Goal: Task Accomplishment & Management: Complete application form

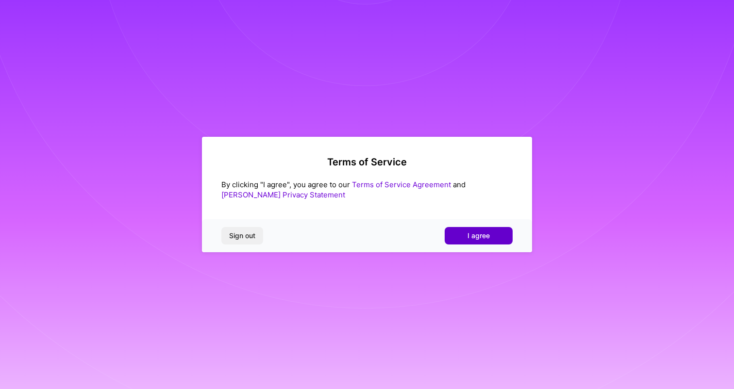
click at [472, 242] on button "I agree" at bounding box center [479, 235] width 68 height 17
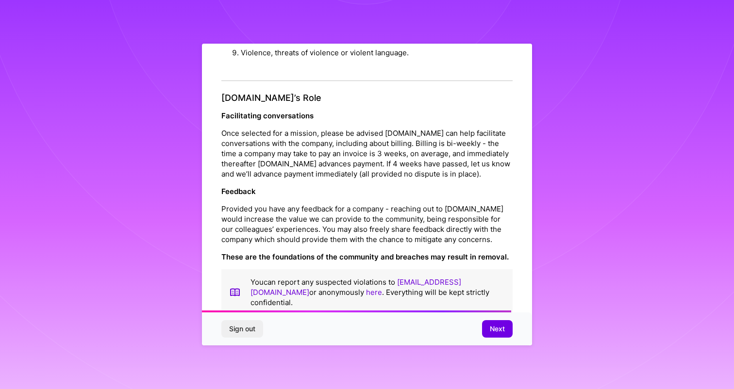
scroll to position [1034, 0]
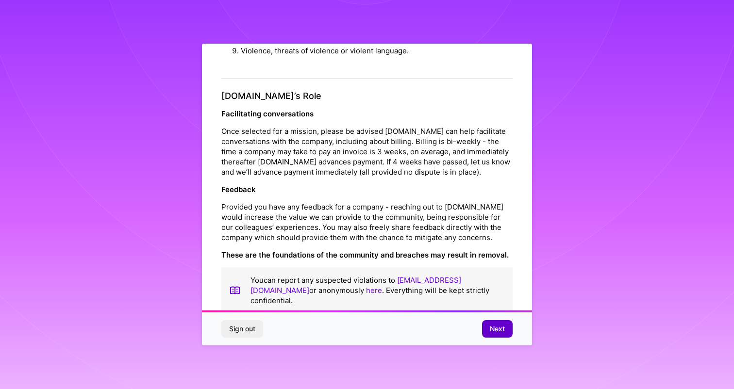
click at [503, 329] on span "Next" at bounding box center [497, 329] width 15 height 10
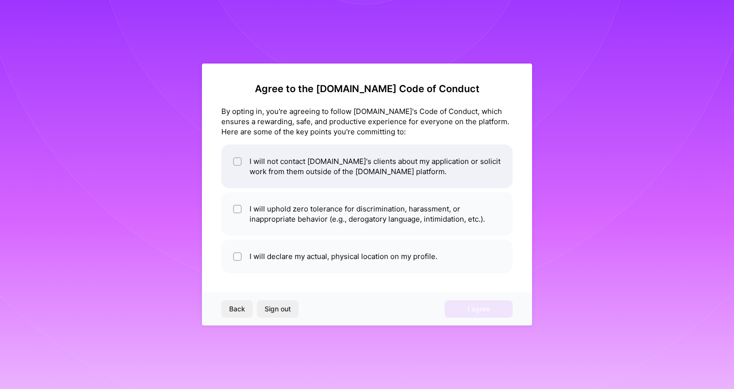
click at [283, 167] on li "I will not contact [DOMAIN_NAME]'s clients about my application or solicit work…" at bounding box center [366, 167] width 291 height 44
checkbox input "true"
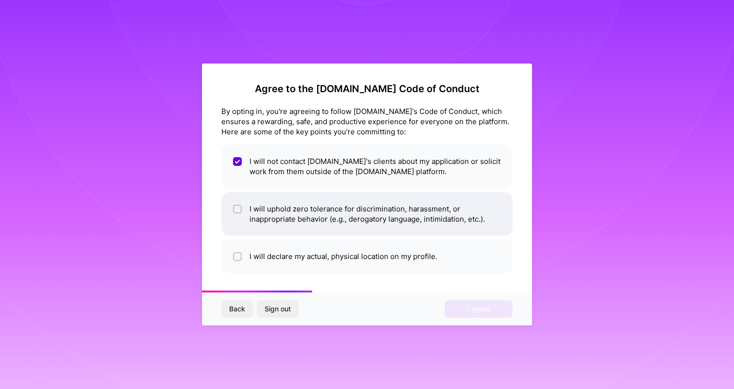
click at [287, 215] on li "I will uphold zero tolerance for discrimination, harassment, or inappropriate b…" at bounding box center [366, 214] width 291 height 44
checkbox input "true"
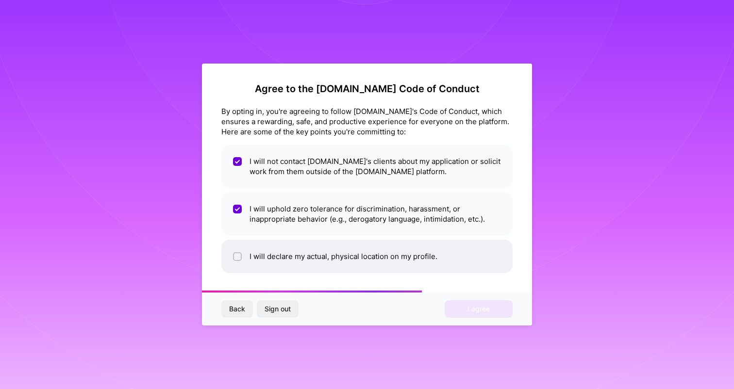
click at [307, 266] on li "I will declare my actual, physical location on my profile." at bounding box center [366, 256] width 291 height 33
checkbox input "true"
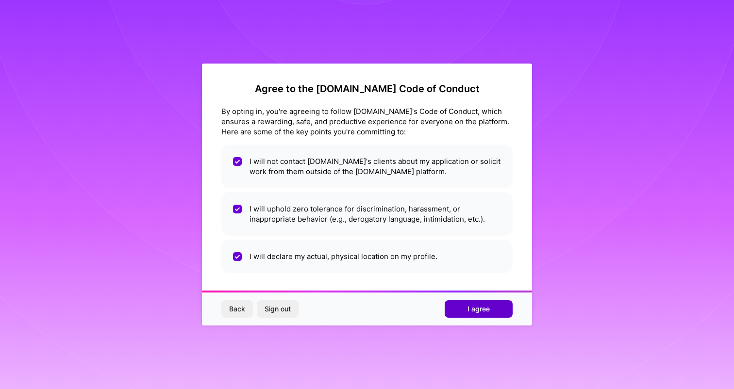
click at [463, 310] on button "I agree" at bounding box center [479, 308] width 68 height 17
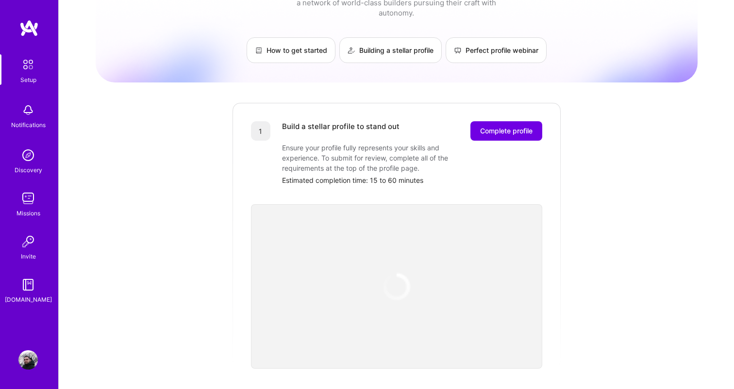
scroll to position [49, 0]
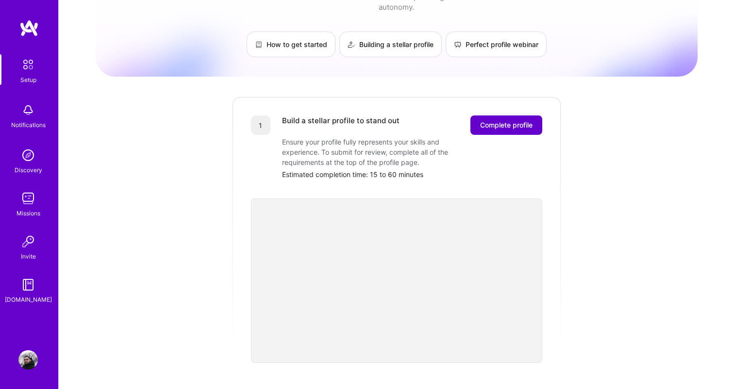
click at [491, 120] on span "Complete profile" at bounding box center [506, 125] width 52 height 10
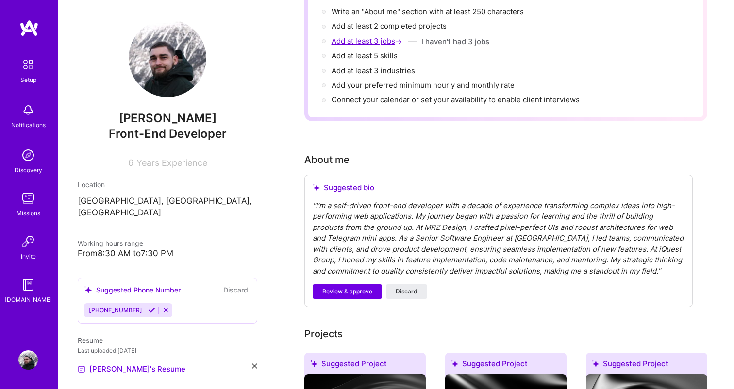
scroll to position [132, 0]
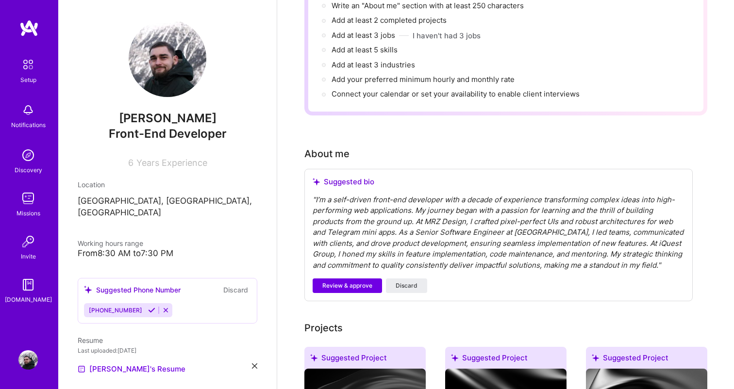
click at [465, 195] on div "" I’m a self-driven front-end developer with a decade of experience transformin…" at bounding box center [499, 233] width 372 height 77
click at [460, 195] on div "" I’m a self-driven front-end developer with a decade of experience transformin…" at bounding box center [499, 233] width 372 height 77
click at [465, 200] on div "" I’m a self-driven front-end developer with a decade of experience transformin…" at bounding box center [499, 233] width 372 height 77
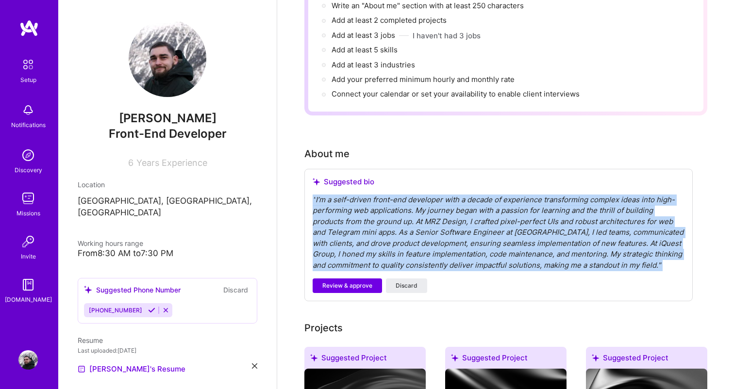
click at [465, 200] on div "" I’m a self-driven front-end developer with a decade of experience transformin…" at bounding box center [499, 233] width 372 height 77
click at [459, 195] on div "" I’m a self-driven front-end developer with a decade of experience transformin…" at bounding box center [499, 233] width 372 height 77
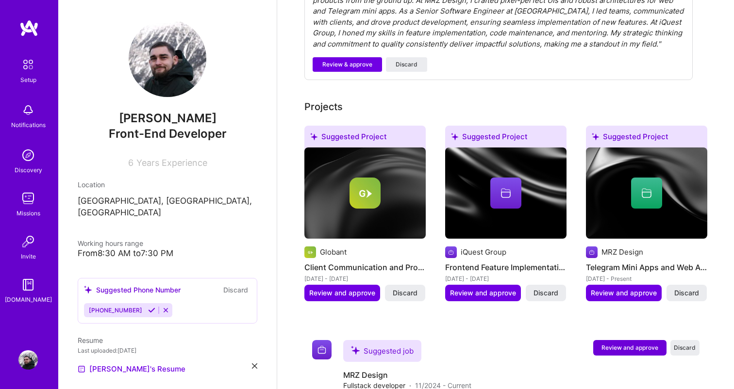
scroll to position [355, 0]
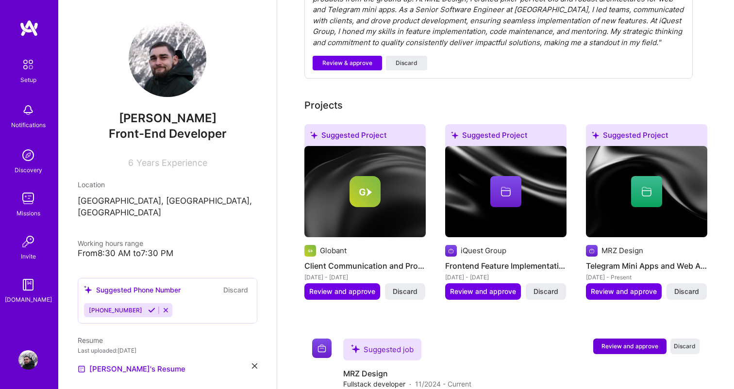
click at [399, 260] on h4 "Client Communication and Product Development Leadership" at bounding box center [364, 266] width 121 height 13
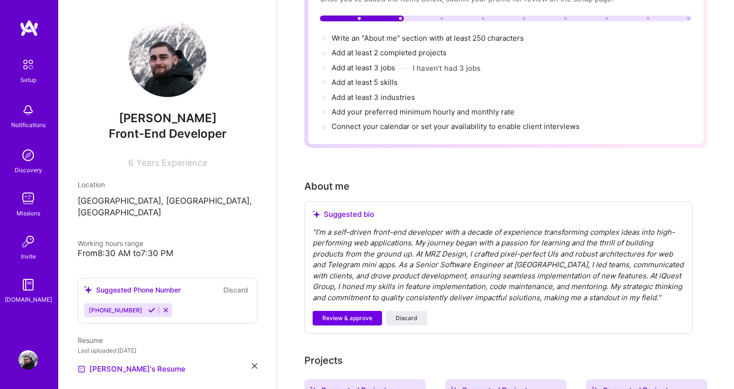
scroll to position [99, 0]
click at [370, 315] on span "Review & approve" at bounding box center [347, 319] width 50 height 9
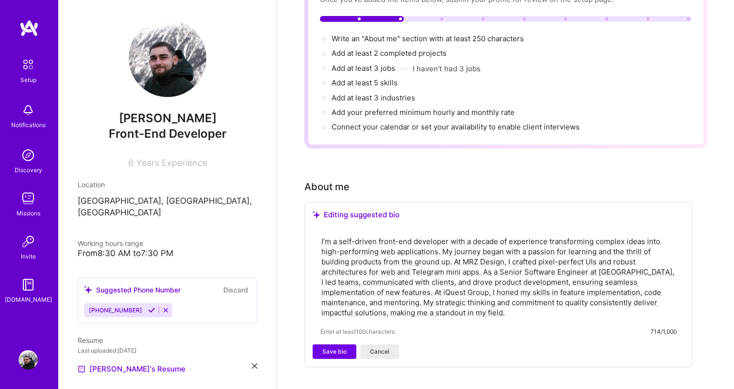
click at [465, 235] on textarea "I’m a self-driven front-end developer with a decade of experience transforming …" at bounding box center [498, 276] width 356 height 83
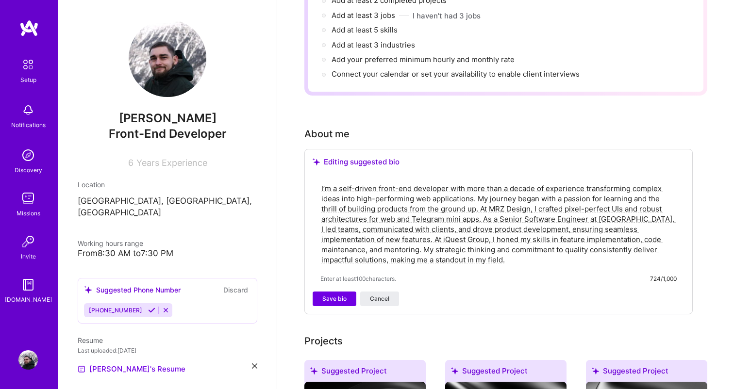
scroll to position [161, 0]
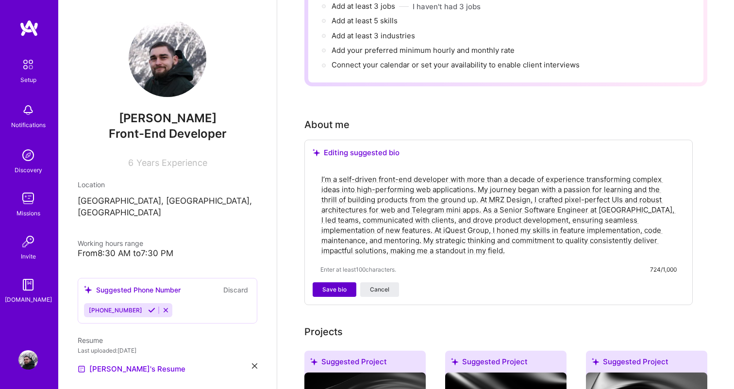
type textarea "I’m a self-driven front-end developer with more than a decade of experience tra…"
click at [348, 283] on button "Save bio" at bounding box center [335, 290] width 44 height 15
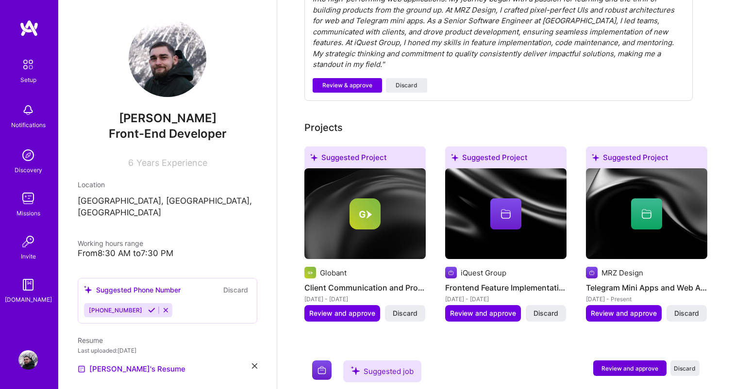
scroll to position [432, 0]
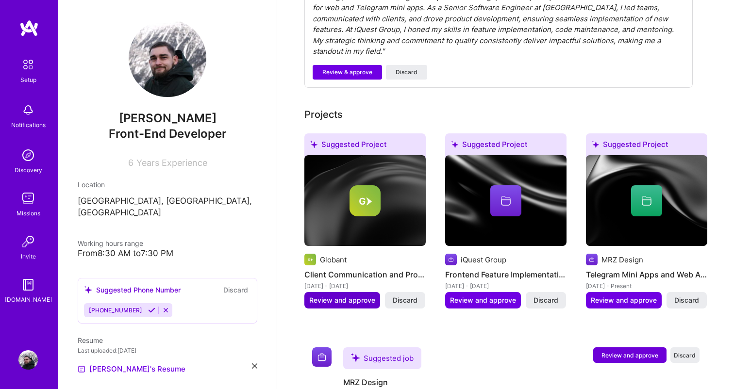
click at [346, 296] on span "Review and approve" at bounding box center [342, 301] width 66 height 10
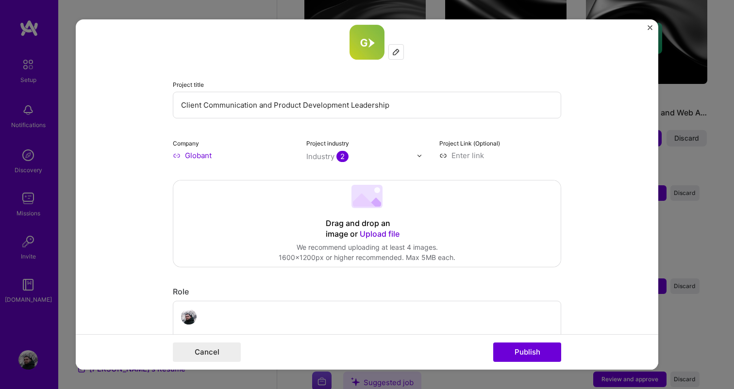
scroll to position [71, 0]
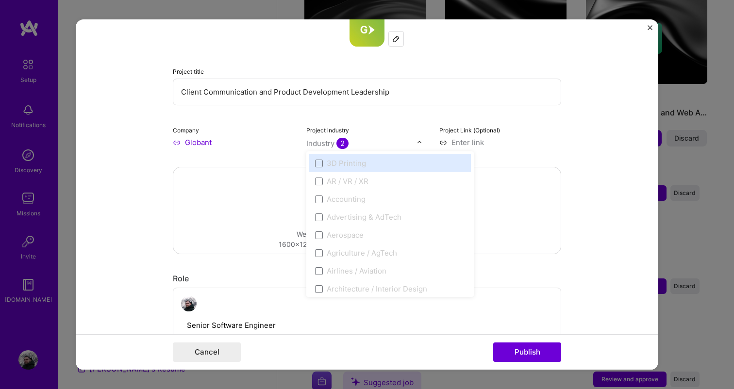
click at [332, 143] on div "Industry 2" at bounding box center [327, 143] width 42 height 10
click at [376, 135] on div "Project industry option 3D Printing focused disabled, 1 of 120. 120 results ava…" at bounding box center [367, 136] width 122 height 23
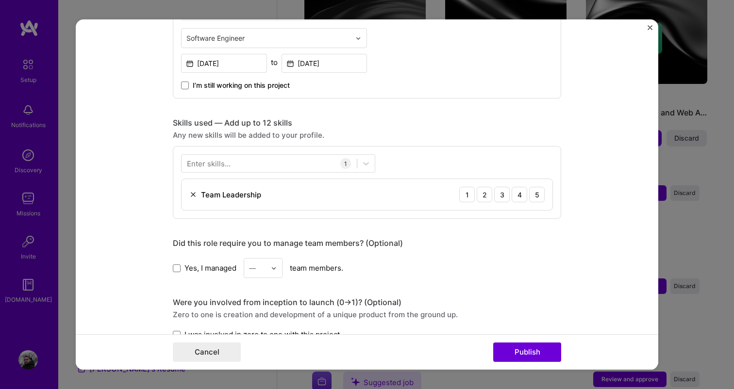
scroll to position [394, 0]
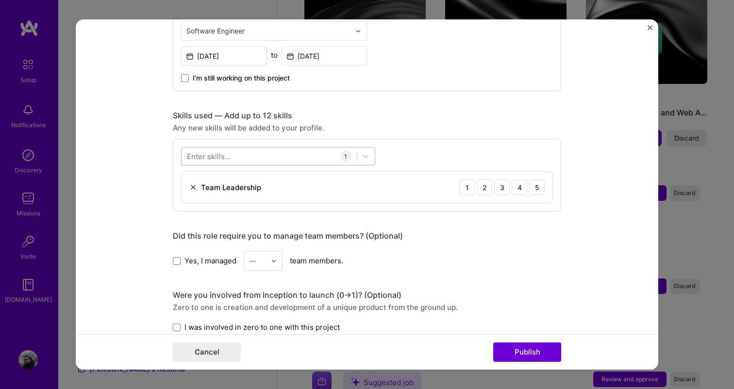
click at [257, 157] on div at bounding box center [269, 157] width 175 height 16
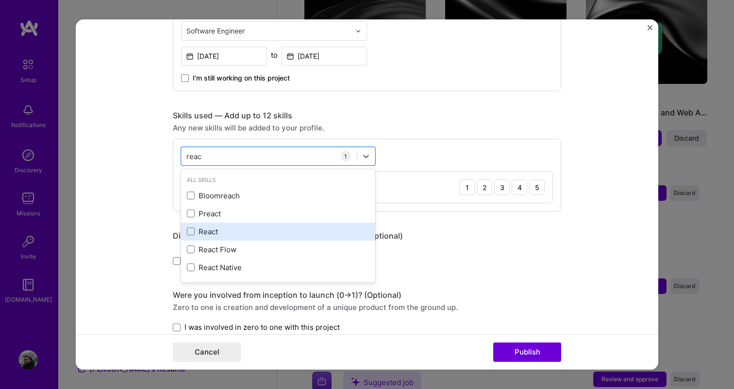
click at [230, 231] on div "React" at bounding box center [278, 232] width 183 height 10
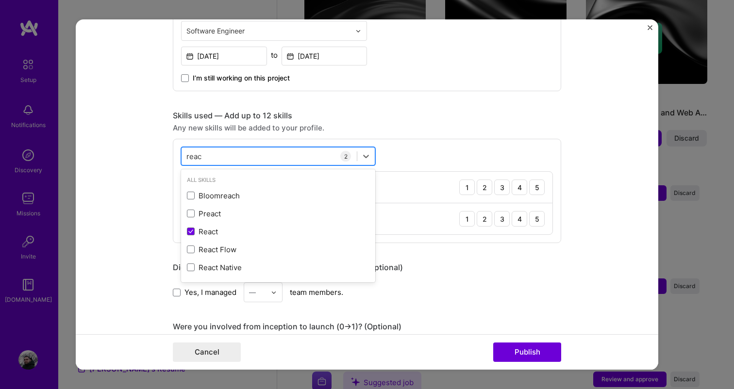
click at [218, 151] on div "reac reac" at bounding box center [269, 157] width 175 height 16
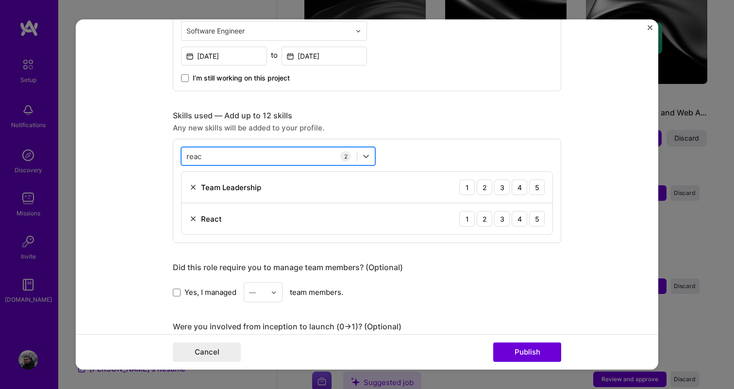
click at [218, 151] on div "reac reac" at bounding box center [269, 157] width 175 height 16
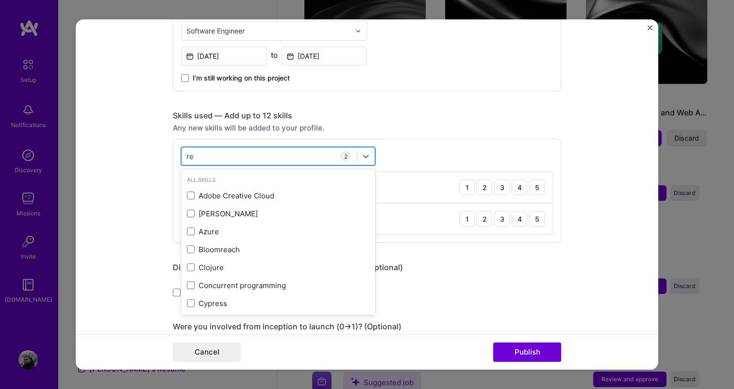
type input "r"
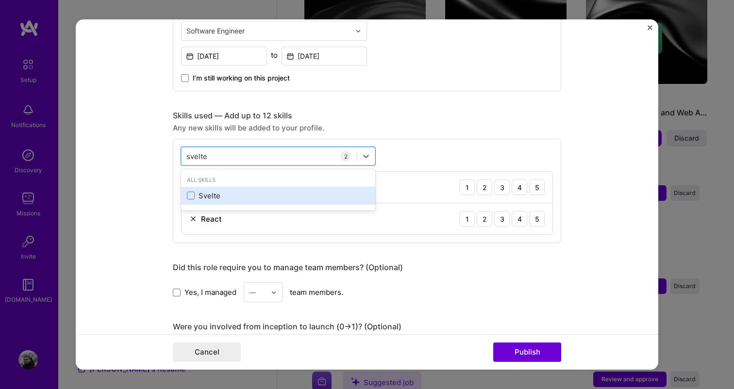
click at [198, 197] on div "Svelte" at bounding box center [278, 196] width 183 height 10
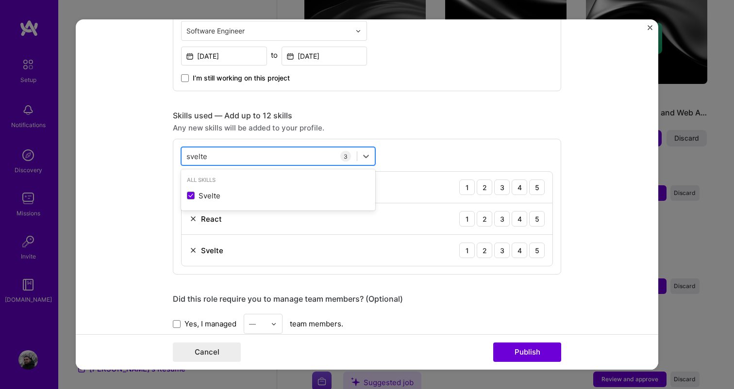
click at [223, 155] on div "svelte svelte" at bounding box center [269, 157] width 175 height 16
type input "type"
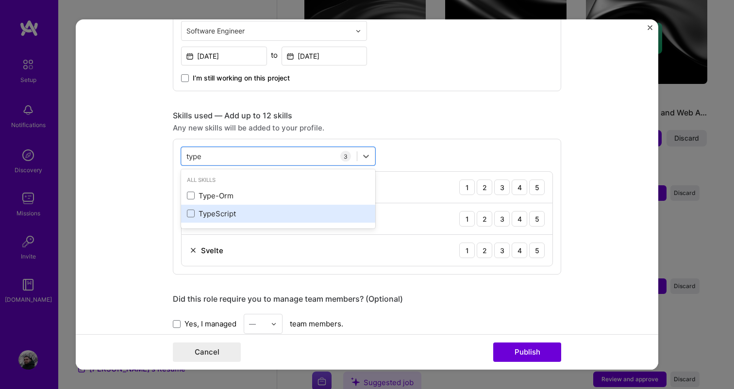
click at [215, 211] on div "TypeScript" at bounding box center [278, 214] width 183 height 10
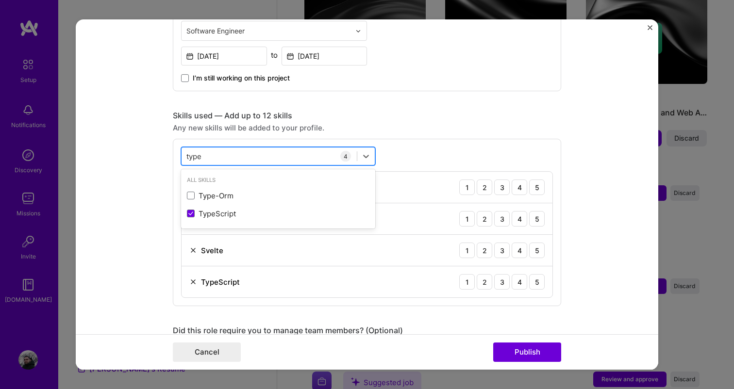
click at [198, 156] on input "type" at bounding box center [194, 156] width 17 height 10
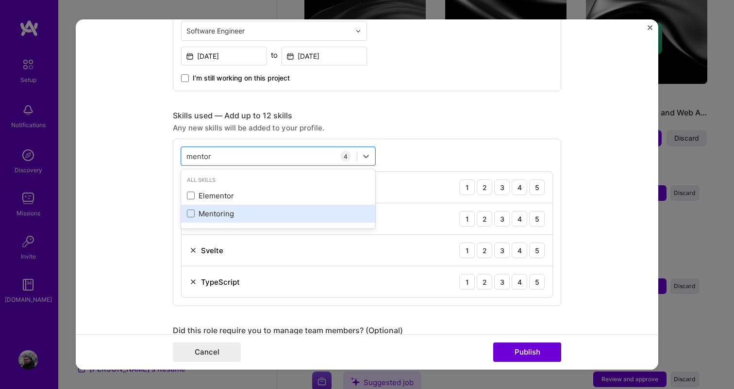
click at [209, 217] on div "Mentoring" at bounding box center [278, 214] width 183 height 10
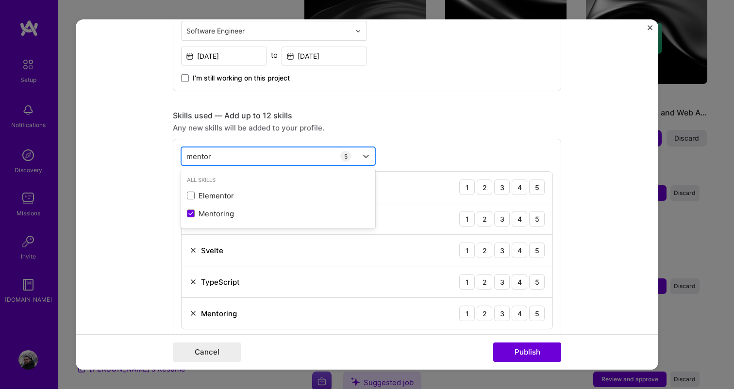
click at [227, 152] on div "mentor mentor" at bounding box center [269, 157] width 175 height 16
type input "mentor"
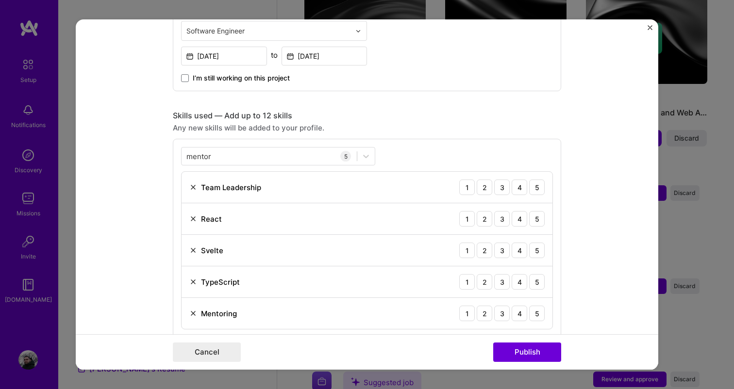
click at [127, 172] on form "Editing suggested project This project is suggested based on your LinkedIn, res…" at bounding box center [367, 194] width 583 height 350
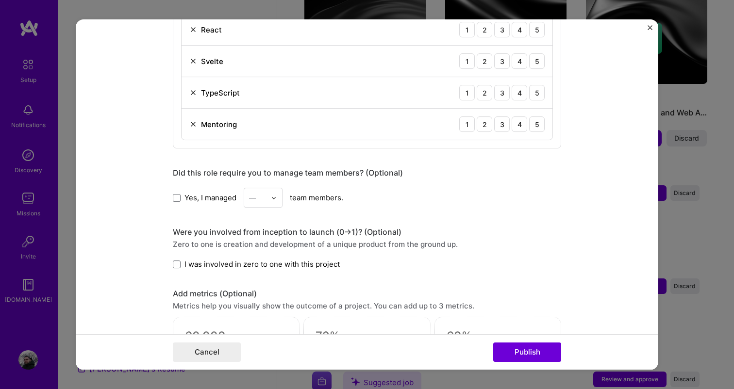
scroll to position [584, 0]
click at [177, 200] on span at bounding box center [177, 198] width 8 height 8
click at [0, 0] on input "Yes, I managed" at bounding box center [0, 0] width 0 height 0
click at [280, 194] on div at bounding box center [276, 197] width 11 height 19
click at [255, 300] on div "5" at bounding box center [263, 295] width 33 height 18
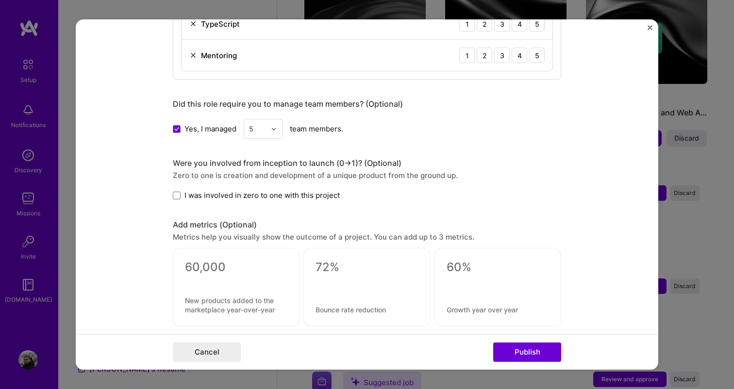
scroll to position [658, 0]
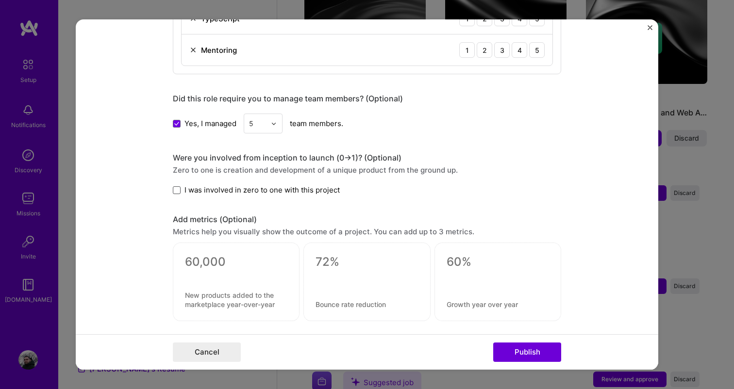
click at [179, 189] on span at bounding box center [177, 190] width 8 height 8
click at [0, 0] on input "I was involved in zero to one with this project" at bounding box center [0, 0] width 0 height 0
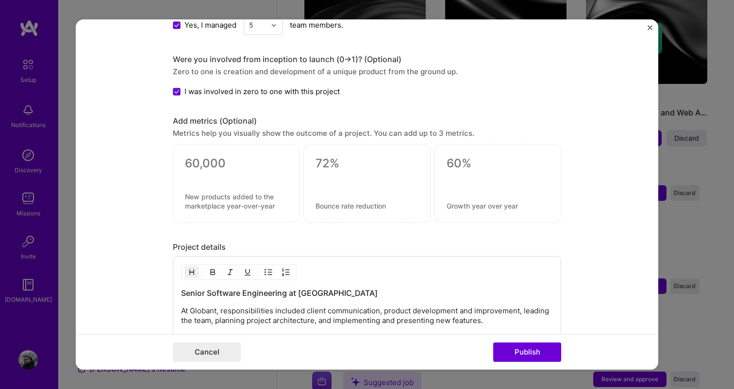
scroll to position [757, 0]
click at [212, 198] on textarea at bounding box center [236, 201] width 102 height 18
click at [212, 177] on div at bounding box center [236, 176] width 102 height 10
click at [209, 167] on textarea at bounding box center [236, 163] width 102 height 15
click at [144, 224] on form "Editing suggested project This project is suggested based on your LinkedIn, res…" at bounding box center [367, 194] width 583 height 350
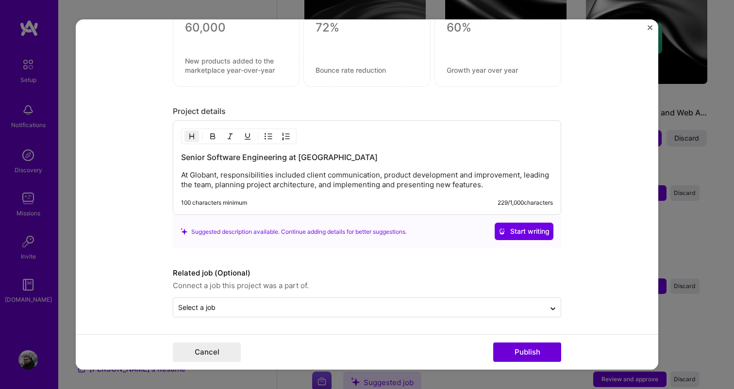
scroll to position [894, 0]
click at [431, 170] on p "At Globant, responsibilities included client communication, product development…" at bounding box center [367, 179] width 372 height 19
click at [436, 185] on p "At Globant, responsibilities included client communication, product development…" at bounding box center [367, 179] width 372 height 19
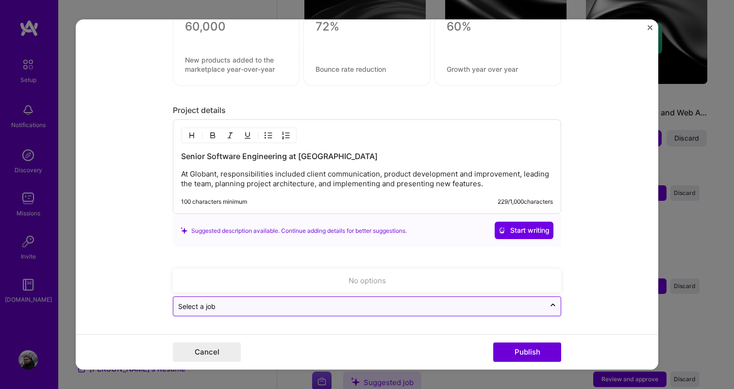
click at [419, 307] on input "text" at bounding box center [359, 307] width 362 height 10
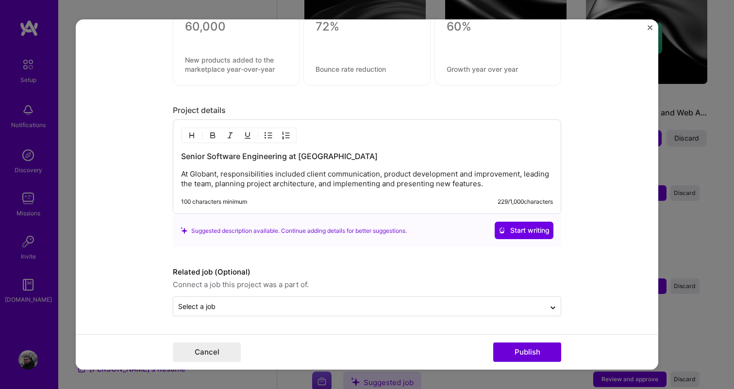
click at [569, 283] on form "Editing suggested project This project is suggested based on your LinkedIn, res…" at bounding box center [367, 194] width 583 height 350
click at [525, 347] on button "Publish" at bounding box center [527, 352] width 68 height 19
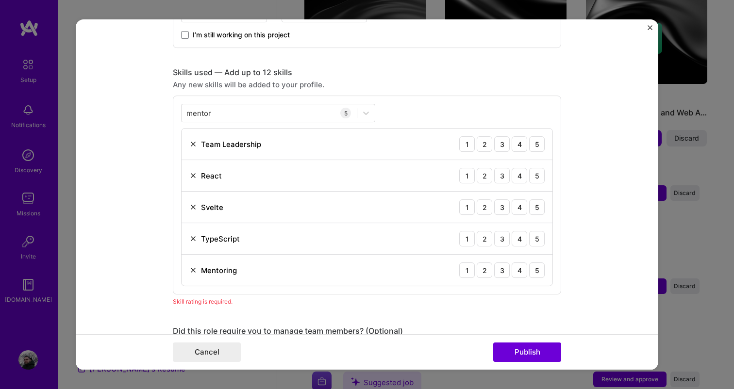
scroll to position [417, 0]
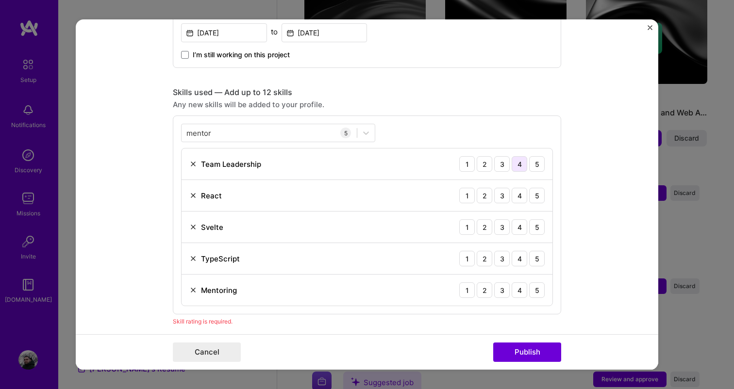
click at [520, 165] on div "4" at bounding box center [520, 164] width 16 height 16
click at [533, 194] on div "5" at bounding box center [537, 196] width 16 height 16
click at [486, 229] on div "2" at bounding box center [485, 227] width 16 height 16
click at [538, 262] on div "5" at bounding box center [537, 259] width 16 height 16
click at [524, 292] on div "4" at bounding box center [520, 291] width 16 height 16
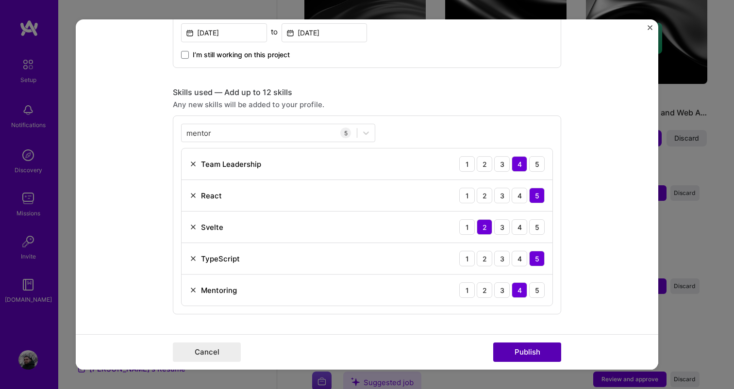
click at [518, 352] on button "Publish" at bounding box center [527, 352] width 68 height 19
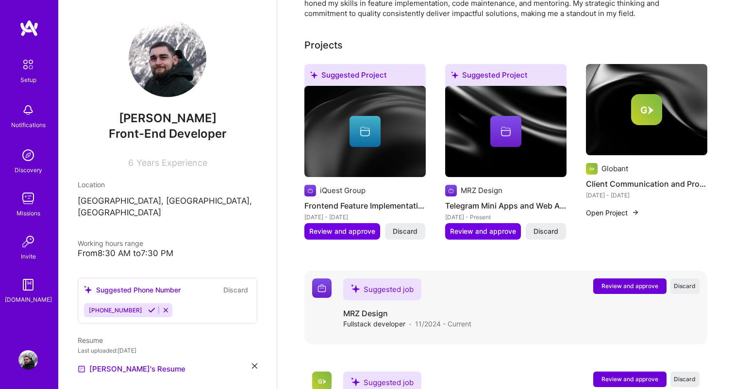
scroll to position [324, 0]
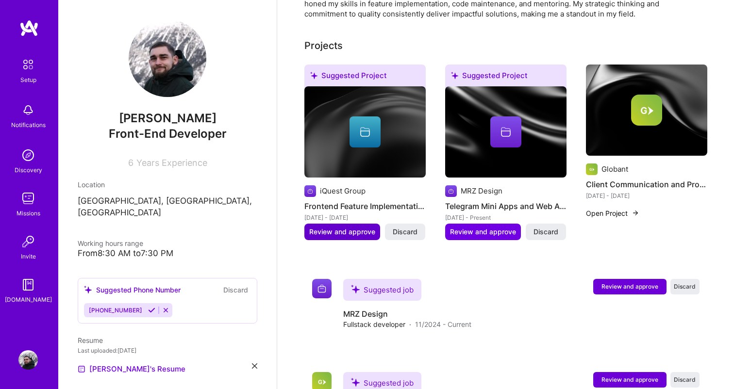
click at [336, 227] on span "Review and approve" at bounding box center [342, 232] width 66 height 10
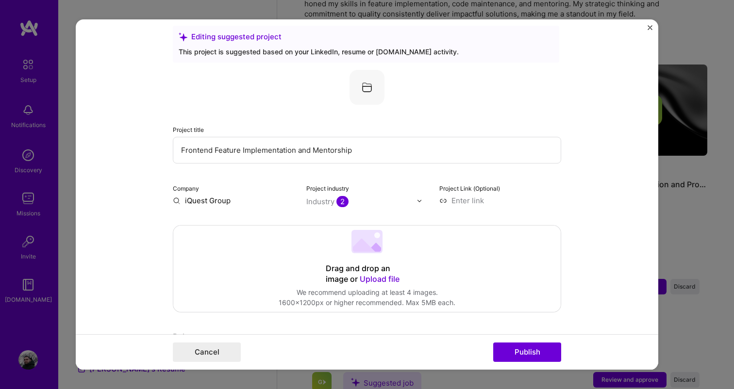
scroll to position [12, 0]
drag, startPoint x: 214, startPoint y: 150, endPoint x: 121, endPoint y: 167, distance: 94.0
click at [121, 167] on form "Editing suggested project This project is suggested based on your LinkedIn, res…" at bounding box center [367, 194] width 583 height 350
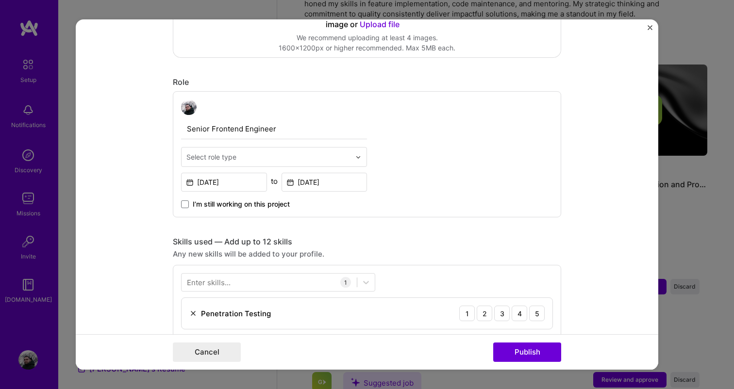
scroll to position [299, 0]
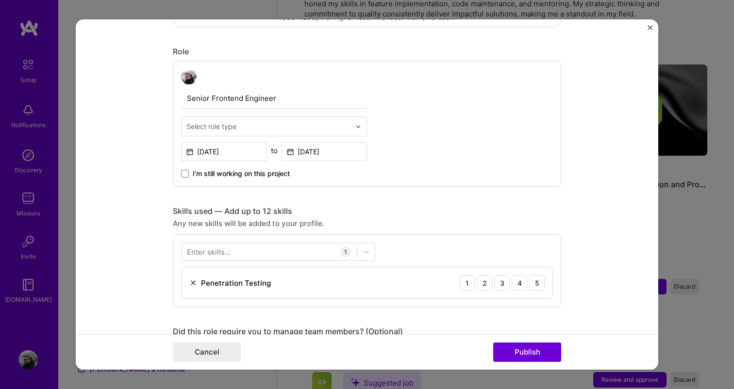
type input "Feature Implementation and Mentorship"
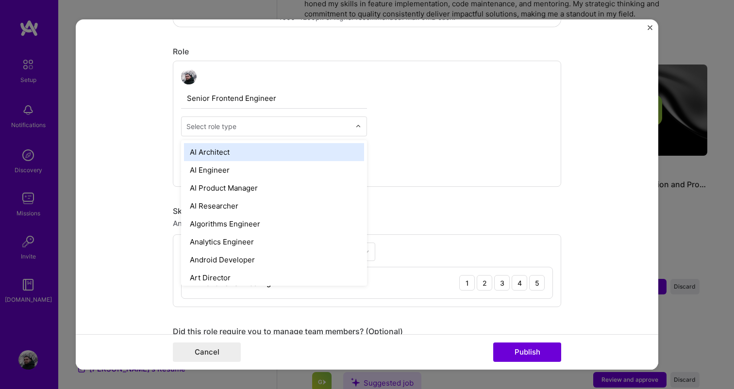
click at [215, 127] on div "Select role type" at bounding box center [211, 126] width 50 height 10
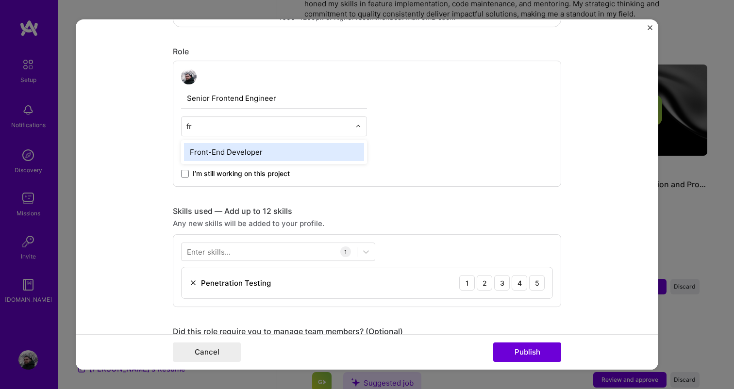
type input "fro"
click at [235, 152] on div "Front-End Developer" at bounding box center [274, 152] width 180 height 18
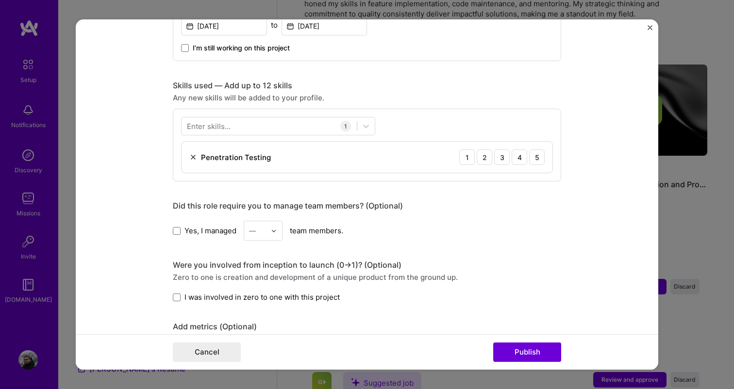
scroll to position [422, 0]
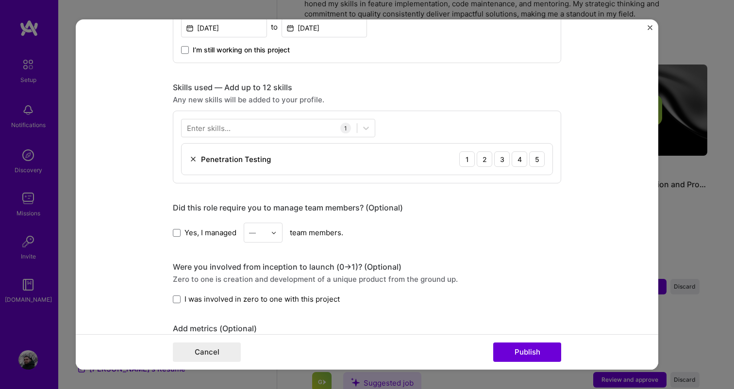
click at [207, 126] on div "Enter skills..." at bounding box center [209, 128] width 44 height 10
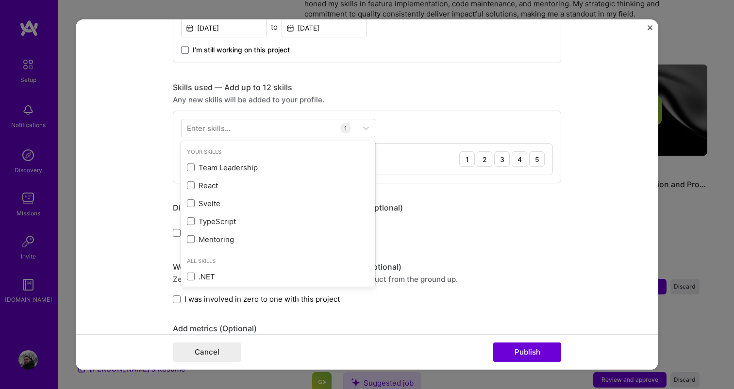
click at [205, 129] on div "Enter skills..." at bounding box center [209, 128] width 44 height 10
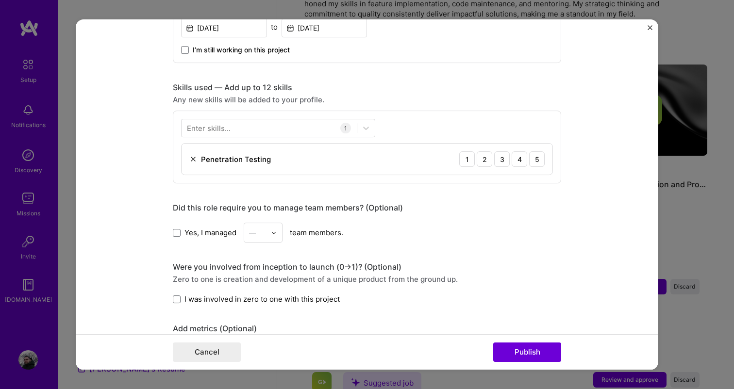
click at [202, 129] on div "Enter skills..." at bounding box center [209, 128] width 44 height 10
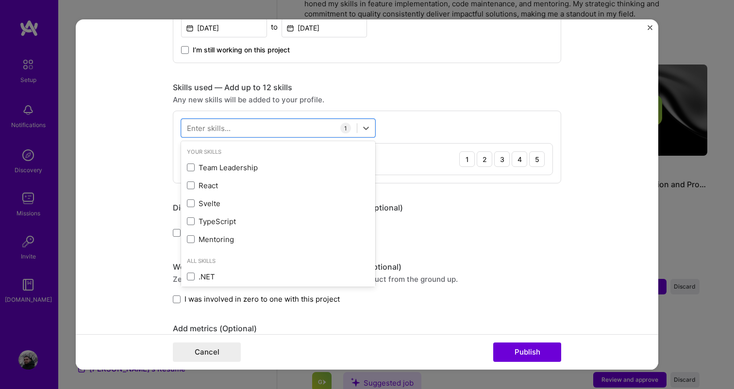
click at [201, 149] on div "Your Skills" at bounding box center [278, 152] width 194 height 10
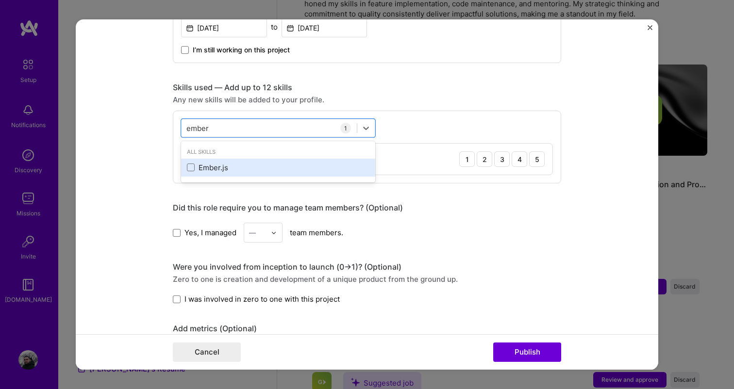
click at [195, 169] on div "Ember.js" at bounding box center [278, 168] width 183 height 10
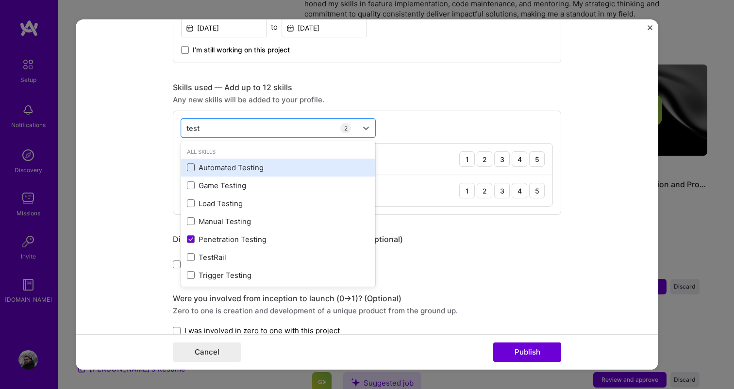
click at [189, 169] on span at bounding box center [191, 168] width 8 height 8
click at [0, 0] on input "checkbox" at bounding box center [0, 0] width 0 height 0
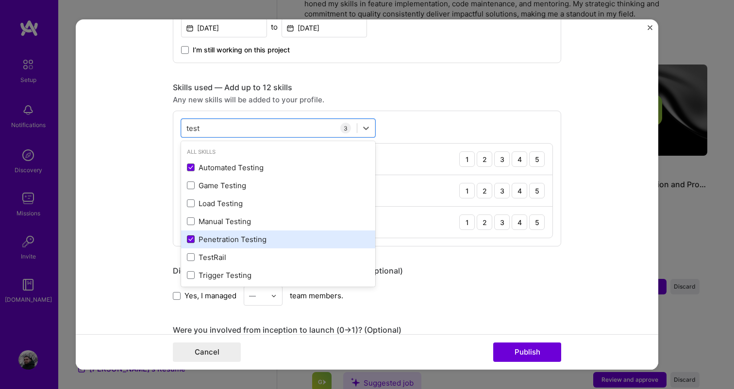
click at [194, 237] on span at bounding box center [191, 239] width 8 height 8
click at [0, 0] on input "checkbox" at bounding box center [0, 0] width 0 height 0
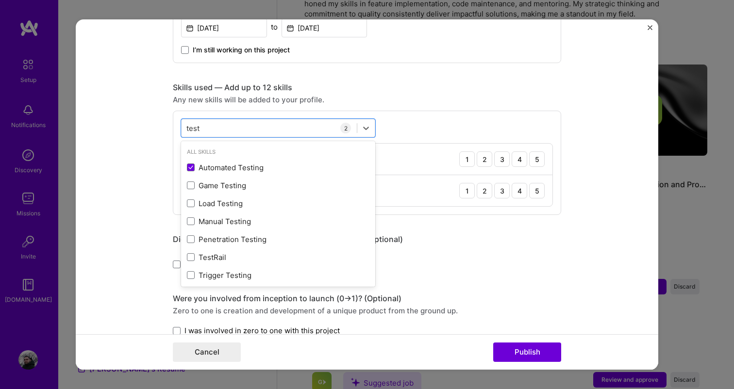
type input "test"
click at [148, 206] on form "Editing suggested project This project is suggested based on your LinkedIn, res…" at bounding box center [367, 194] width 583 height 350
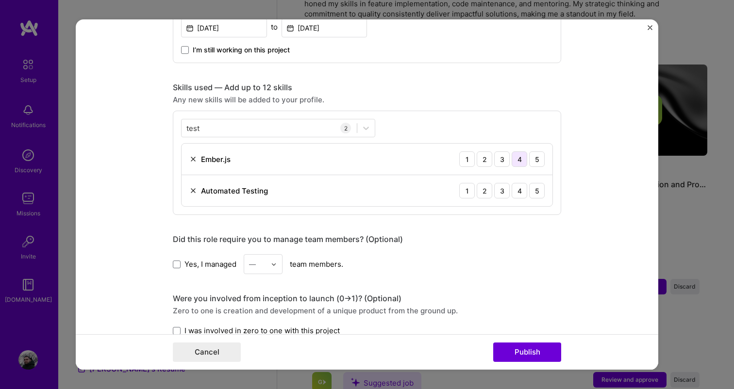
click at [523, 167] on div "4" at bounding box center [520, 159] width 16 height 16
click at [520, 189] on div "4" at bounding box center [520, 191] width 16 height 16
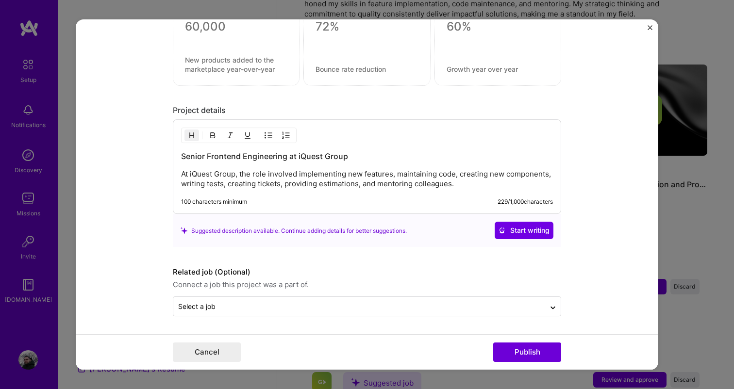
scroll to position [799, 0]
click at [518, 350] on button "Publish" at bounding box center [527, 352] width 68 height 19
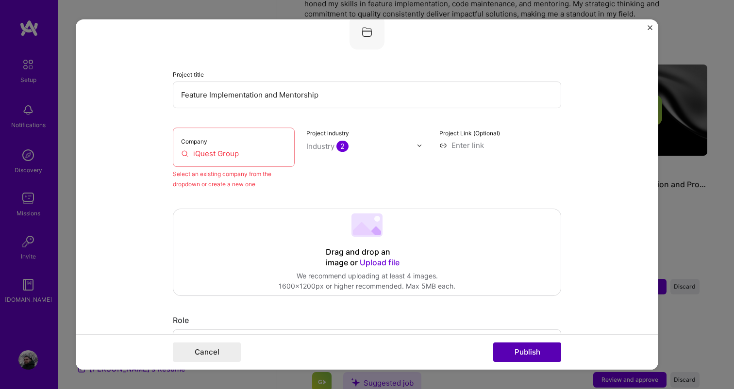
scroll to position [64, 0]
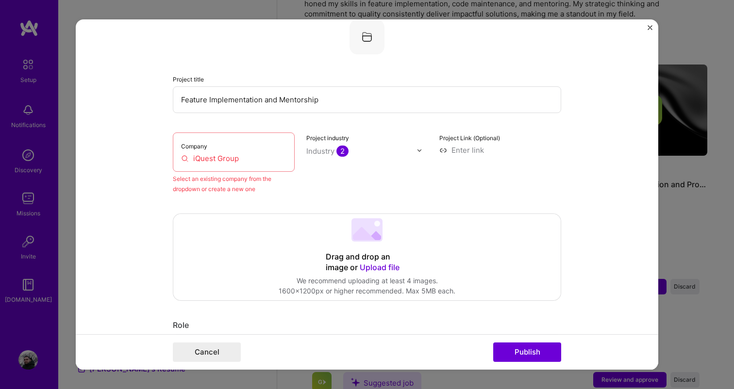
click at [226, 159] on input "iQuest Group" at bounding box center [233, 158] width 105 height 10
click at [232, 159] on input "iQuest Group" at bounding box center [233, 158] width 105 height 10
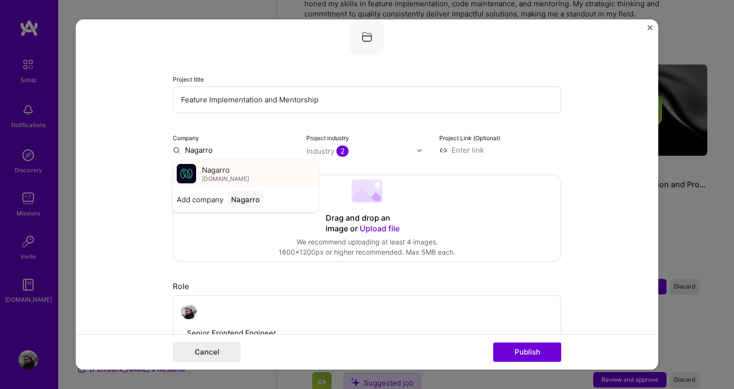
type input "Nagarro"
click at [248, 175] on div "Nagarro [DOMAIN_NAME]" at bounding box center [246, 173] width 146 height 27
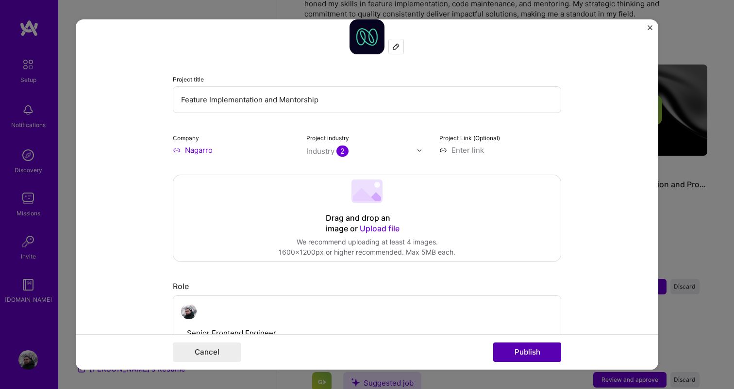
click at [523, 359] on button "Publish" at bounding box center [527, 352] width 68 height 19
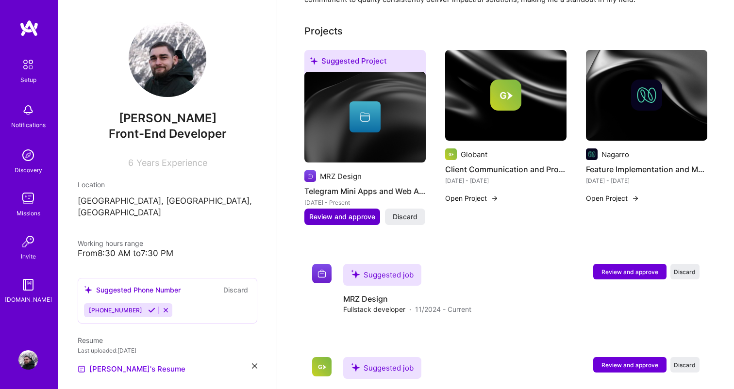
click at [351, 212] on span "Review and approve" at bounding box center [342, 217] width 66 height 10
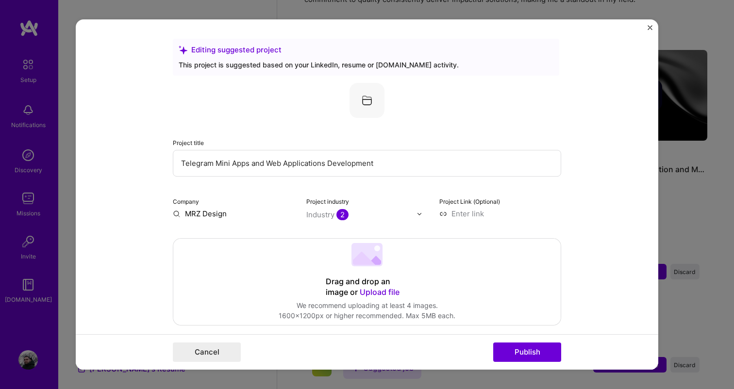
click at [285, 163] on input "Telegram Mini Apps and Web Applications Development" at bounding box center [367, 163] width 388 height 27
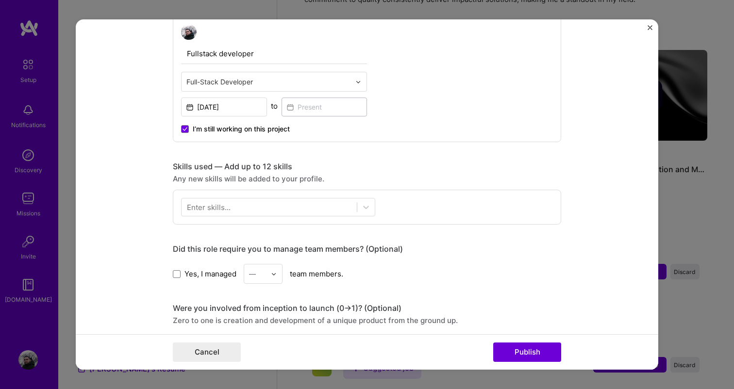
scroll to position [362, 0]
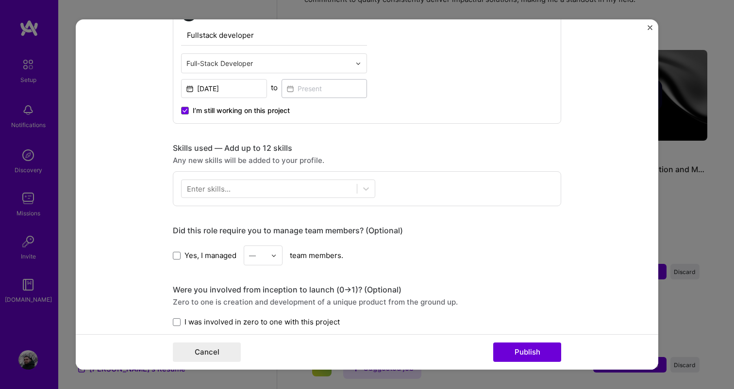
type input "Software architect"
click at [212, 186] on div "Enter skills..." at bounding box center [209, 189] width 44 height 10
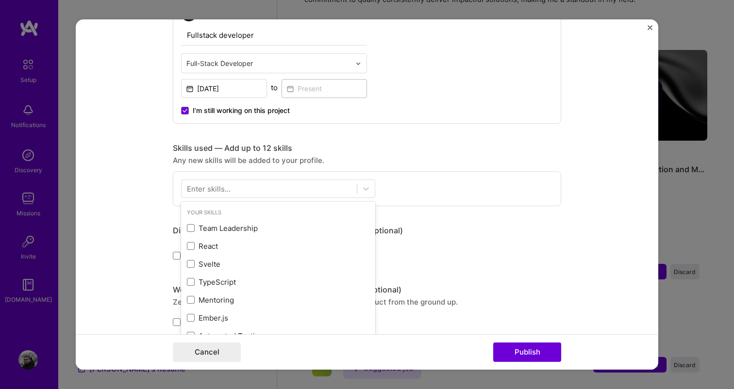
click at [200, 210] on div "Your Skills" at bounding box center [278, 213] width 194 height 10
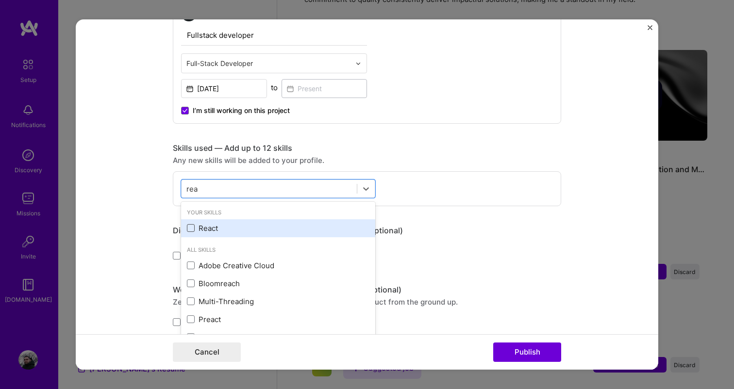
click at [193, 228] on span at bounding box center [191, 228] width 8 height 8
click at [0, 0] on input "checkbox" at bounding box center [0, 0] width 0 height 0
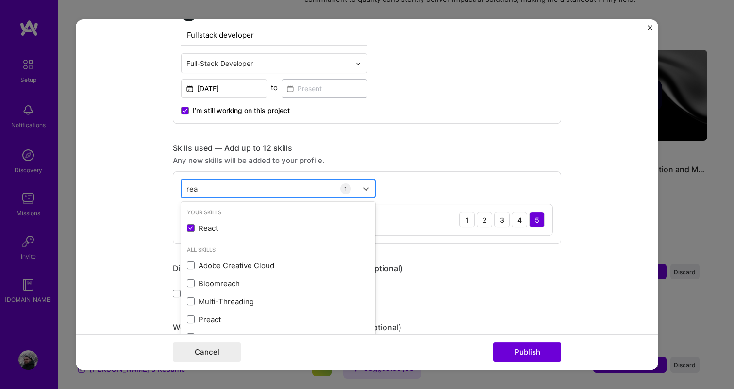
click at [203, 193] on div "[PERSON_NAME]" at bounding box center [269, 189] width 175 height 16
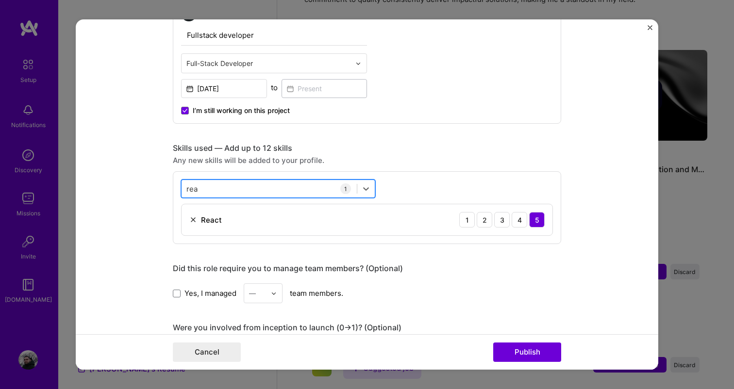
click at [203, 193] on div "[PERSON_NAME]" at bounding box center [269, 189] width 175 height 16
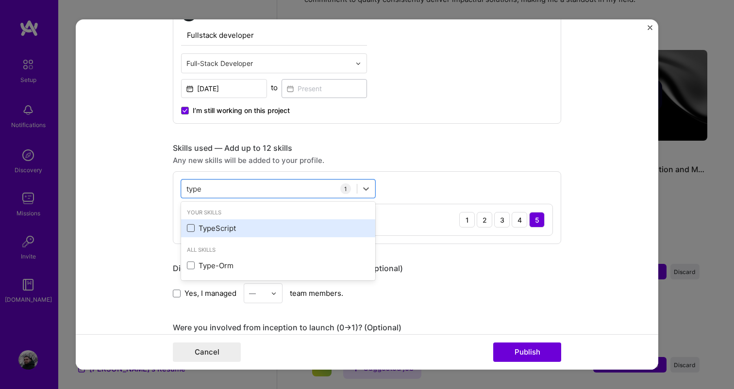
click at [190, 227] on span at bounding box center [191, 228] width 8 height 8
click at [0, 0] on input "checkbox" at bounding box center [0, 0] width 0 height 0
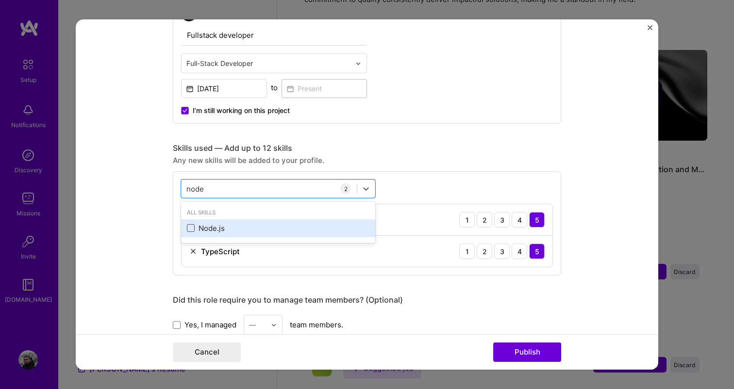
click at [189, 226] on span at bounding box center [191, 228] width 8 height 8
click at [0, 0] on input "checkbox" at bounding box center [0, 0] width 0 height 0
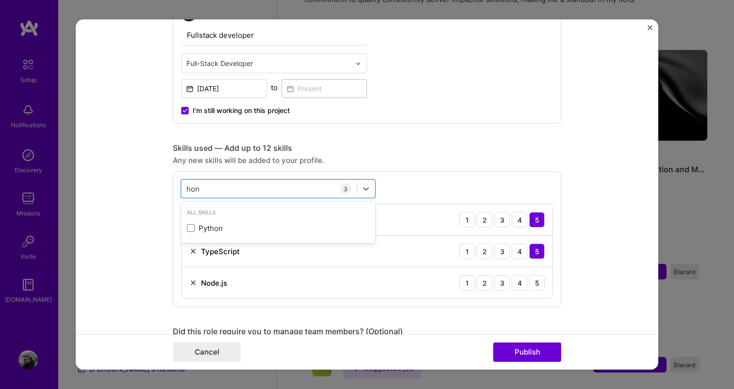
type input "hono"
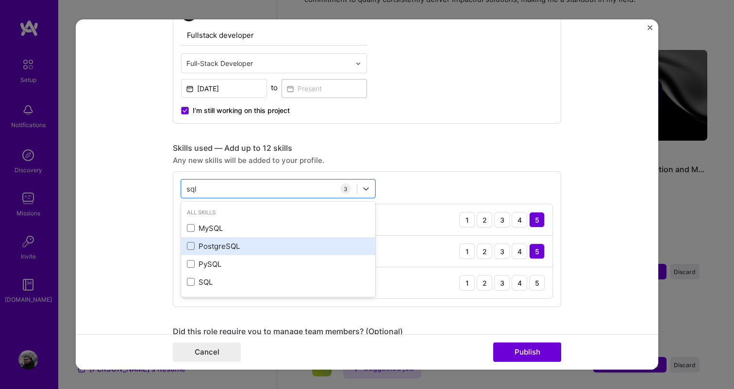
click at [192, 251] on div "PostgreSQL" at bounding box center [278, 246] width 183 height 10
click at [188, 246] on span at bounding box center [191, 246] width 8 height 8
click at [0, 0] on input "checkbox" at bounding box center [0, 0] width 0 height 0
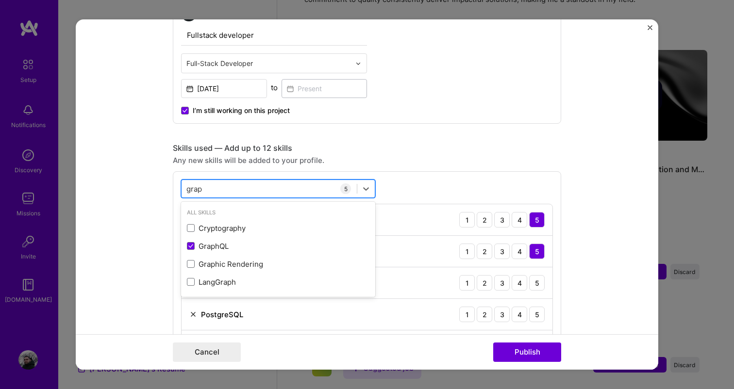
click at [219, 189] on div "grap grap" at bounding box center [269, 189] width 175 height 16
type input "g"
type input "r"
type input "d"
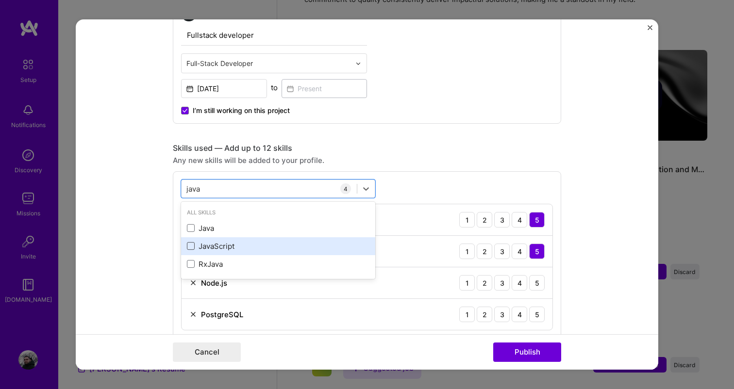
click at [191, 248] on span at bounding box center [191, 246] width 8 height 8
click at [0, 0] on input "checkbox" at bounding box center [0, 0] width 0 height 0
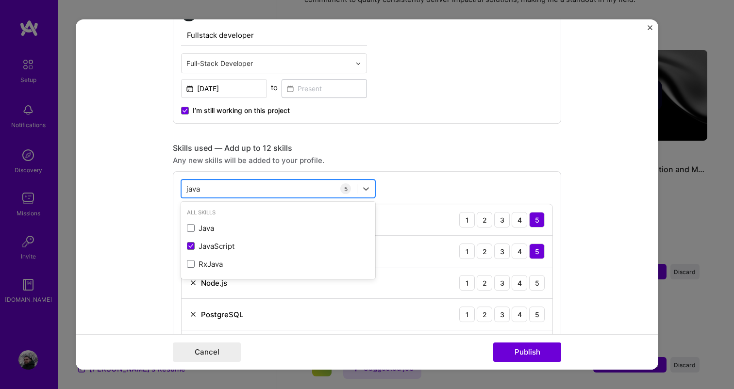
click at [195, 189] on input "java" at bounding box center [193, 189] width 15 height 10
type input "c"
type input "state"
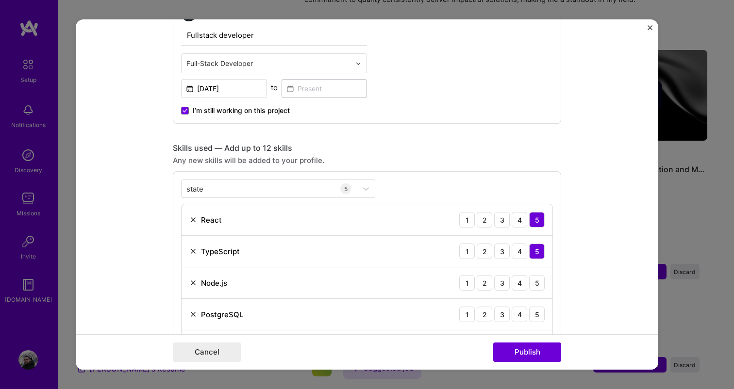
click at [104, 217] on form "Editing suggested project This project is suggested based on your LinkedIn, res…" at bounding box center [367, 194] width 583 height 350
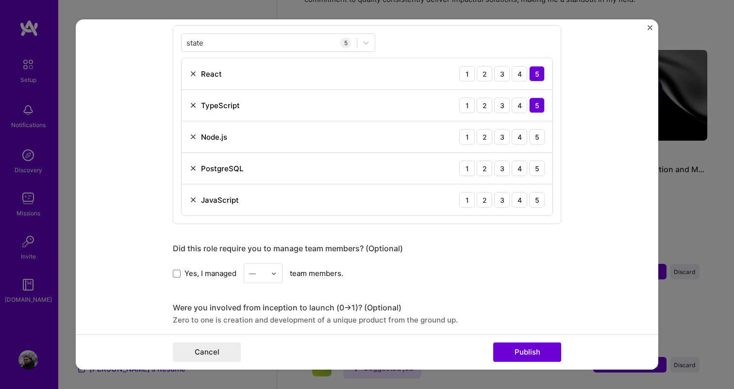
scroll to position [487, 0]
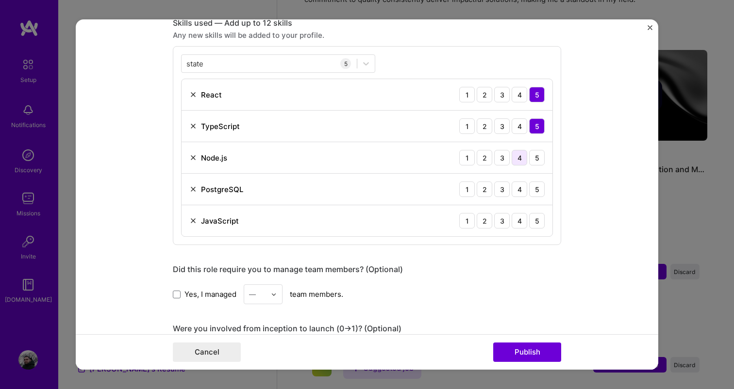
click at [524, 162] on div "4" at bounding box center [520, 158] width 16 height 16
click at [509, 191] on div "3" at bounding box center [502, 190] width 16 height 16
click at [191, 223] on img at bounding box center [193, 221] width 8 height 8
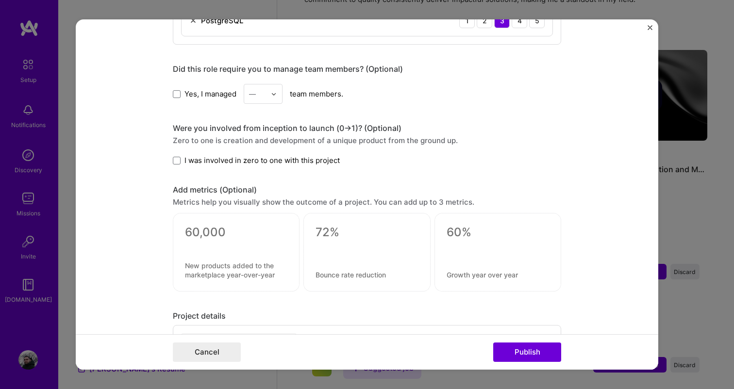
scroll to position [664, 0]
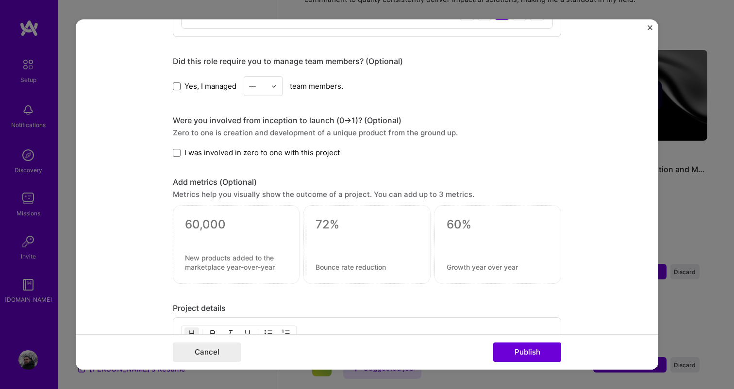
click at [175, 86] on span at bounding box center [177, 87] width 8 height 8
click at [0, 0] on input "Yes, I managed" at bounding box center [0, 0] width 0 height 0
click at [270, 84] on div "—" at bounding box center [257, 86] width 27 height 19
click at [264, 133] on div "2" at bounding box center [263, 130] width 33 height 18
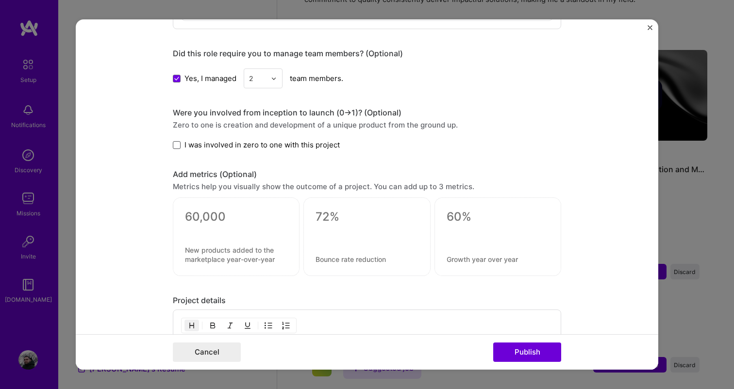
click at [175, 144] on span at bounding box center [177, 145] width 8 height 8
click at [0, 0] on input "I was involved in zero to one with this project" at bounding box center [0, 0] width 0 height 0
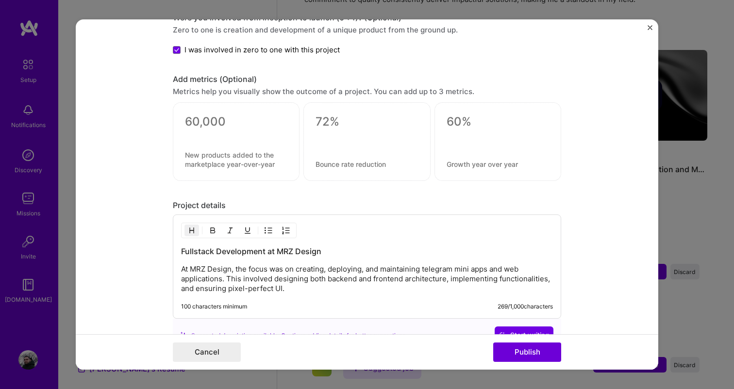
scroll to position [765, 0]
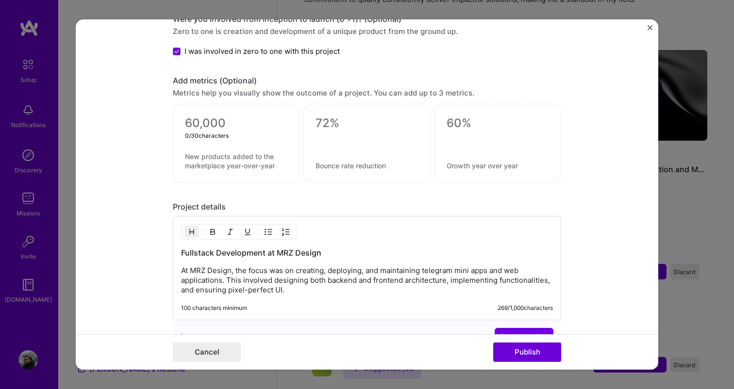
click at [196, 127] on textarea at bounding box center [236, 124] width 102 height 15
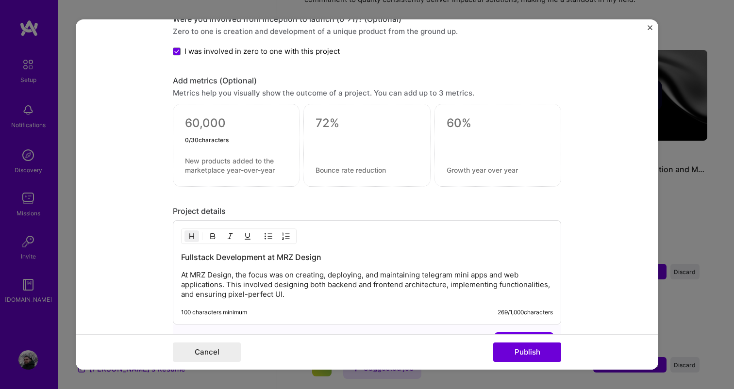
type textarea "3"
click at [206, 126] on textarea "4000000" at bounding box center [236, 126] width 102 height 19
type textarea "4+ million user"
click at [332, 124] on textarea at bounding box center [367, 124] width 102 height 15
type textarea "5 apps"
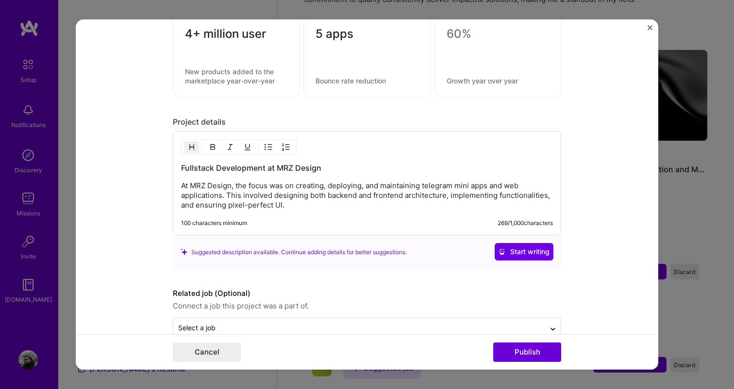
scroll to position [876, 0]
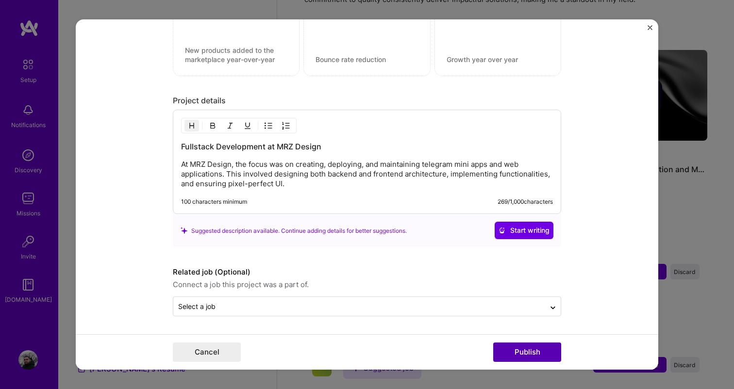
click at [520, 351] on button "Publish" at bounding box center [527, 352] width 68 height 19
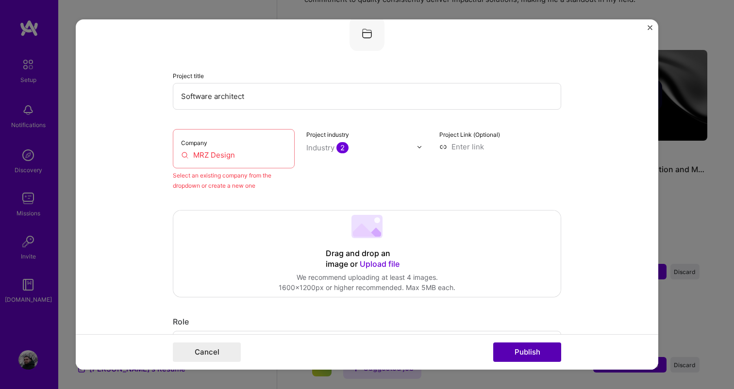
scroll to position [64, 0]
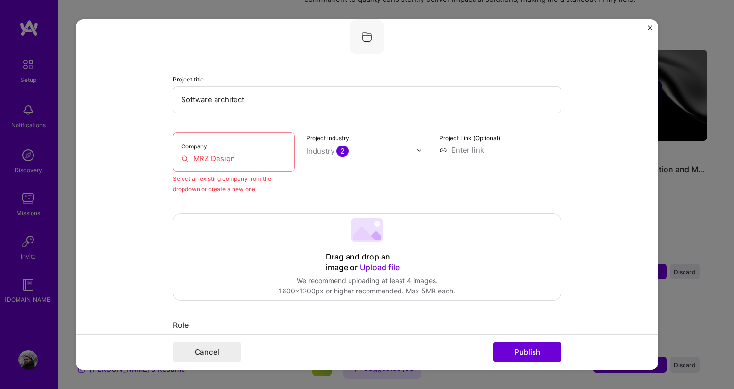
click at [222, 162] on input "MRZ Design" at bounding box center [233, 158] width 105 height 10
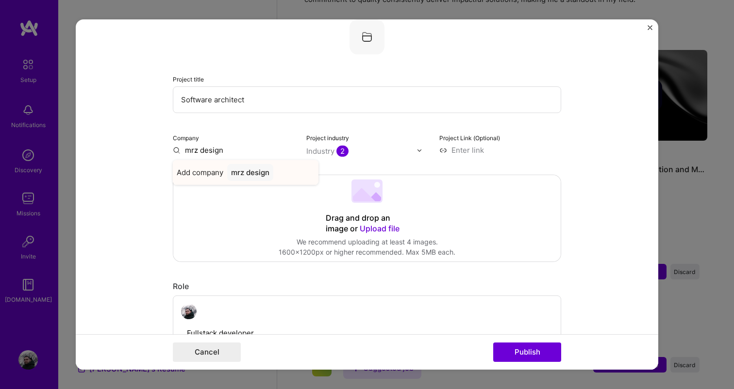
type input "mrz design"
click at [213, 174] on span "Add company" at bounding box center [200, 172] width 47 height 10
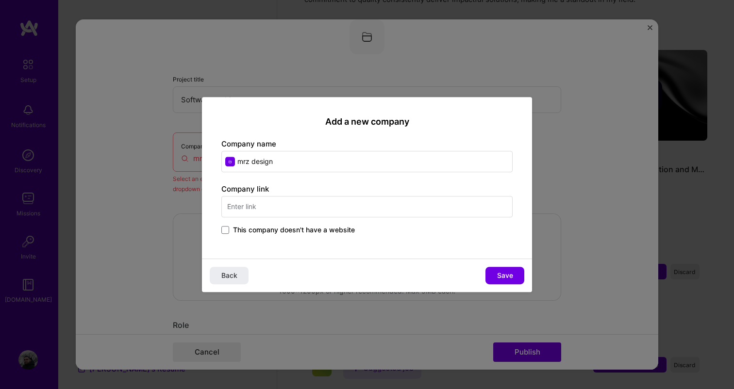
click at [278, 161] on input "mrz design" at bounding box center [366, 161] width 291 height 21
type input "MRZ Design"
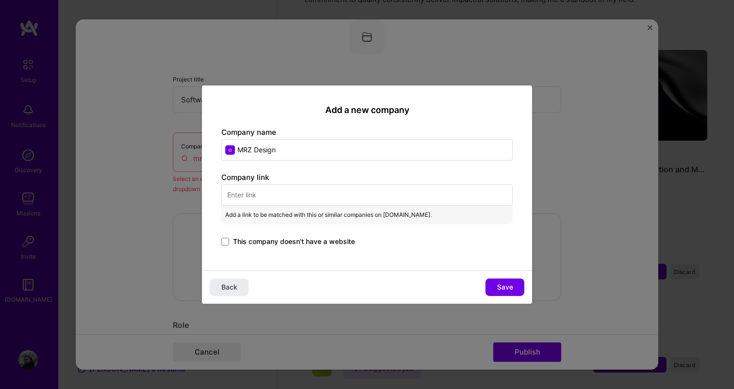
click at [305, 195] on input "text" at bounding box center [366, 194] width 291 height 21
paste input "[URL][DOMAIN_NAME]"
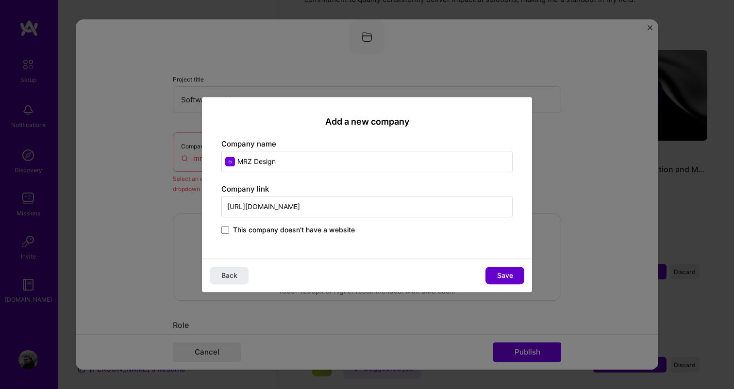
type input "[URL][DOMAIN_NAME]"
click at [508, 275] on span "Save" at bounding box center [505, 276] width 16 height 10
type input "MRZ Design"
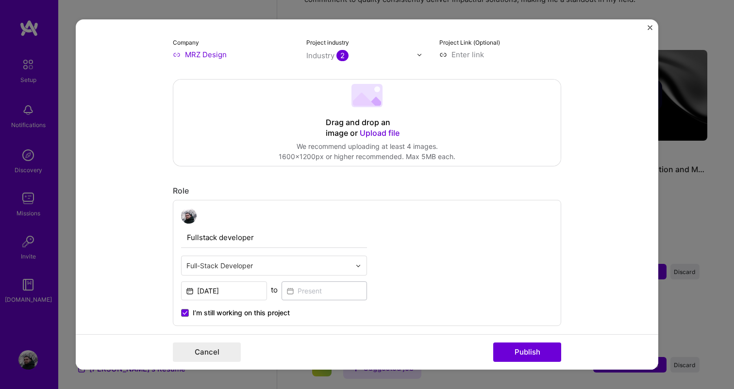
scroll to position [167, 0]
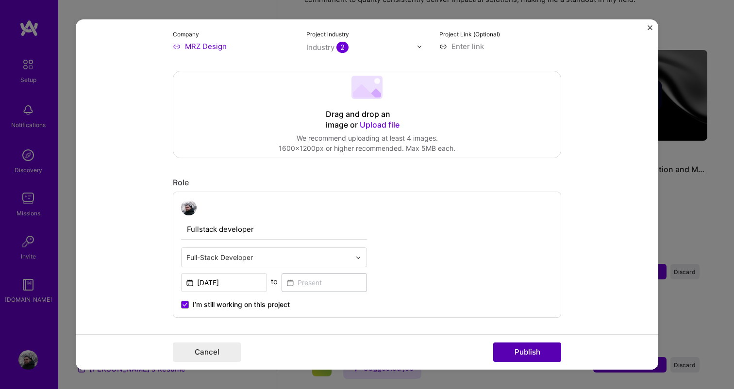
click at [524, 352] on button "Publish" at bounding box center [527, 352] width 68 height 19
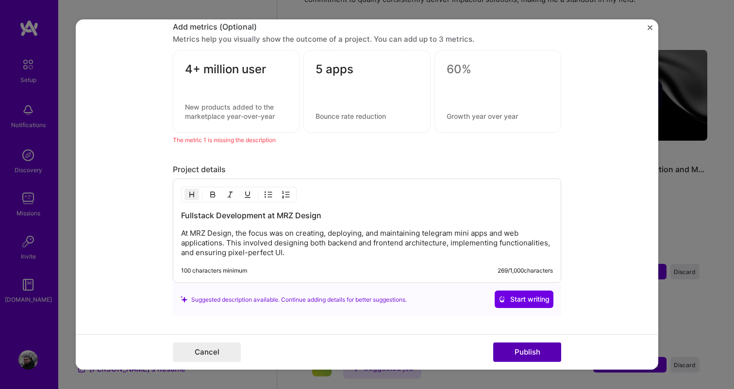
scroll to position [822, 0]
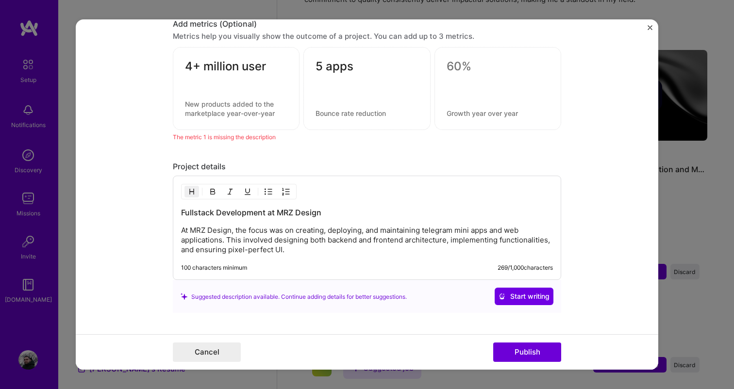
click at [229, 104] on textarea at bounding box center [236, 109] width 102 height 18
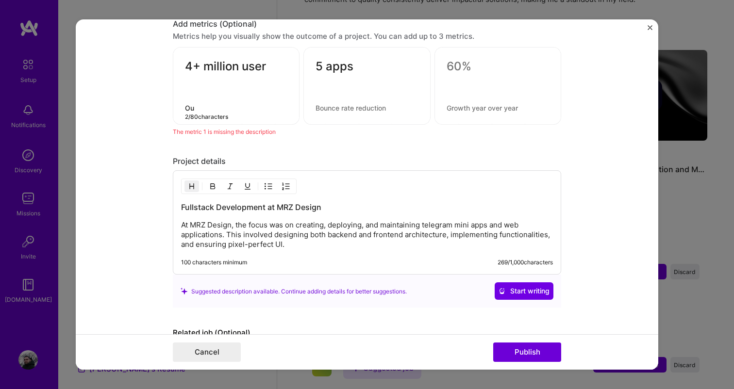
type textarea "O"
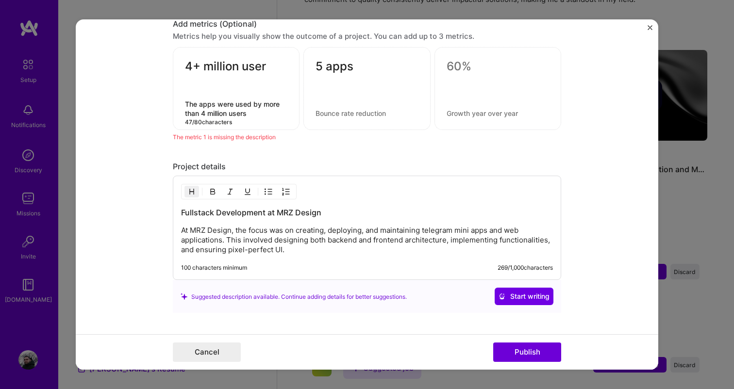
type textarea "The apps were used by more than 4 million users"
click at [343, 116] on textarea at bounding box center [367, 113] width 102 height 9
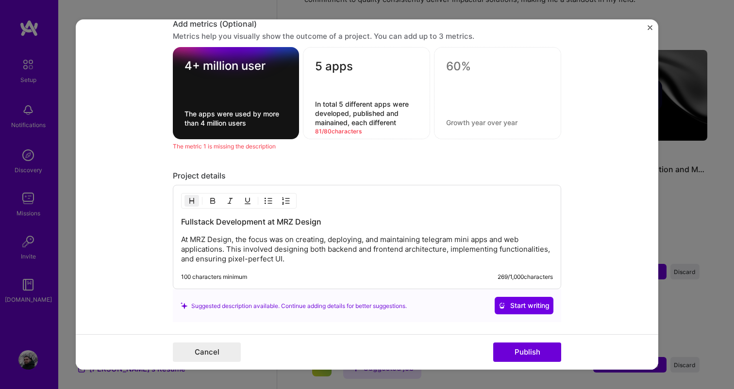
click at [326, 122] on textarea "In total 5 different apps were developed, published and mainained, each differe…" at bounding box center [366, 114] width 103 height 28
drag, startPoint x: 404, startPoint y: 124, endPoint x: 371, endPoint y: 123, distance: 33.0
click at [371, 123] on textarea "In total 5 different apps were developed, published and maintained, each differ…" at bounding box center [366, 114] width 103 height 28
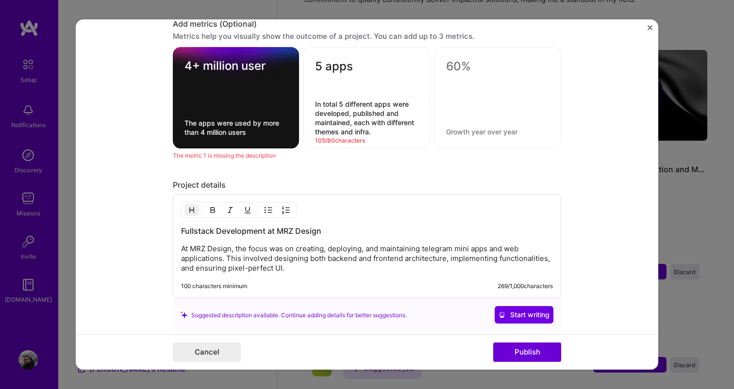
click at [519, 350] on button "Publish" at bounding box center [527, 352] width 68 height 19
click at [379, 132] on textarea "In total 5 different apps were developed, published and maintained, each with d…" at bounding box center [366, 118] width 103 height 37
drag, startPoint x: 351, startPoint y: 124, endPoint x: 386, endPoint y: 138, distance: 37.1
click at [386, 138] on div "5 apps In total 5 different apps were developed, published and maintained, each…" at bounding box center [366, 98] width 127 height 101
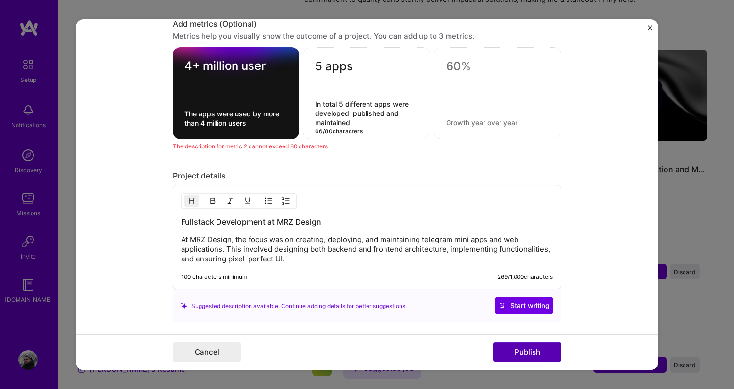
type textarea "In total 5 different apps were developed, published and maintained"
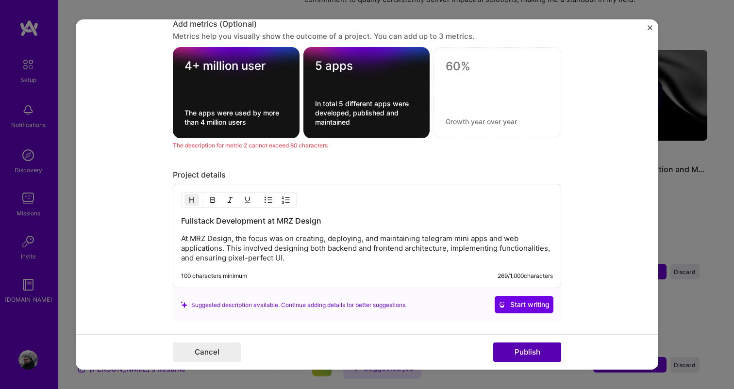
click at [527, 347] on button "Publish" at bounding box center [527, 352] width 68 height 19
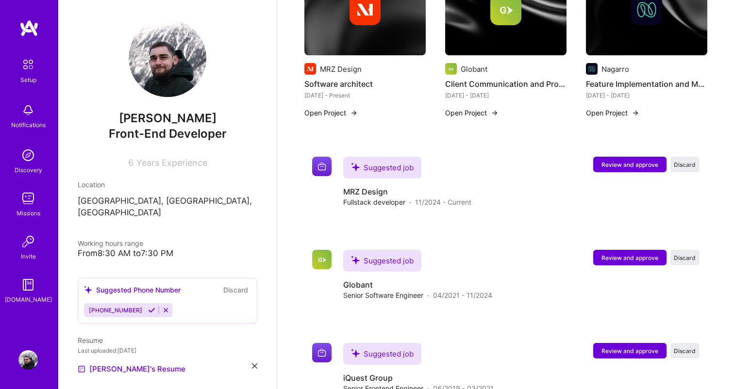
scroll to position [413, 0]
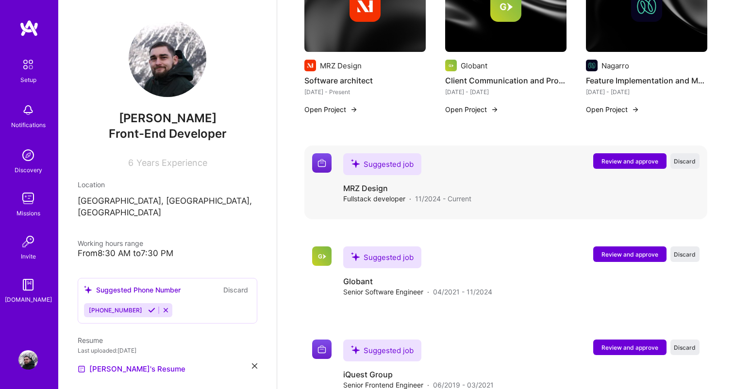
click at [596, 153] on button "Review and approve" at bounding box center [629, 161] width 73 height 16
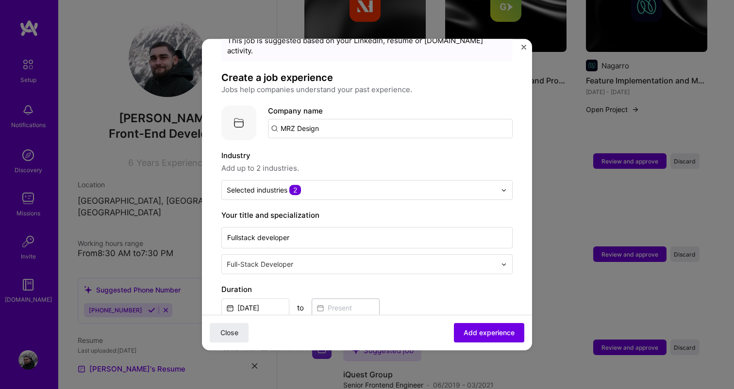
scroll to position [56, 0]
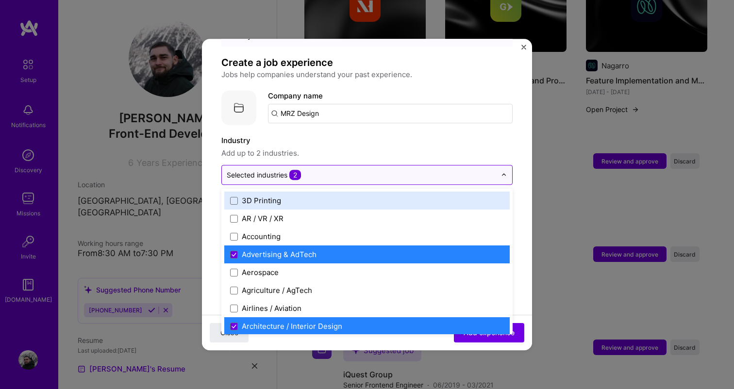
click at [395, 170] on input "text" at bounding box center [361, 175] width 269 height 10
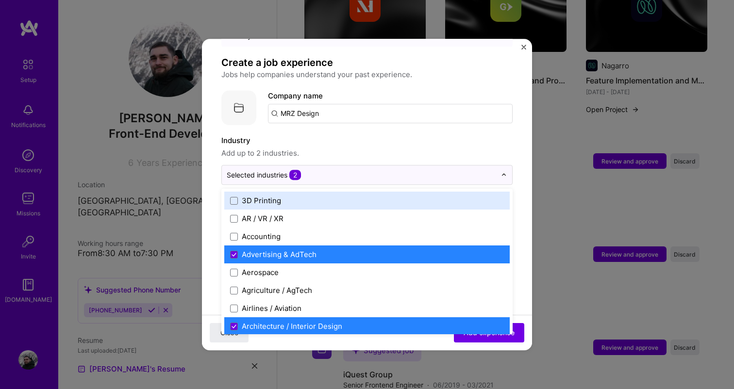
click at [391, 148] on span "Add up to 2 industries." at bounding box center [366, 154] width 291 height 12
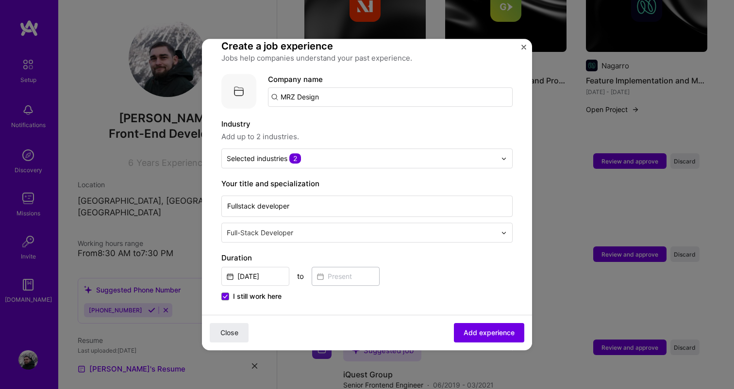
scroll to position [0, 0]
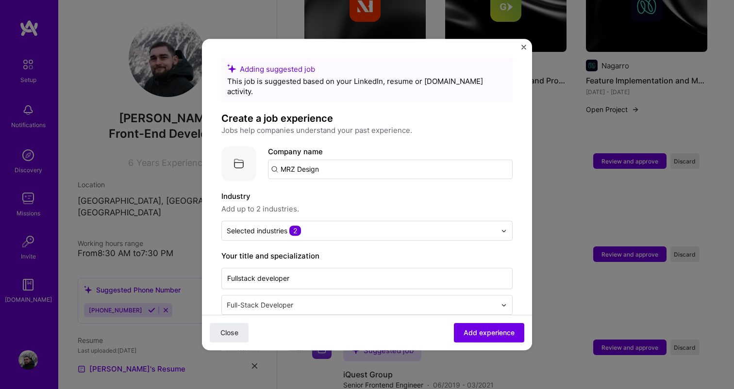
click at [522, 49] on img "Close" at bounding box center [523, 47] width 5 height 5
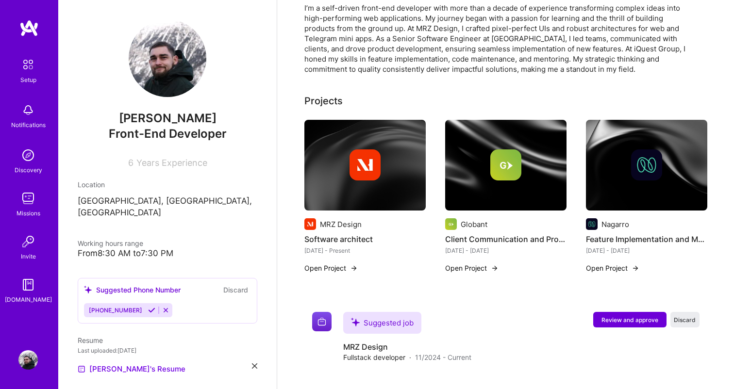
scroll to position [253, 0]
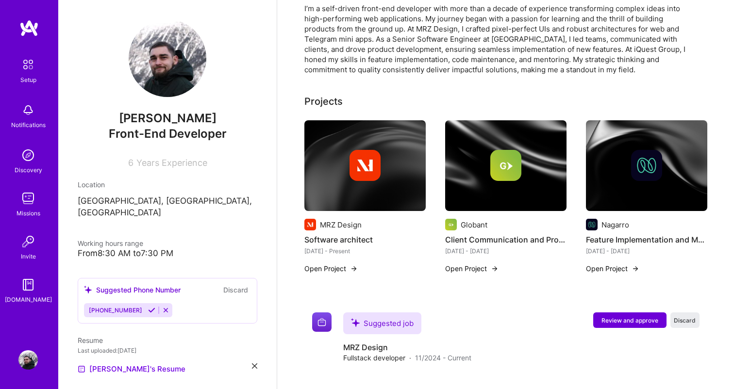
click at [384, 159] on div at bounding box center [364, 165] width 121 height 31
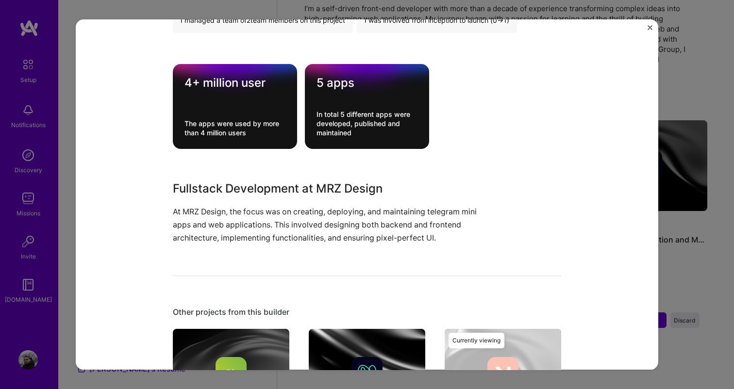
scroll to position [450, 0]
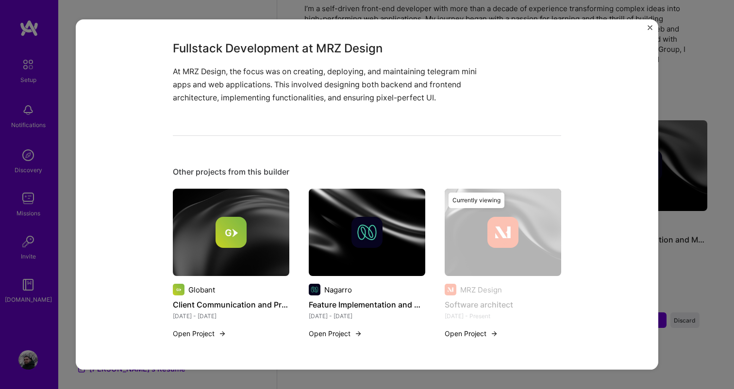
click at [672, 143] on div "Software architect MRZ Design Cloud Services, Developer Tools Role Fullstack de…" at bounding box center [367, 194] width 734 height 389
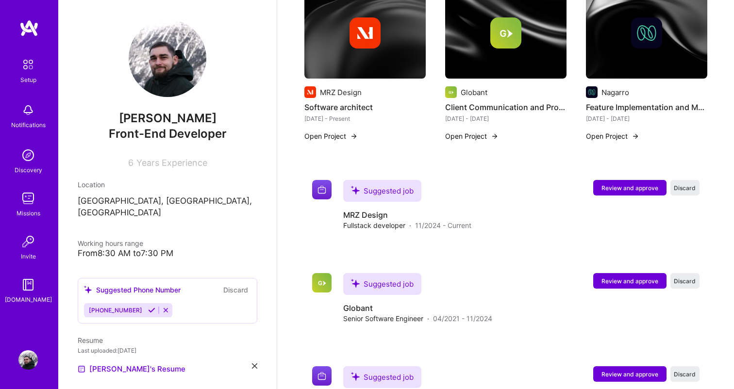
scroll to position [387, 0]
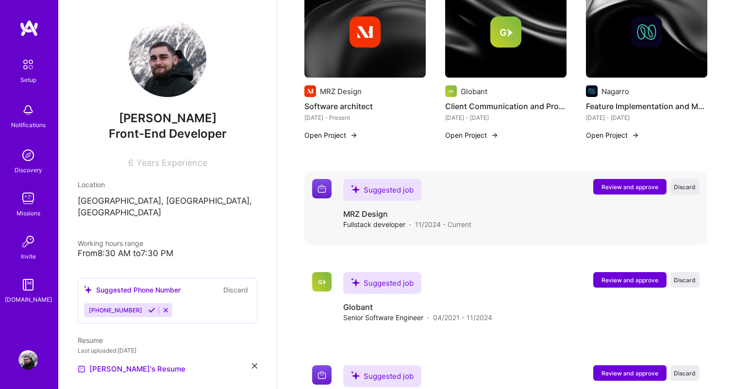
click at [627, 183] on span "Review and approve" at bounding box center [629, 187] width 57 height 8
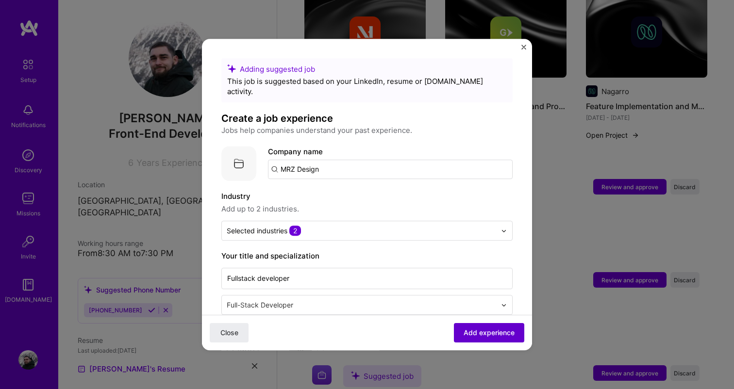
click at [483, 341] on button "Add experience" at bounding box center [489, 332] width 70 height 19
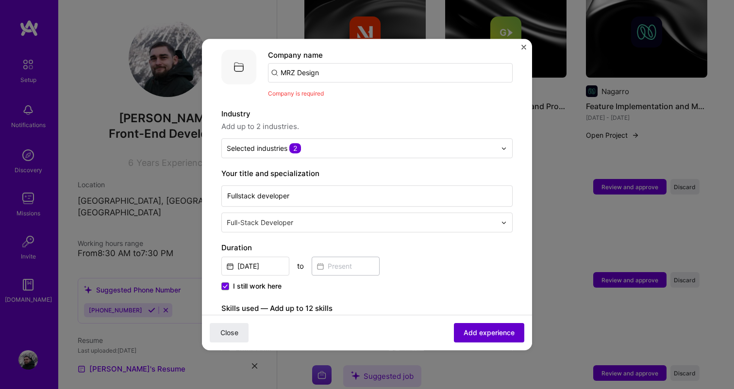
scroll to position [97, 0]
click at [328, 64] on input "MRZ Design" at bounding box center [390, 72] width 245 height 19
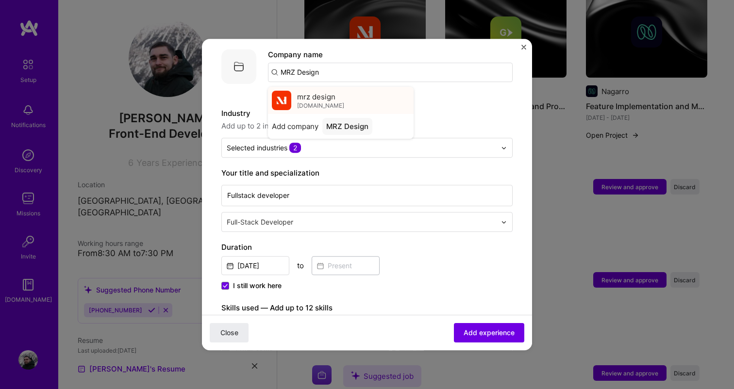
click at [328, 92] on span "mrz design" at bounding box center [316, 97] width 38 height 10
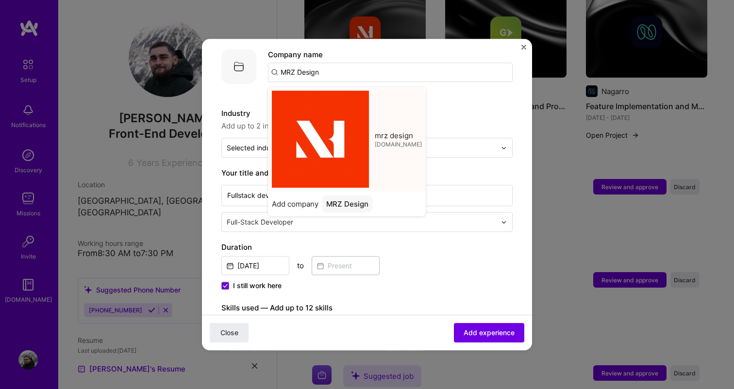
type input "mrz design"
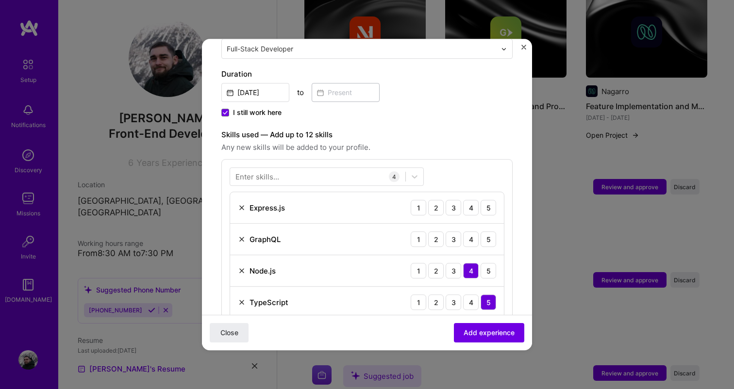
scroll to position [269, 0]
click at [474, 201] on div "4" at bounding box center [471, 209] width 16 height 16
click at [471, 233] on div "4" at bounding box center [471, 241] width 16 height 16
click at [450, 233] on div "3" at bounding box center [454, 241] width 16 height 16
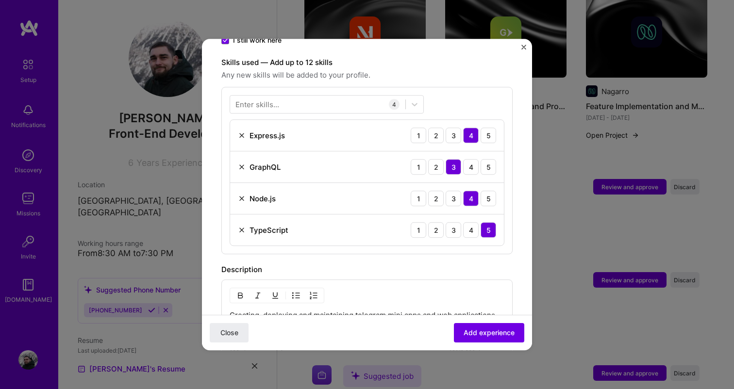
scroll to position [353, 0]
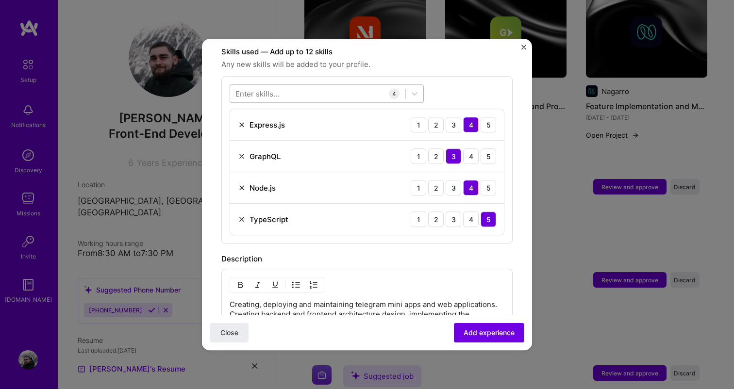
click at [331, 86] on div at bounding box center [317, 94] width 175 height 16
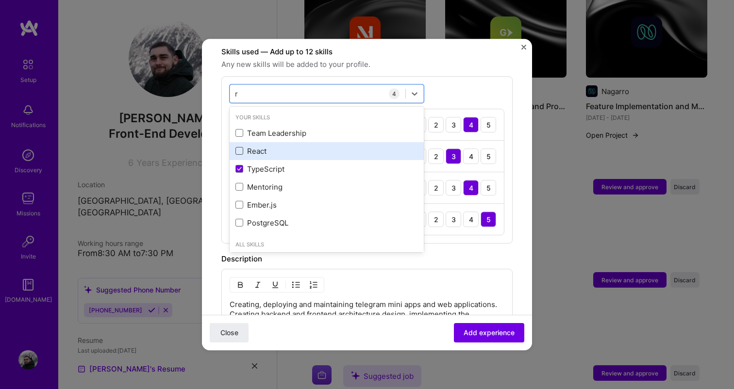
click at [237, 148] on span at bounding box center [239, 152] width 8 height 8
click at [0, 0] on input "checkbox" at bounding box center [0, 0] width 0 height 0
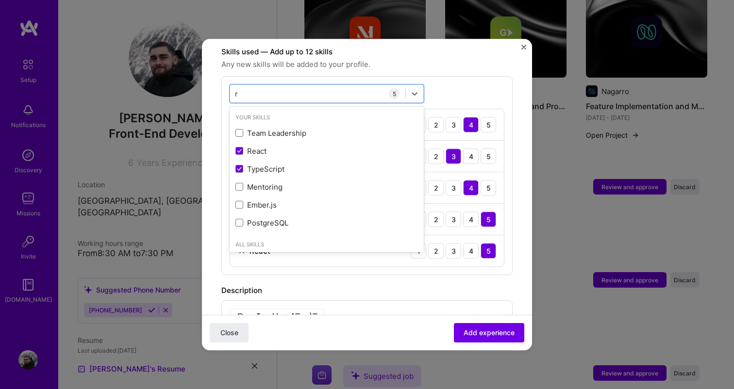
type input "r"
click at [433, 287] on div "Description Creating, deploying and maintaining telegram mini apps and web appl…" at bounding box center [366, 335] width 291 height 101
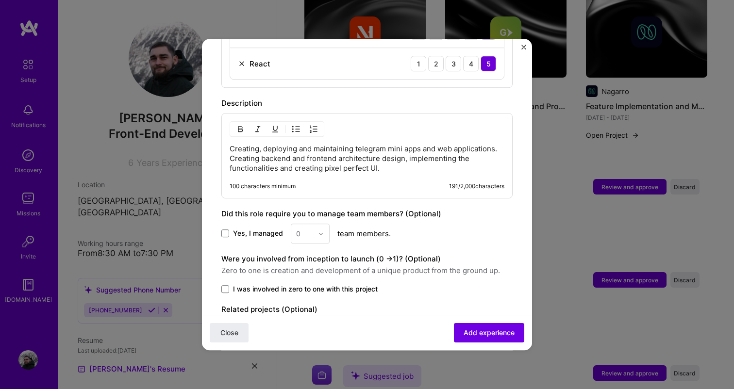
scroll to position [558, 0]
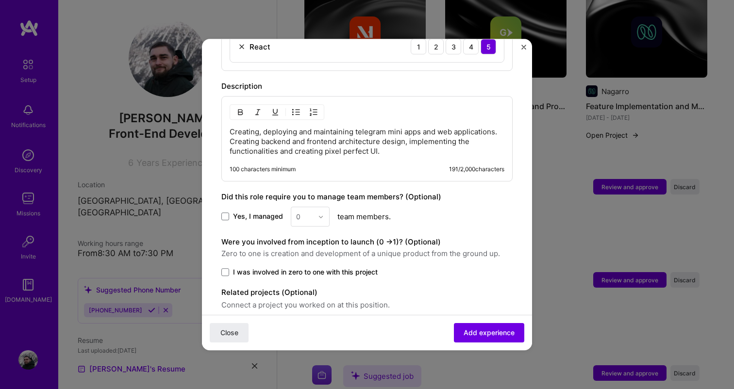
click at [233, 212] on span "Yes, I managed" at bounding box center [258, 217] width 50 height 10
click at [0, 0] on input "Yes, I managed" at bounding box center [0, 0] width 0 height 0
click at [300, 212] on input "text" at bounding box center [304, 217] width 17 height 10
click at [317, 251] on div "2" at bounding box center [310, 260] width 33 height 18
click at [469, 330] on span "Add experience" at bounding box center [489, 333] width 51 height 10
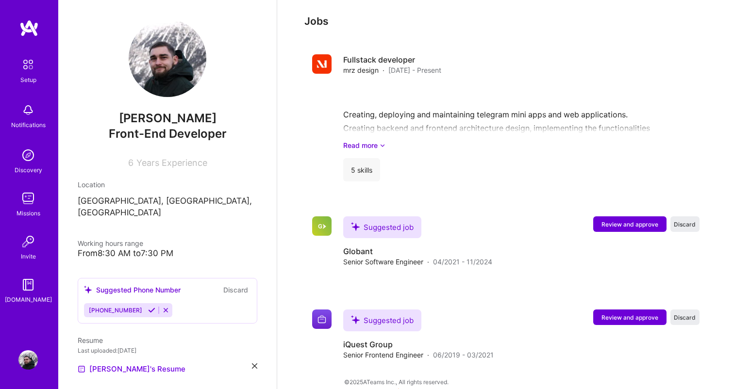
scroll to position [541, 0]
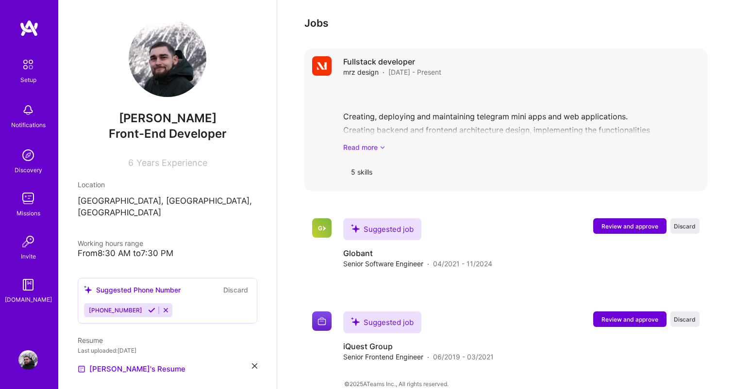
click at [375, 142] on link "Read more" at bounding box center [521, 147] width 356 height 10
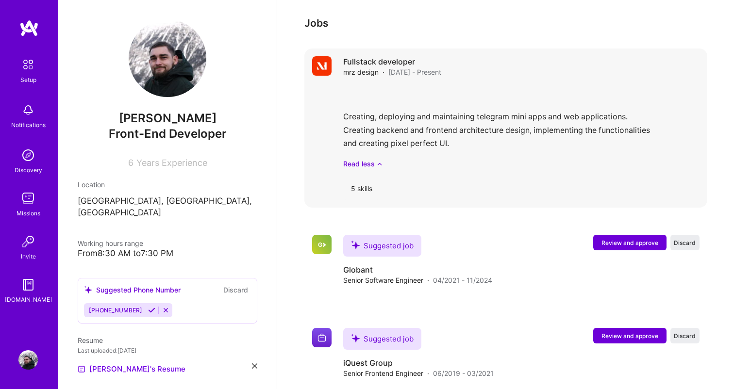
click at [391, 85] on div "Creating, deploying and maintaining telegram mini apps and web applications. Cr…" at bounding box center [521, 127] width 356 height 84
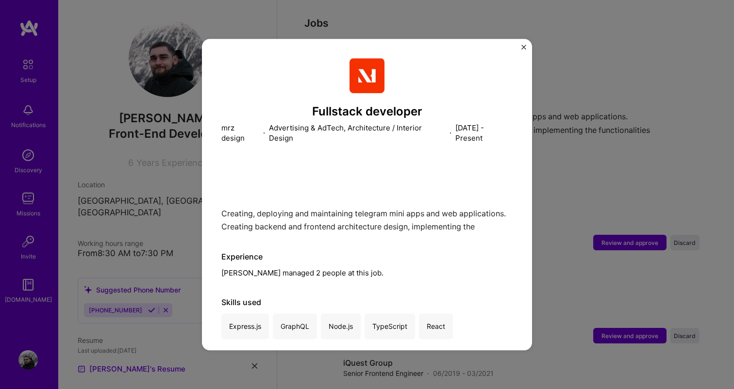
click at [522, 46] on img "Close" at bounding box center [523, 47] width 5 height 5
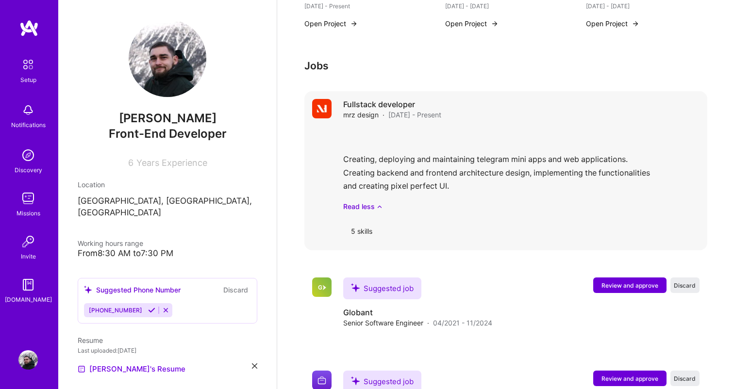
scroll to position [538, 0]
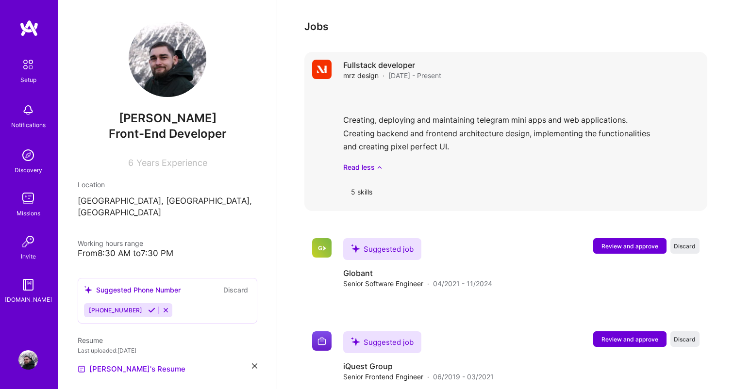
click at [497, 117] on div "Creating, deploying and maintaining telegram mini apps and web applications. Cr…" at bounding box center [521, 130] width 356 height 84
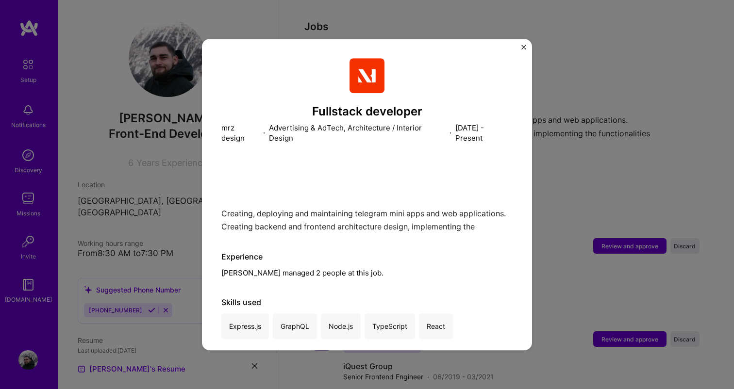
click at [524, 44] on div "Fullstack developer mrz design · Advertising & AdTech, Architecture / Interior …" at bounding box center [367, 195] width 330 height 312
click at [523, 42] on div "Fullstack developer mrz design · Advertising & AdTech, Architecture / Interior …" at bounding box center [367, 195] width 330 height 312
click at [523, 46] on img "Close" at bounding box center [523, 47] width 5 height 5
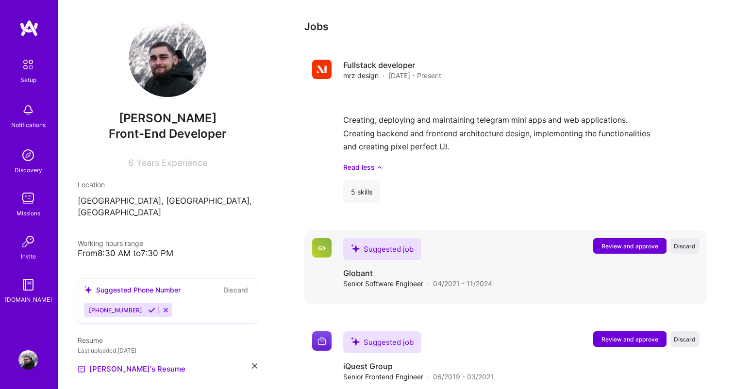
scroll to position [558, 0]
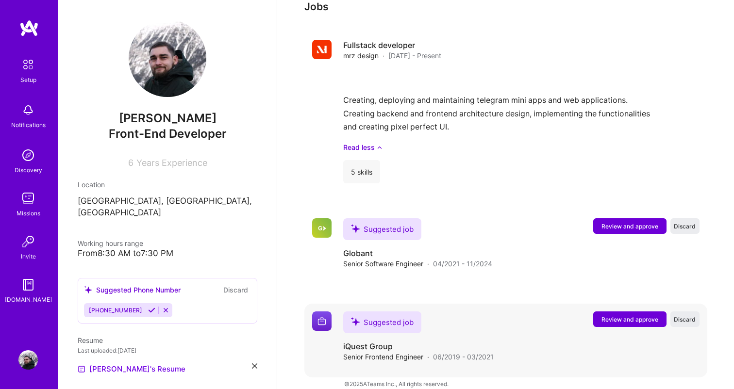
click at [497, 318] on div "Suggested job iQuest Group Senior Frontend Engineer · 06/2019 - 03/2021 Review …" at bounding box center [521, 337] width 356 height 50
click at [503, 220] on div "Suggested job Globant Senior Software Engineer · 04/2021 - 11/2024 Review and a…" at bounding box center [521, 243] width 356 height 50
click at [595, 218] on button "Review and approve" at bounding box center [629, 226] width 73 height 16
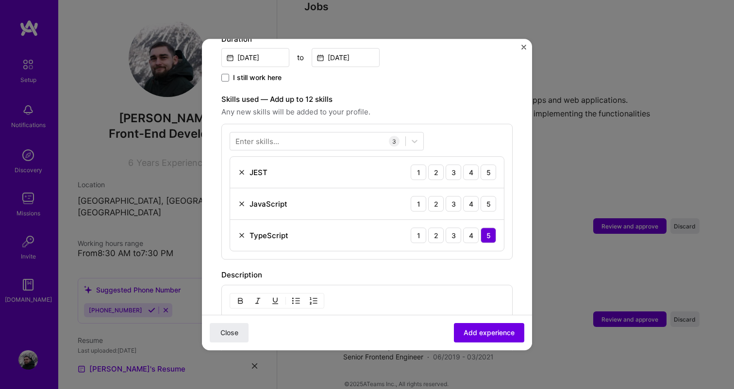
scroll to position [300, 0]
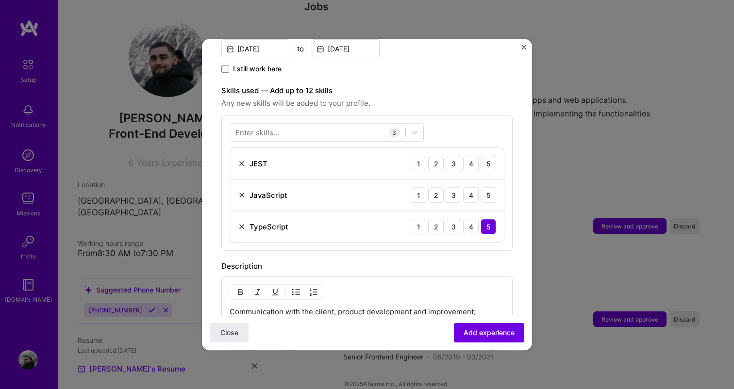
click at [277, 128] on div "Enter skills..." at bounding box center [257, 133] width 44 height 10
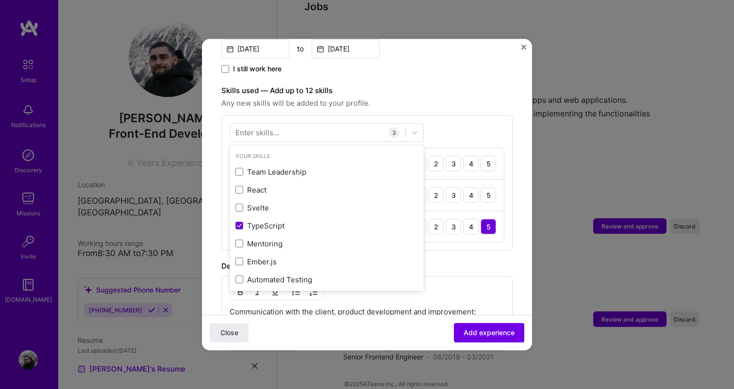
click at [277, 128] on div "Enter skills..." at bounding box center [257, 133] width 44 height 10
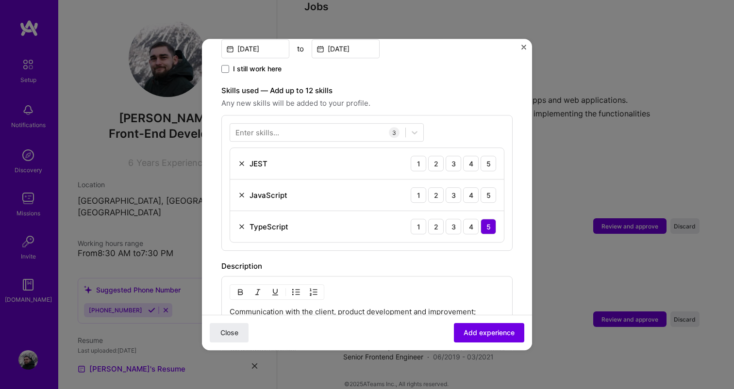
click at [274, 128] on div "Enter skills..." at bounding box center [257, 133] width 44 height 10
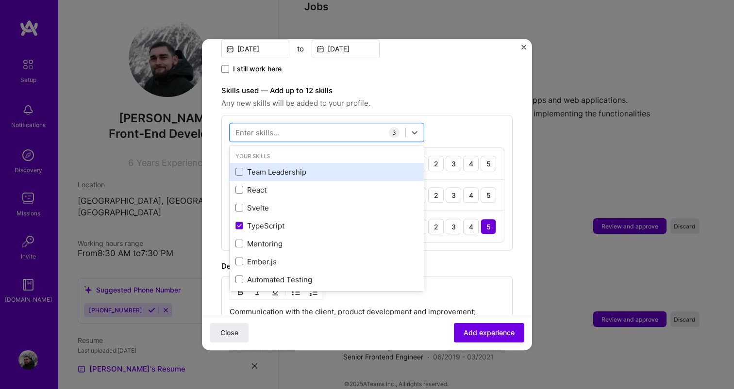
click at [267, 167] on div "Team Leadership" at bounding box center [326, 172] width 183 height 10
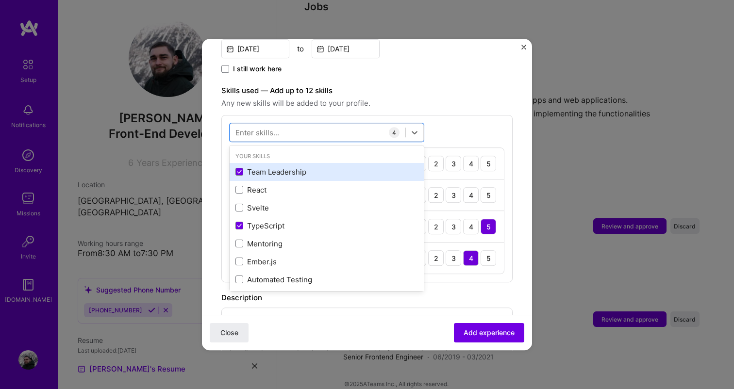
click at [267, 167] on div "Team Leadership" at bounding box center [326, 172] width 183 height 10
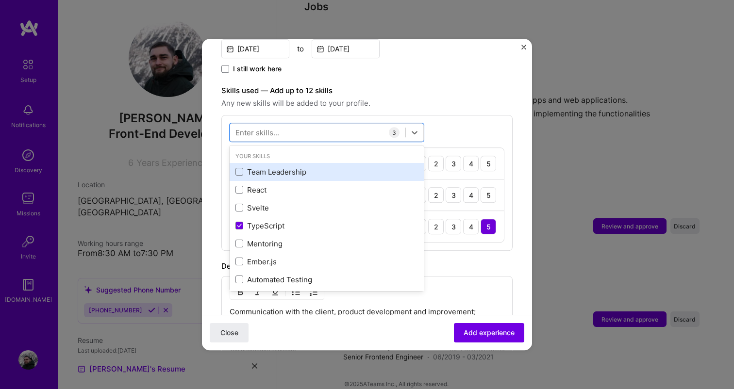
click at [267, 167] on div "Team Leadership" at bounding box center [326, 172] width 183 height 10
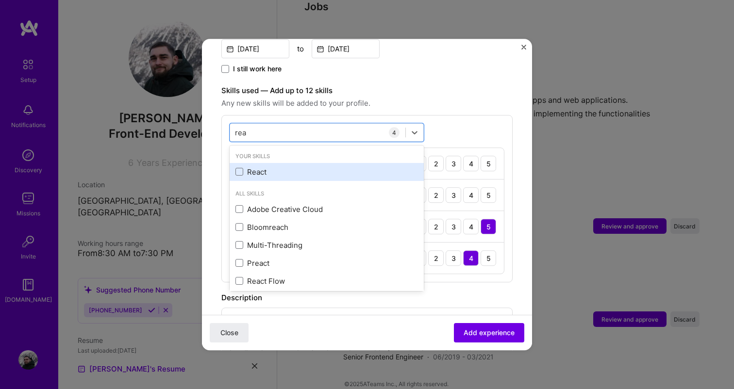
click at [260, 167] on div "React" at bounding box center [326, 172] width 183 height 10
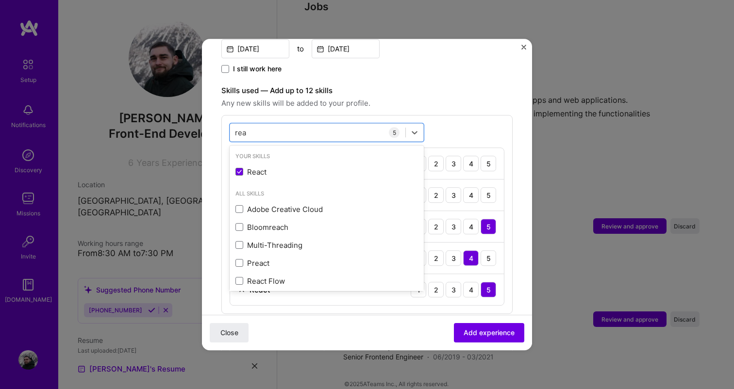
type input "rea"
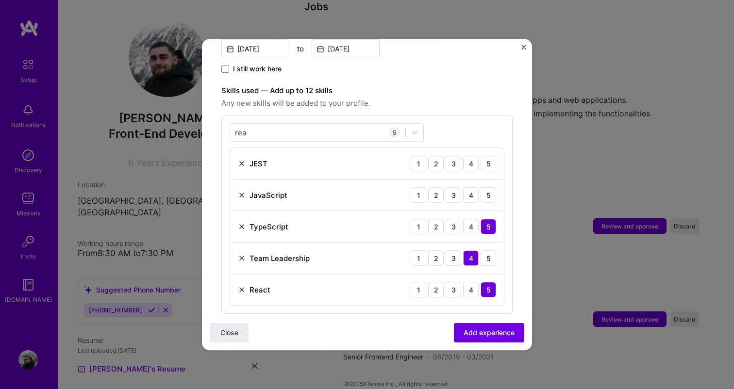
click at [447, 128] on div "[PERSON_NAME] 5 JEST 1 2 3 4 5 JavaScript 1 2 3 4 5 TypeScript 1 2 3 4 5 Team L…" at bounding box center [366, 214] width 291 height 199
click at [453, 156] on div "3" at bounding box center [454, 164] width 16 height 16
click at [238, 191] on img at bounding box center [242, 195] width 8 height 8
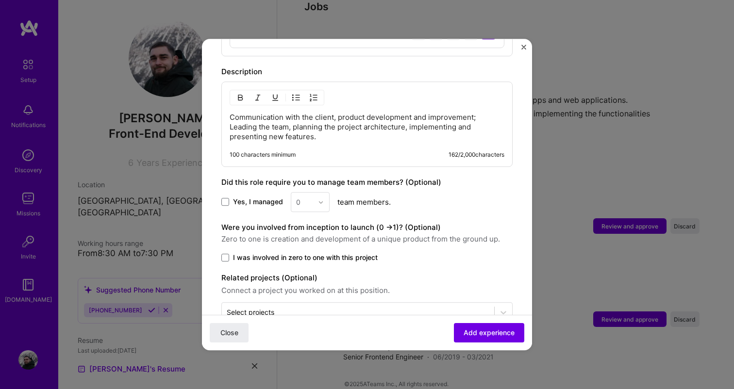
scroll to position [540, 0]
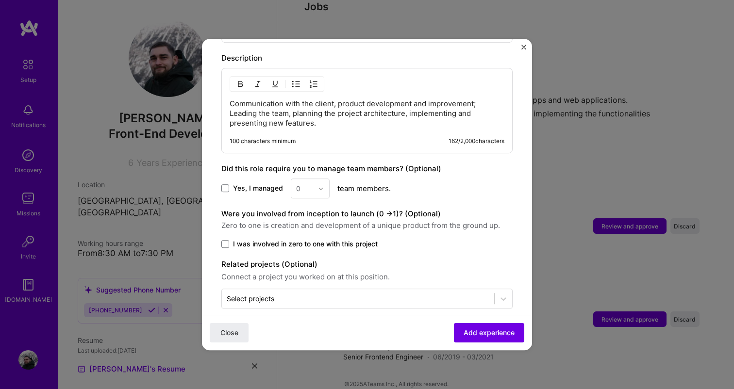
click at [230, 184] on label "Yes, I managed" at bounding box center [252, 189] width 62 height 10
click at [0, 0] on input "Yes, I managed" at bounding box center [0, 0] width 0 height 0
click at [310, 183] on input "text" at bounding box center [304, 188] width 17 height 10
click at [313, 278] on div "5" at bounding box center [310, 286] width 33 height 18
click at [224, 240] on span at bounding box center [225, 244] width 8 height 8
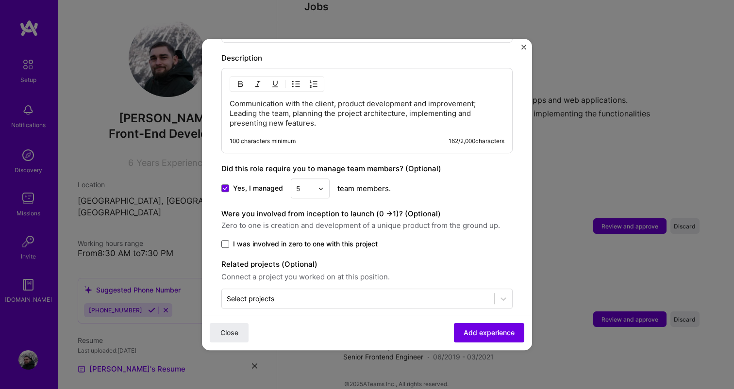
click at [0, 0] on input "I was involved in zero to one with this project" at bounding box center [0, 0] width 0 height 0
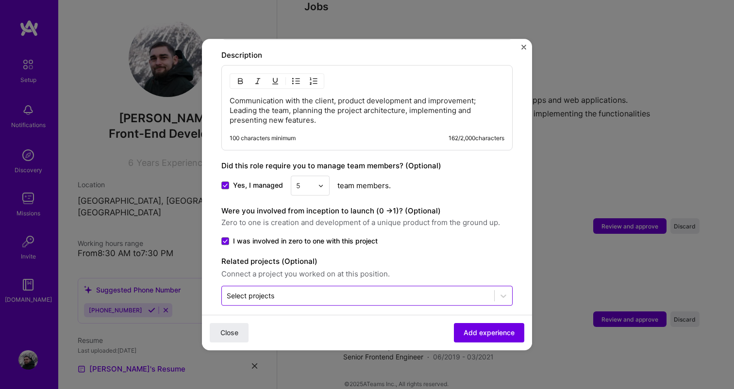
click at [320, 291] on input "text" at bounding box center [358, 296] width 263 height 10
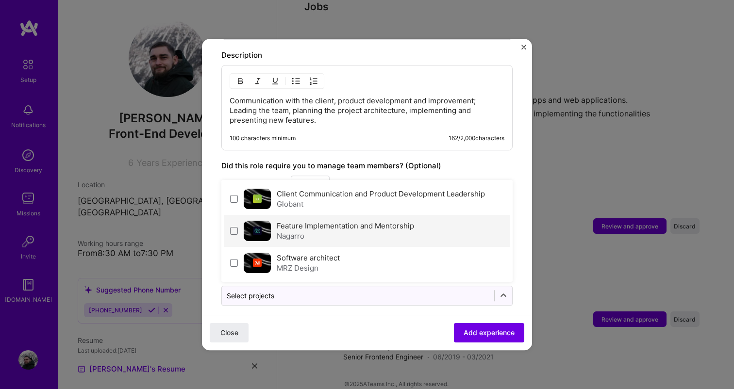
click at [306, 231] on div "Nagarro" at bounding box center [345, 236] width 137 height 10
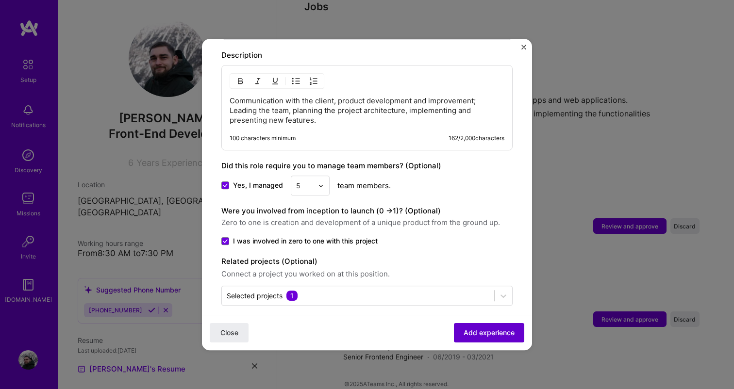
click at [488, 333] on span "Add experience" at bounding box center [489, 333] width 51 height 10
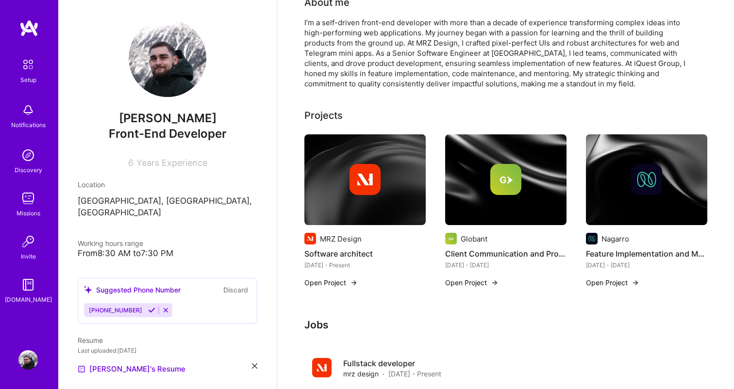
scroll to position [234, 0]
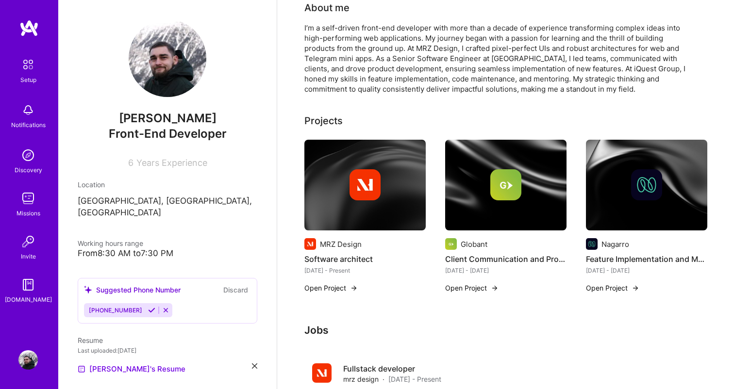
click at [498, 193] on img at bounding box center [505, 185] width 121 height 91
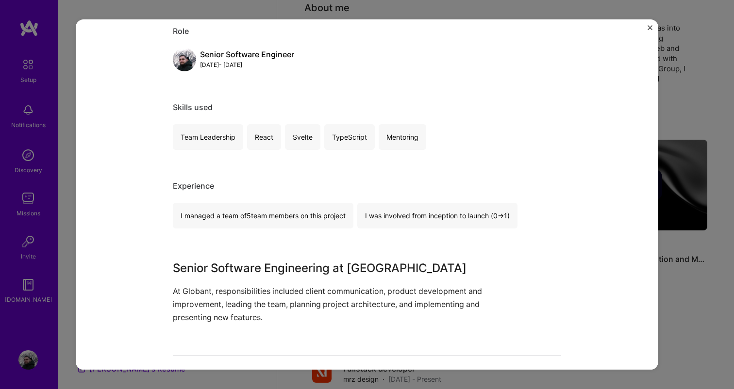
scroll to position [123, 0]
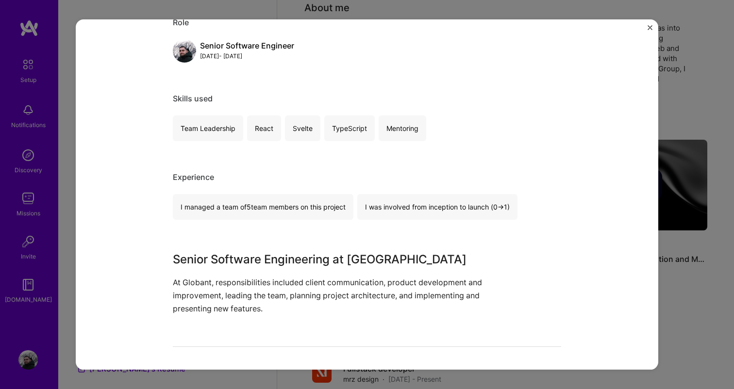
click at [649, 25] on img "Close" at bounding box center [650, 27] width 5 height 5
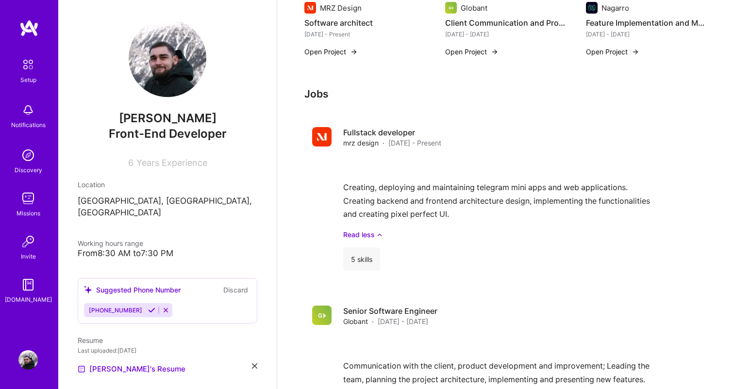
scroll to position [616, 0]
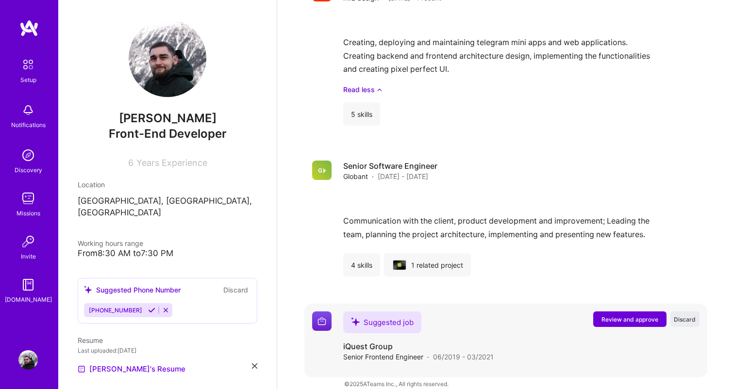
click at [622, 316] on span "Review and approve" at bounding box center [629, 320] width 57 height 8
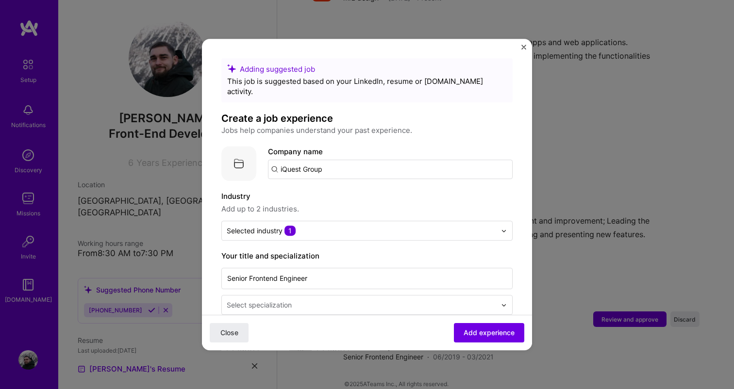
scroll to position [12, 0]
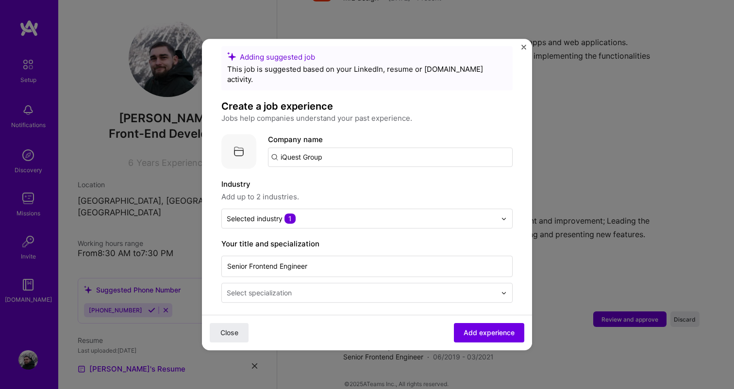
click at [307, 149] on input "iQuest Group" at bounding box center [390, 157] width 245 height 19
click at [309, 177] on span "Nagarro" at bounding box center [311, 182] width 28 height 10
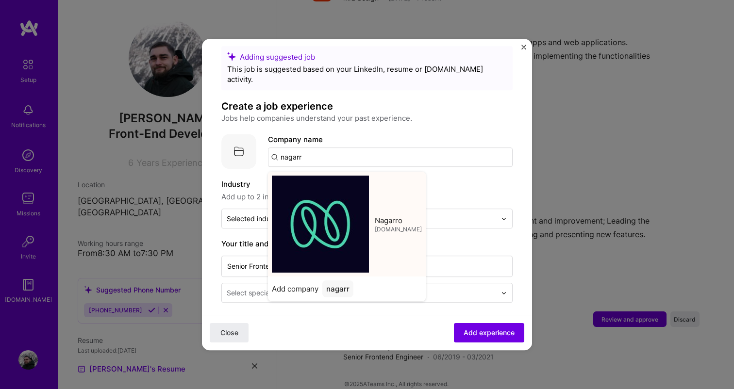
type input "Nagarro"
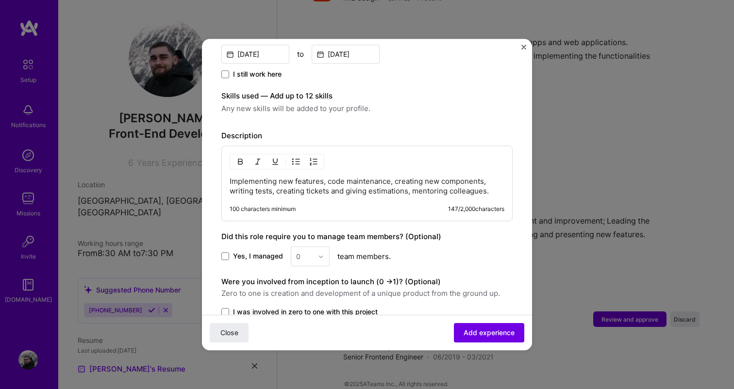
scroll to position [303, 0]
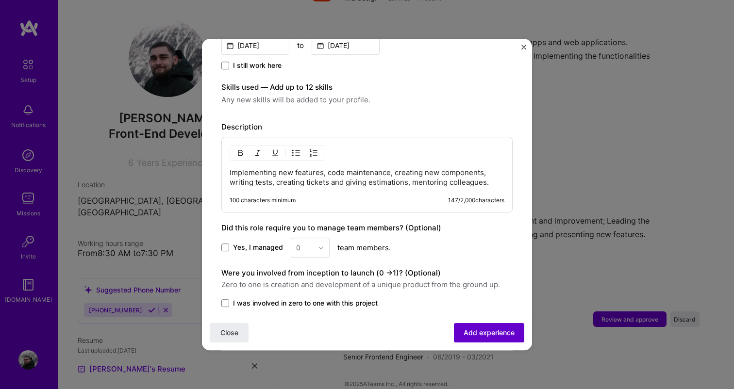
click at [474, 331] on span "Add experience" at bounding box center [489, 333] width 51 height 10
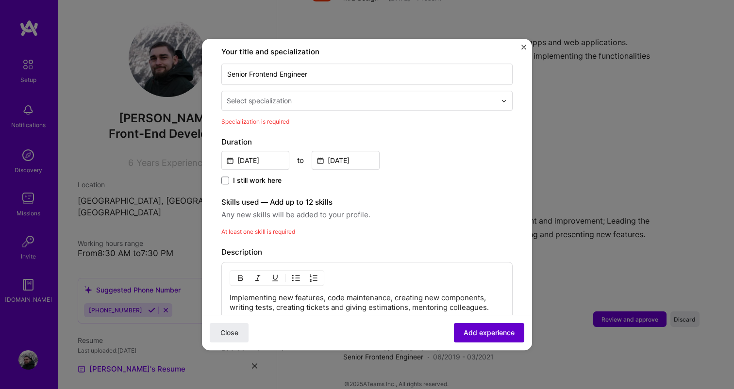
scroll to position [201, 0]
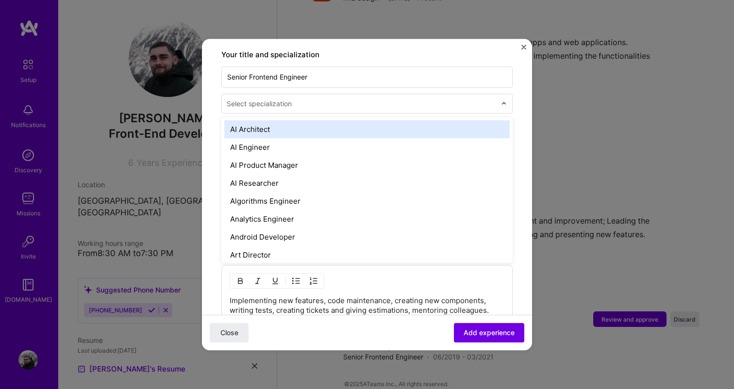
click at [295, 99] on input "text" at bounding box center [362, 104] width 271 height 10
type input "fr"
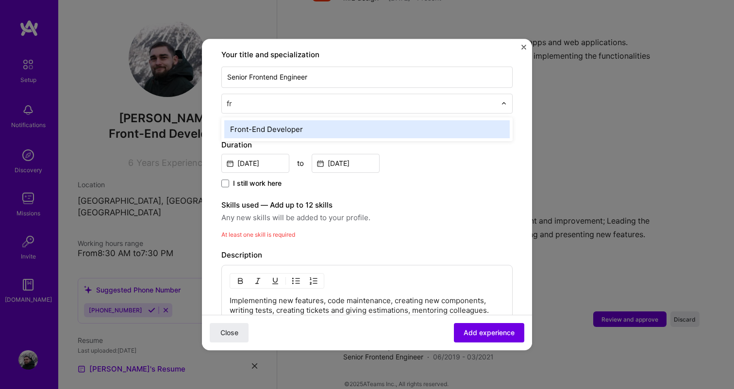
click at [293, 120] on div "Front-End Developer" at bounding box center [366, 129] width 285 height 18
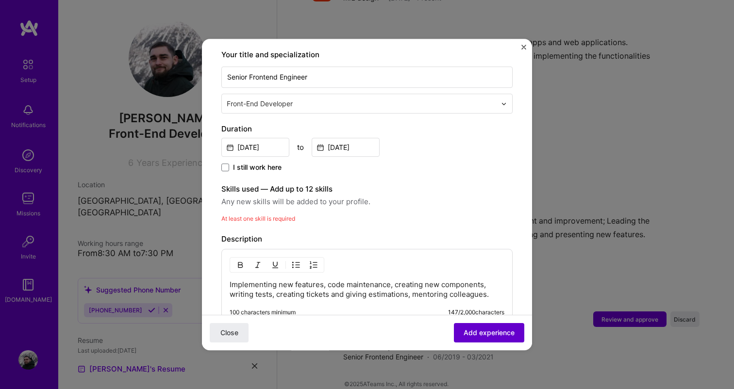
click at [490, 336] on span "Add experience" at bounding box center [489, 333] width 51 height 10
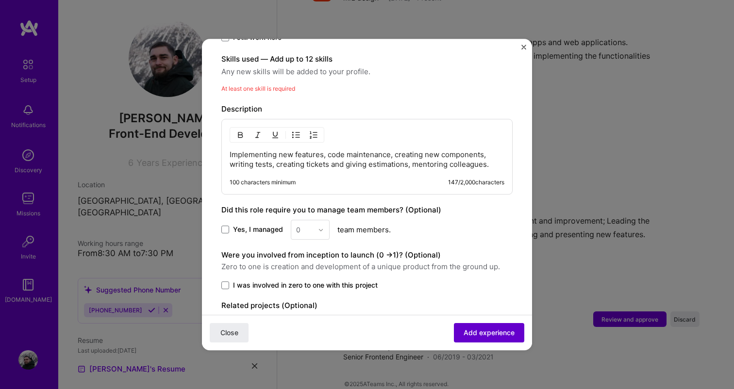
scroll to position [336, 0]
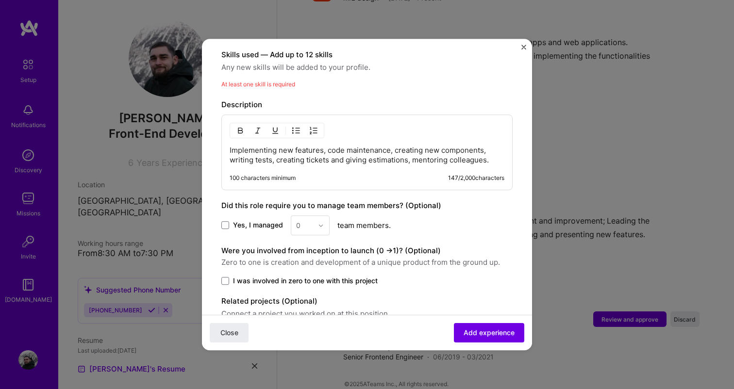
click at [255, 79] on div "At least one skill is required" at bounding box center [366, 84] width 291 height 10
click at [250, 62] on span "Any new skills will be added to your profile." at bounding box center [366, 68] width 291 height 12
click at [251, 62] on span "Any new skills will be added to your profile." at bounding box center [366, 68] width 291 height 12
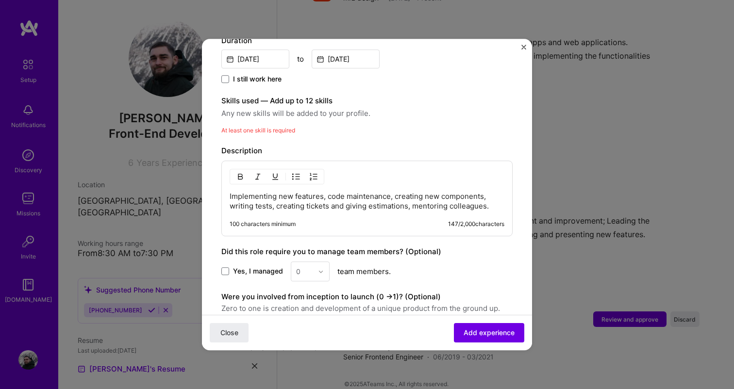
scroll to position [285, 0]
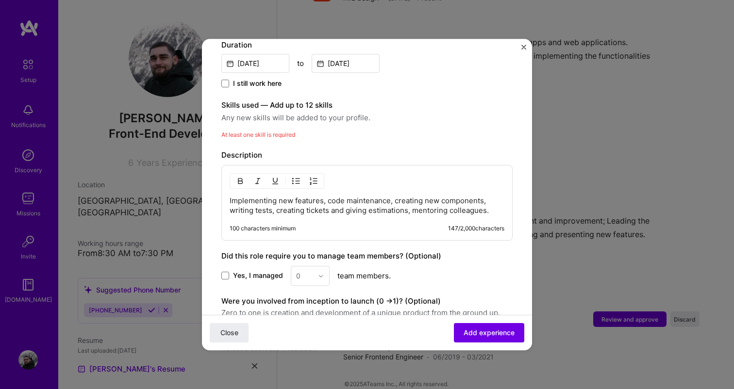
click at [251, 116] on div "Skills used — Add up to 12 skills Any new skills will be added to your profile.…" at bounding box center [366, 120] width 291 height 40
click at [246, 130] on div "At least one skill is required" at bounding box center [366, 135] width 291 height 10
click at [246, 131] on span "At least one skill is required" at bounding box center [258, 134] width 74 height 7
click at [237, 112] on span "Any new skills will be added to your profile." at bounding box center [366, 118] width 291 height 12
click at [236, 112] on span "Any new skills will be added to your profile." at bounding box center [366, 118] width 291 height 12
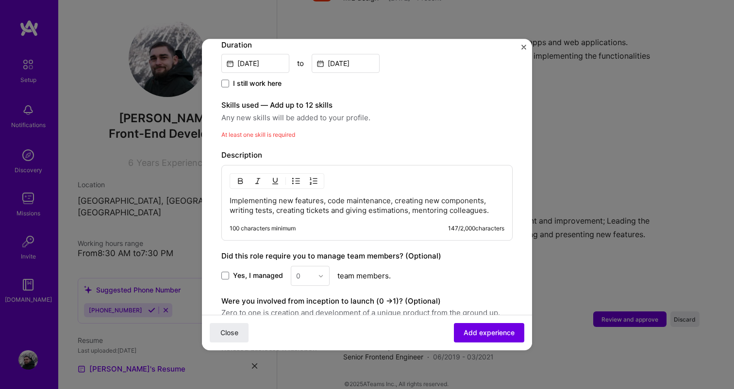
click at [236, 112] on span "Any new skills will be added to your profile." at bounding box center [366, 118] width 291 height 12
click at [249, 112] on span "Any new skills will be added to your profile." at bounding box center [366, 118] width 291 height 12
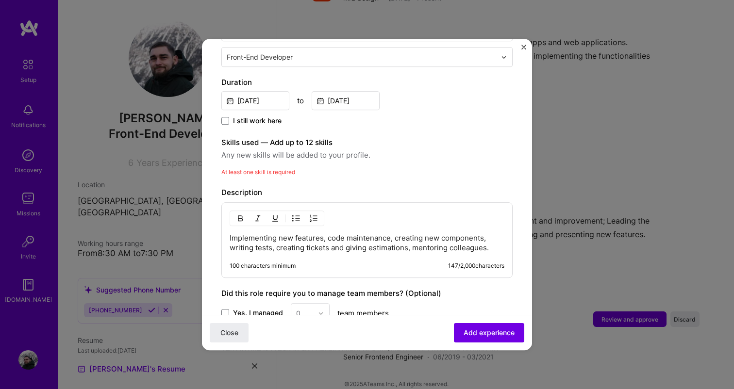
scroll to position [245, 0]
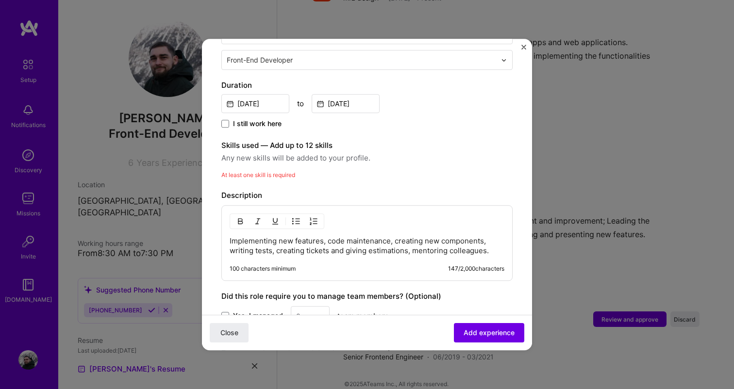
click at [352, 171] on div "Adding suggested job This job is suggested based on your LinkedIn, resume or [D…" at bounding box center [366, 124] width 291 height 623
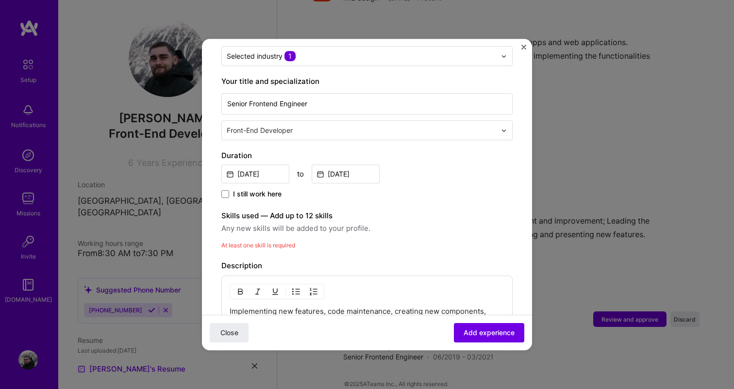
scroll to position [174, 0]
click at [349, 227] on div "Skills used — Add up to 12 skills Any new skills will be added to your profile.…" at bounding box center [366, 231] width 291 height 40
click at [310, 241] on div "At least one skill is required" at bounding box center [366, 246] width 291 height 10
click at [237, 334] on span "Close" at bounding box center [229, 333] width 18 height 10
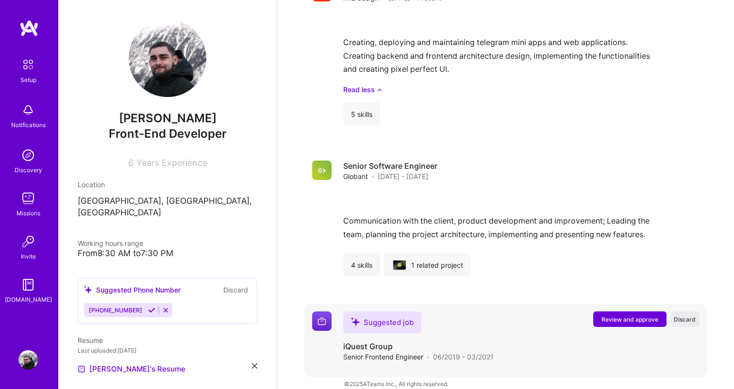
click at [624, 316] on span "Review and approve" at bounding box center [629, 320] width 57 height 8
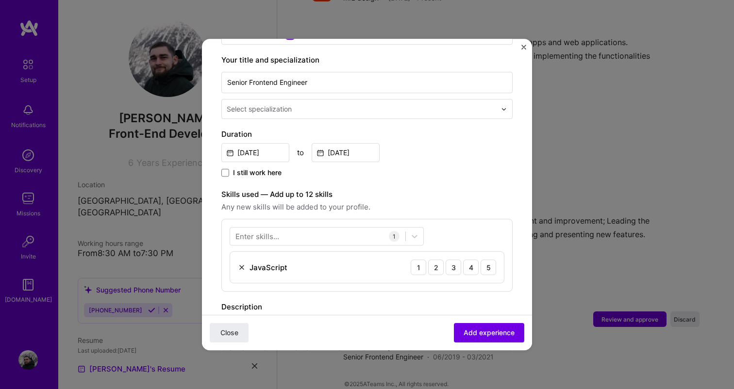
scroll to position [195, 0]
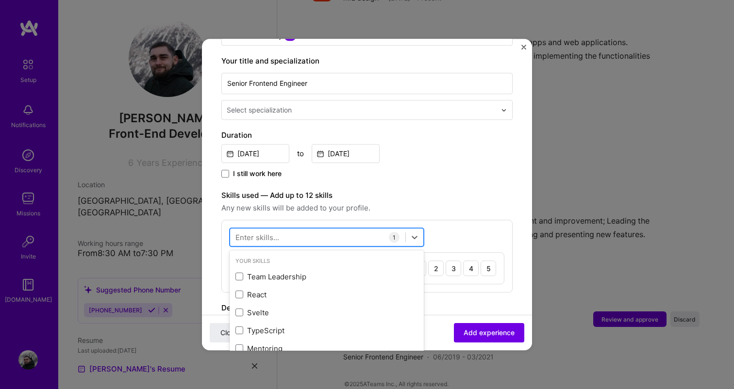
click at [323, 230] on div at bounding box center [317, 238] width 175 height 16
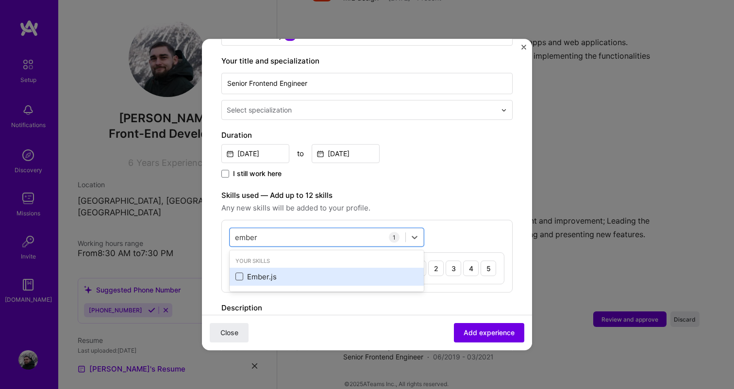
click at [242, 273] on span at bounding box center [239, 277] width 8 height 8
click at [0, 0] on input "checkbox" at bounding box center [0, 0] width 0 height 0
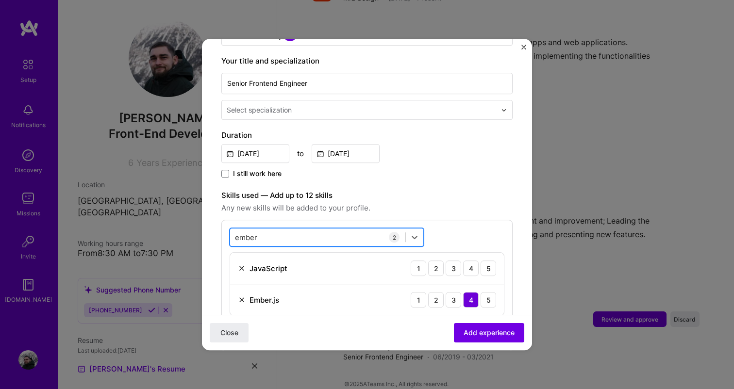
click at [261, 230] on div "ember ember" at bounding box center [317, 238] width 175 height 16
click at [245, 233] on input "ember" at bounding box center [246, 238] width 23 height 10
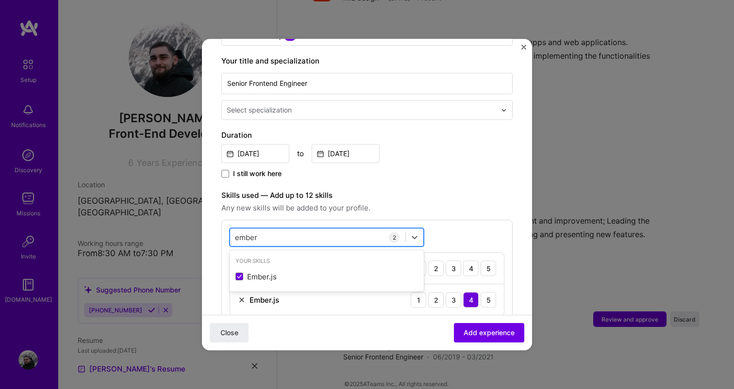
click at [245, 233] on input "ember" at bounding box center [246, 238] width 23 height 10
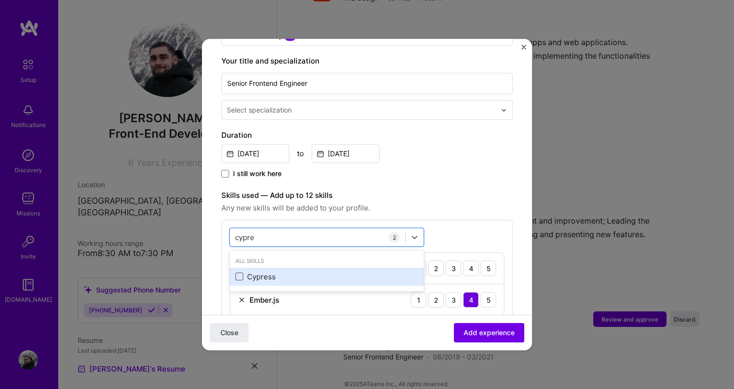
click at [240, 273] on span at bounding box center [239, 277] width 8 height 8
click at [0, 0] on input "checkbox" at bounding box center [0, 0] width 0 height 0
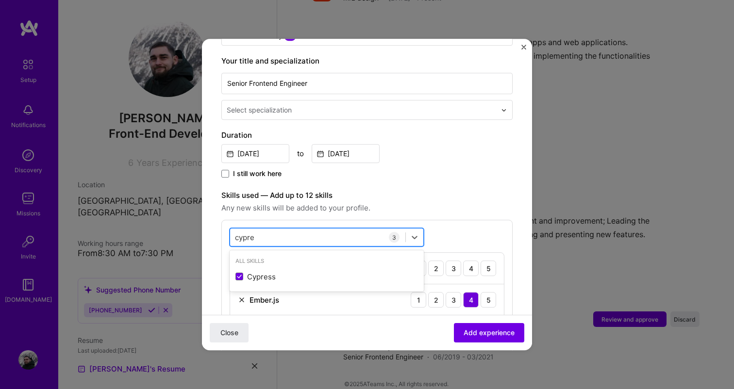
click at [309, 230] on div "cypre cypre" at bounding box center [317, 238] width 175 height 16
type input "cypre"
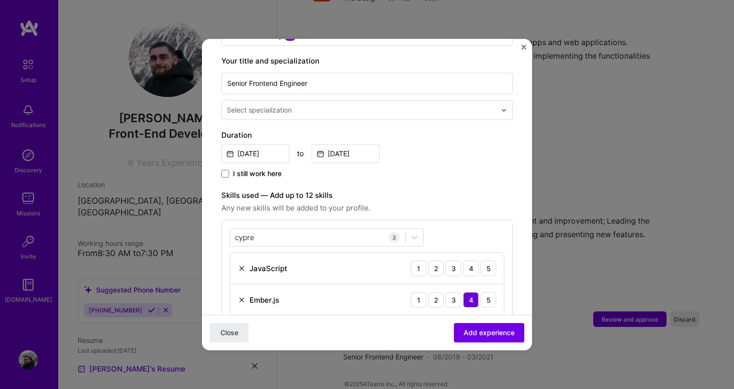
click at [438, 224] on div "cypre cypre 3 JavaScript 1 2 3 4 5 Ember.js 1 2 3 4 5 Cypress 1 2 3 4 5" at bounding box center [366, 288] width 291 height 136
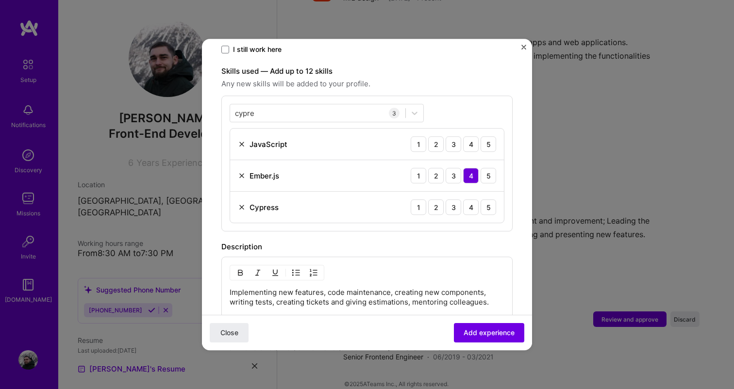
scroll to position [318, 0]
click at [452, 200] on div "3" at bounding box center [454, 208] width 16 height 16
click at [488, 137] on div "5" at bounding box center [489, 145] width 16 height 16
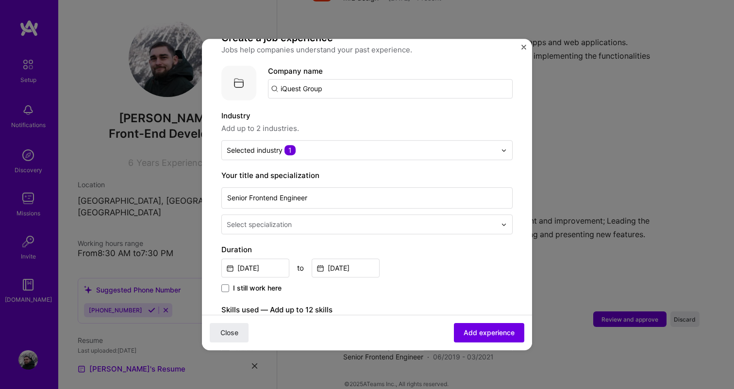
scroll to position [0, 0]
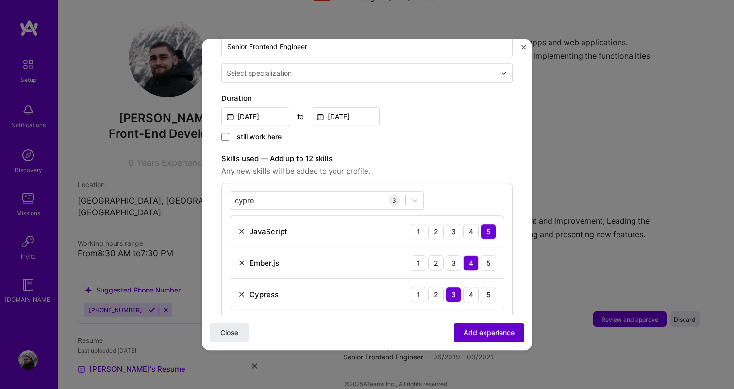
click at [463, 334] on button "Add experience" at bounding box center [489, 332] width 70 height 19
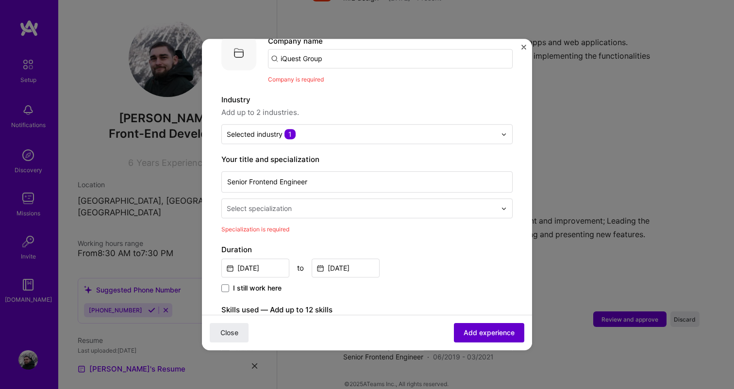
scroll to position [97, 0]
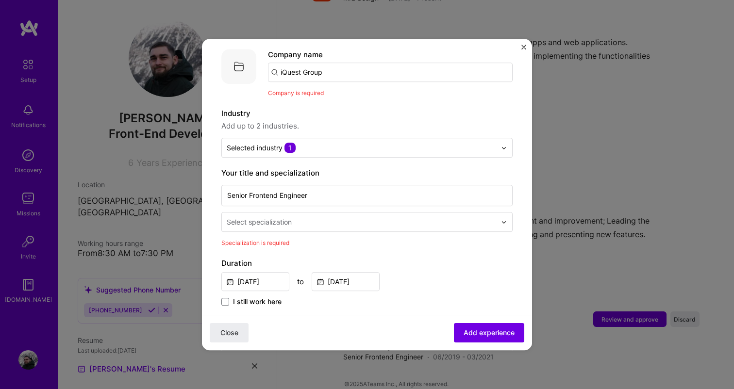
click at [310, 68] on input "iQuest Group" at bounding box center [390, 72] width 245 height 19
click at [314, 92] on span "Nagarro" at bounding box center [311, 97] width 28 height 10
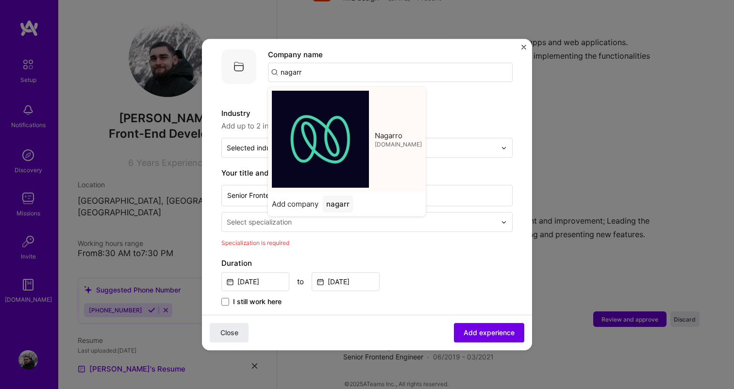
type input "Nagarro"
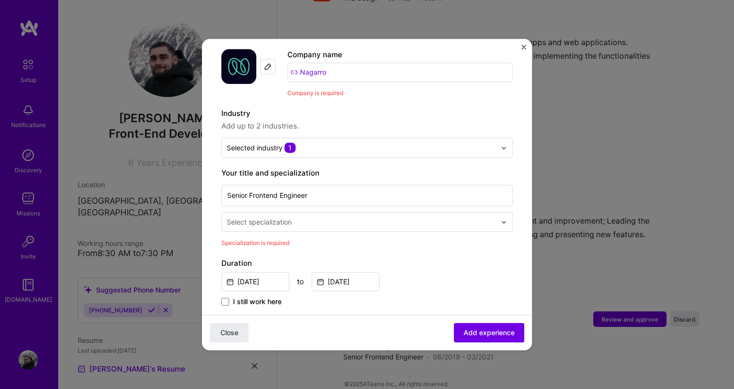
click at [303, 217] on input "text" at bounding box center [362, 222] width 271 height 10
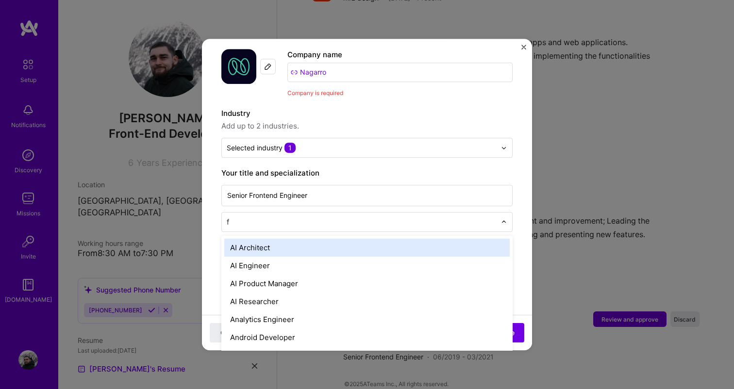
type input "fr"
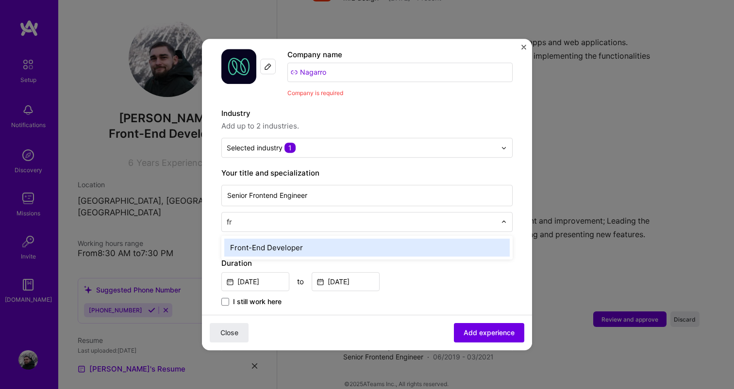
click at [292, 241] on div "Front-End Developer" at bounding box center [366, 248] width 285 height 18
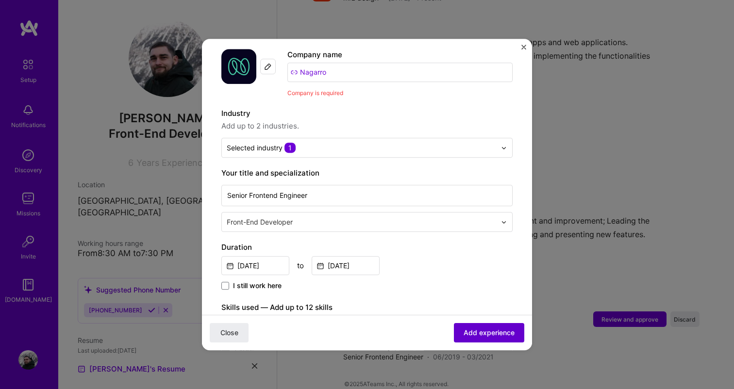
click at [469, 340] on button "Add experience" at bounding box center [489, 332] width 70 height 19
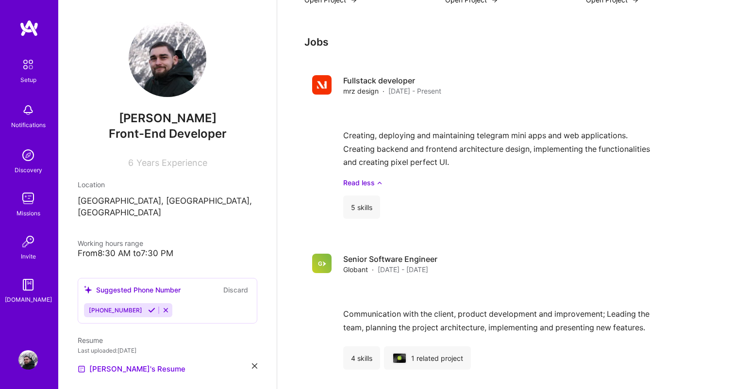
scroll to position [616, 0]
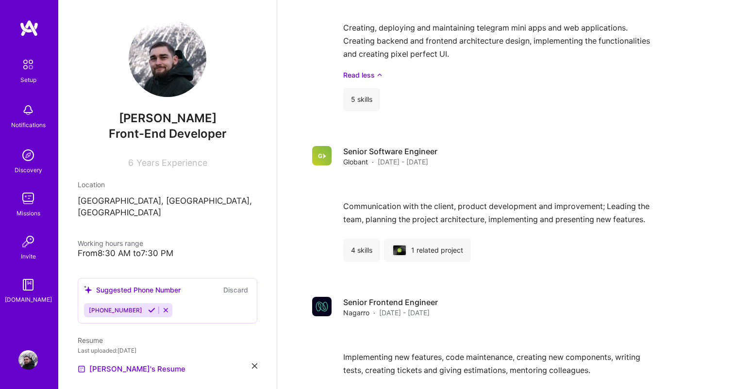
click at [148, 307] on icon at bounding box center [151, 310] width 7 height 7
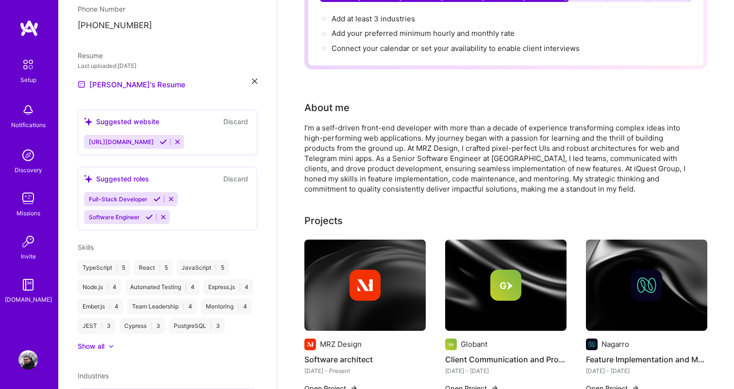
scroll to position [277, 0]
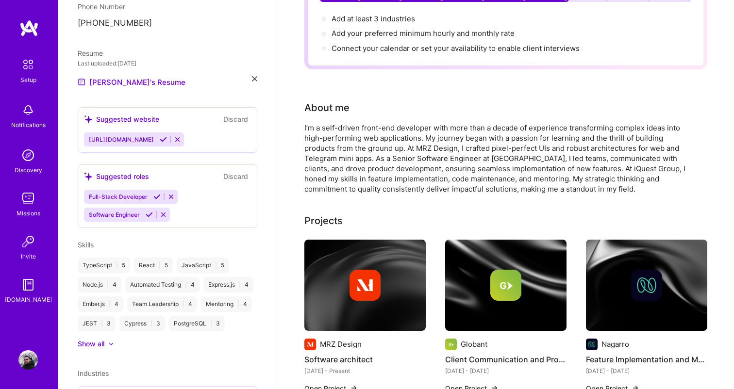
click at [155, 193] on icon at bounding box center [156, 196] width 7 height 7
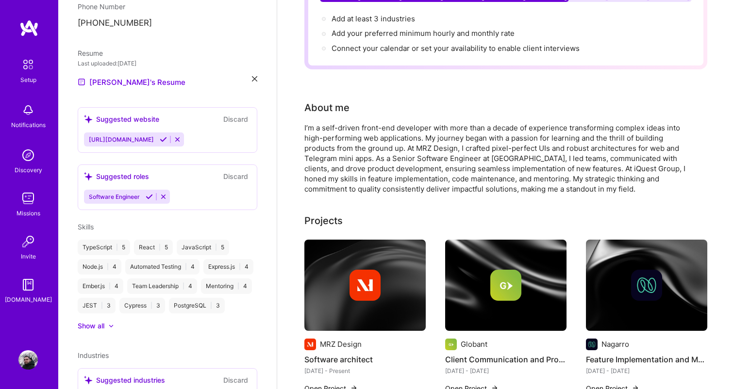
click at [149, 193] on icon at bounding box center [149, 196] width 7 height 7
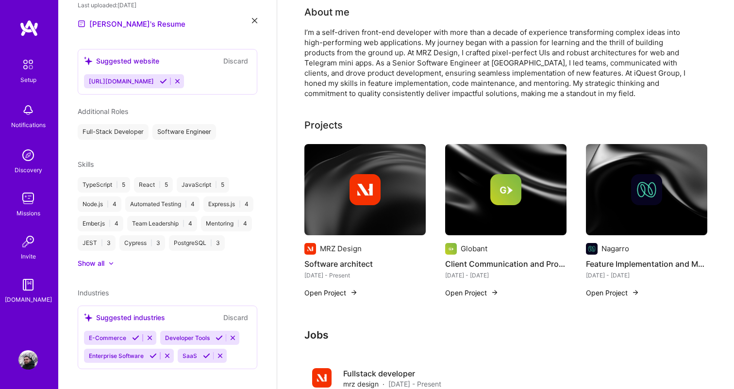
scroll to position [216, 0]
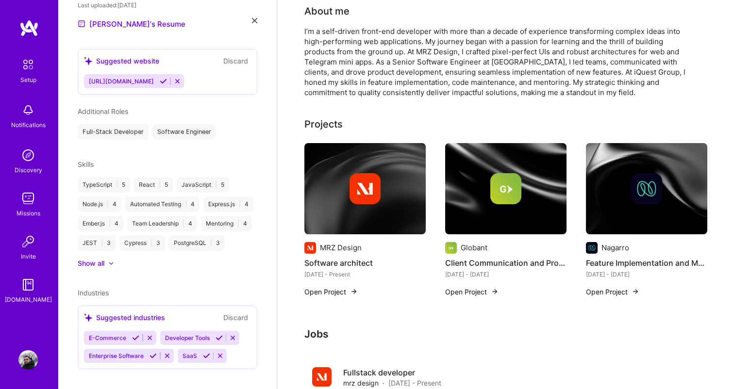
click at [137, 334] on icon at bounding box center [135, 337] width 7 height 7
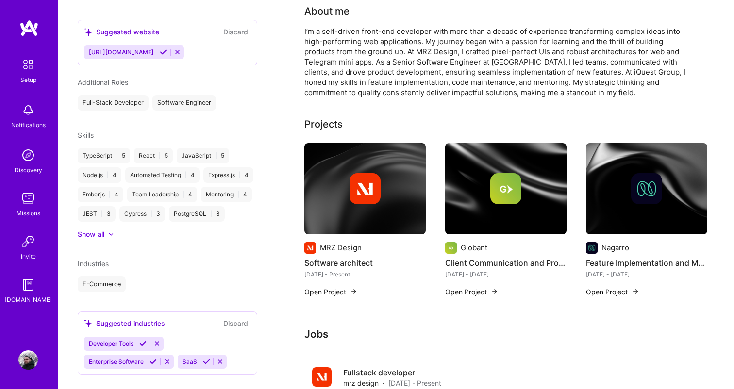
scroll to position [369, 0]
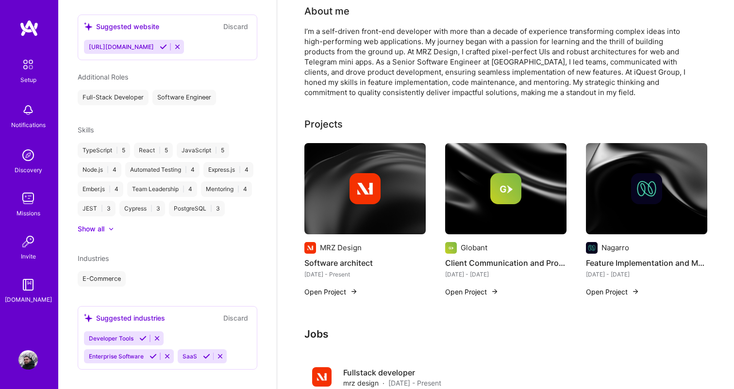
click at [181, 332] on div "Developer Tools Enterprise Software SaaS" at bounding box center [167, 348] width 167 height 32
click at [156, 313] on div "Suggested industries" at bounding box center [124, 318] width 81 height 10
click at [153, 353] on icon at bounding box center [153, 356] width 7 height 7
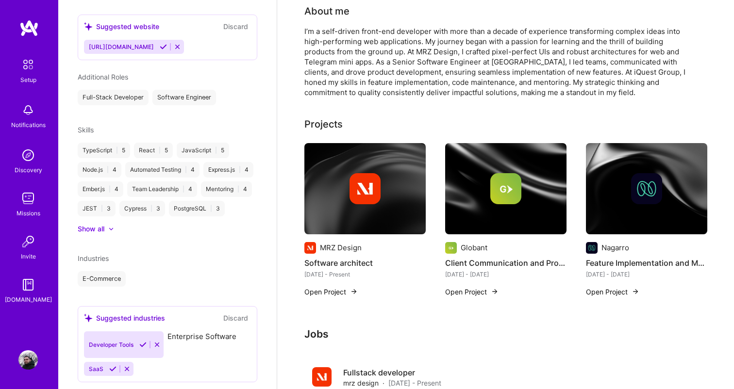
scroll to position [351, 0]
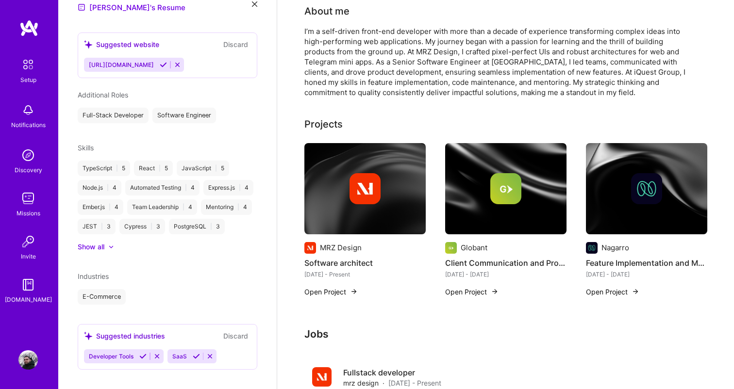
click at [224, 350] on div "Developer Tools SaaS" at bounding box center [167, 357] width 167 height 14
click at [184, 331] on div "Suggested industries Discard" at bounding box center [167, 336] width 167 height 11
click at [117, 271] on div "Industries" at bounding box center [168, 276] width 180 height 10
click at [100, 271] on div "Industries" at bounding box center [93, 276] width 31 height 10
click at [203, 289] on div "E-Commerce Enterprise Software" at bounding box center [168, 297] width 180 height 16
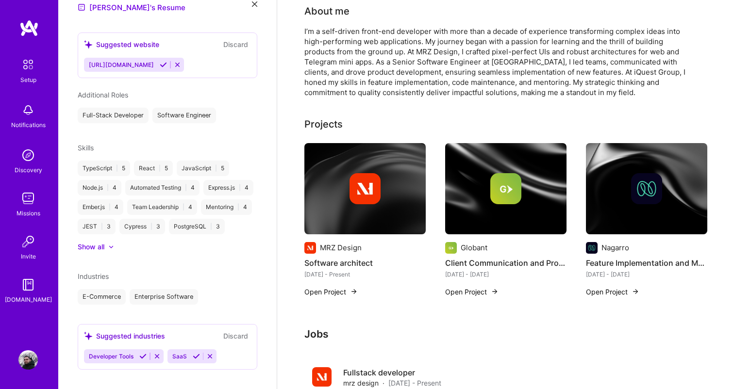
click at [196, 289] on div "Enterprise Software" at bounding box center [164, 297] width 68 height 16
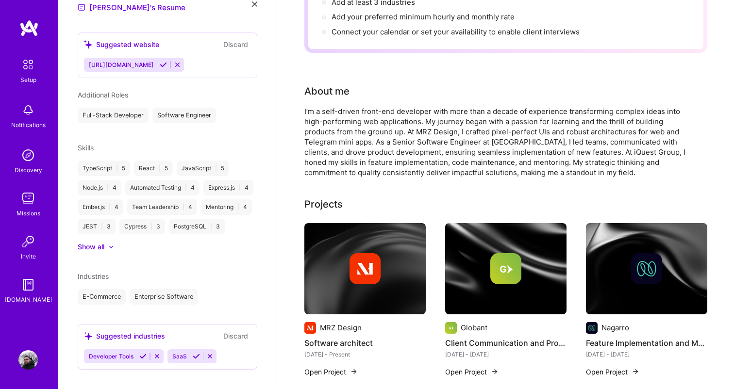
scroll to position [0, 0]
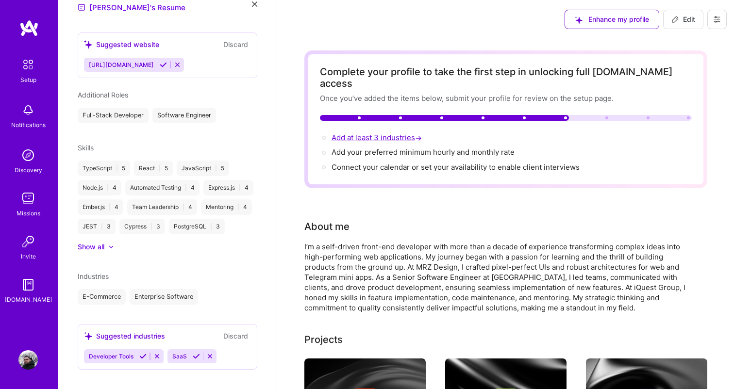
click at [383, 133] on span "Add at least 3 industries →" at bounding box center [378, 137] width 92 height 9
select select "RO"
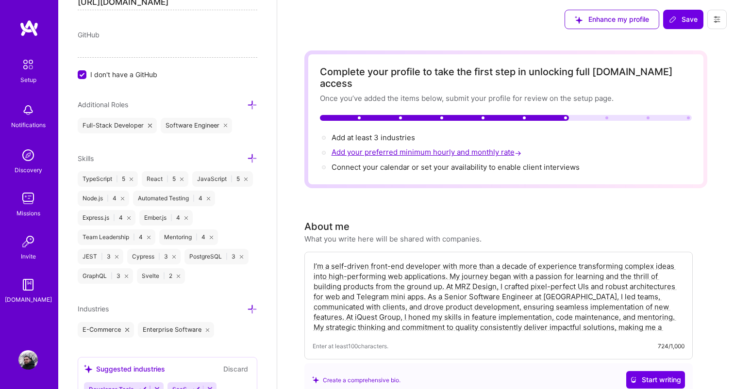
scroll to position [667, 0]
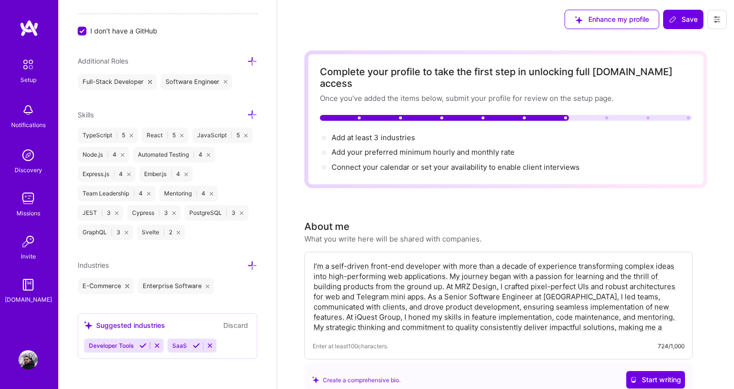
click at [257, 265] on icon at bounding box center [252, 266] width 10 height 10
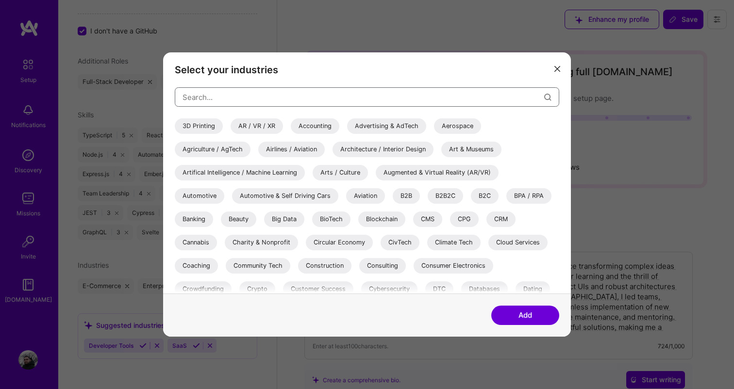
click at [211, 100] on input "modal" at bounding box center [364, 97] width 362 height 25
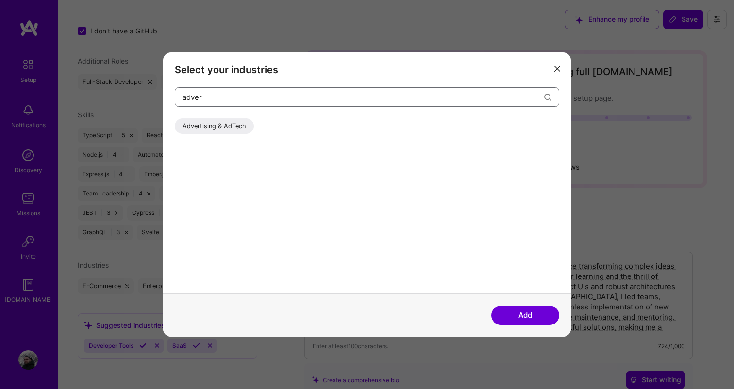
type input "adver"
click at [206, 131] on div "Advertising & AdTech" at bounding box center [214, 126] width 79 height 16
click at [526, 315] on button "Add" at bounding box center [525, 315] width 68 height 19
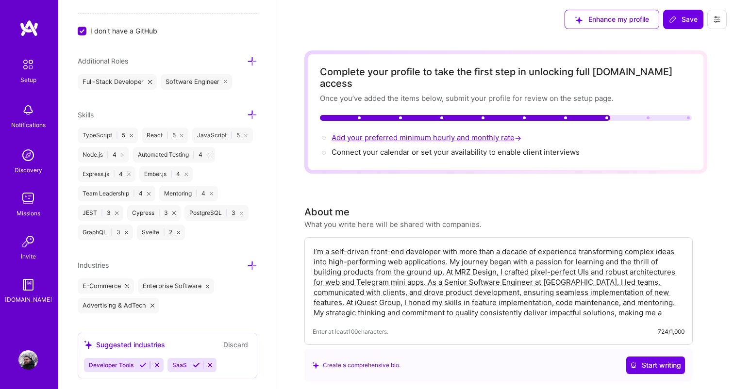
click at [384, 133] on span "Add your preferred minimum hourly and monthly rate →" at bounding box center [428, 137] width 192 height 9
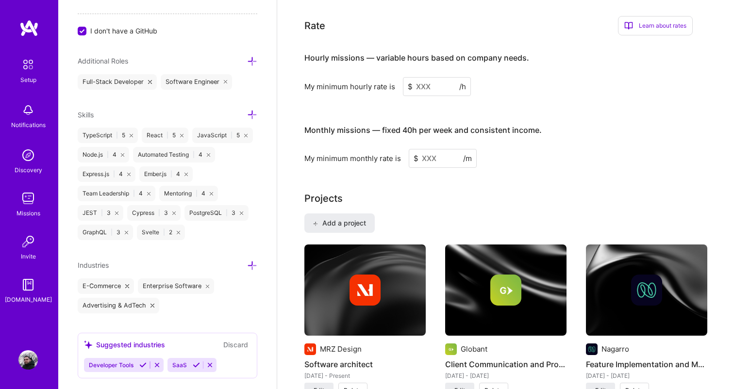
scroll to position [572, 0]
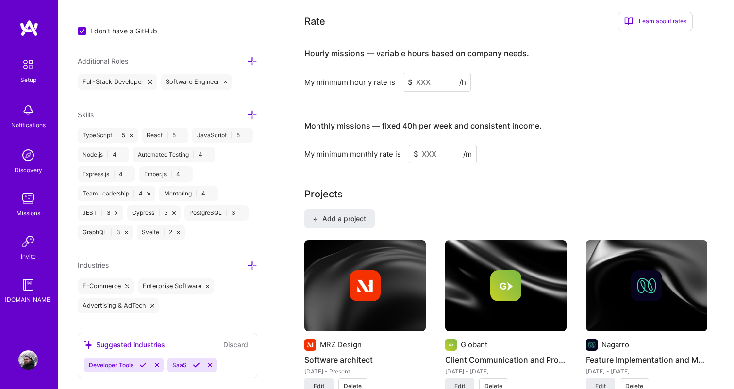
click at [429, 73] on input at bounding box center [437, 82] width 68 height 19
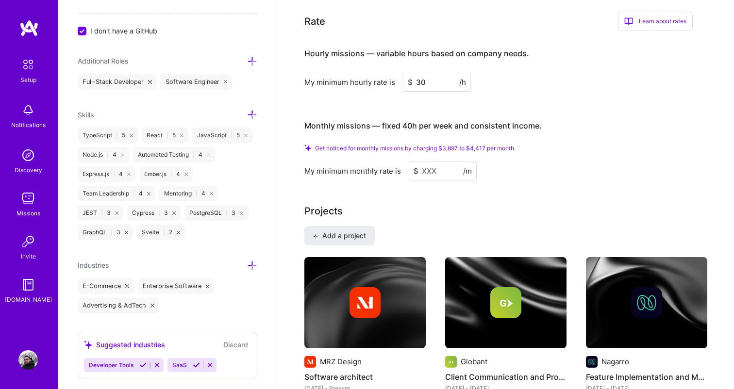
type input "3"
type input "40"
click at [438, 162] on input at bounding box center [443, 171] width 68 height 19
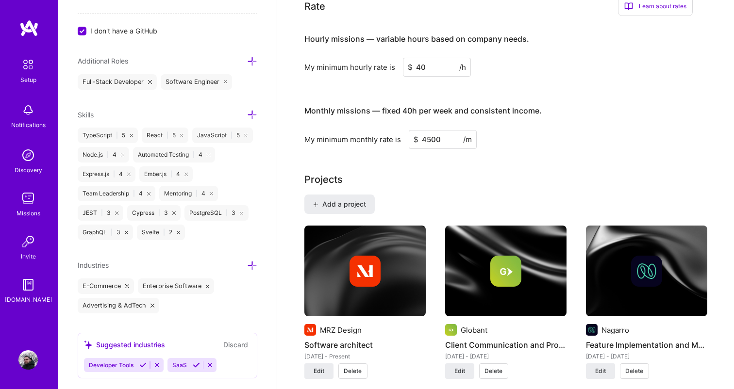
type input "4500"
click at [496, 176] on div "Projects Add a project MRZ Design Software architect [DATE] - Present Edit [PER…" at bounding box center [505, 281] width 403 height 219
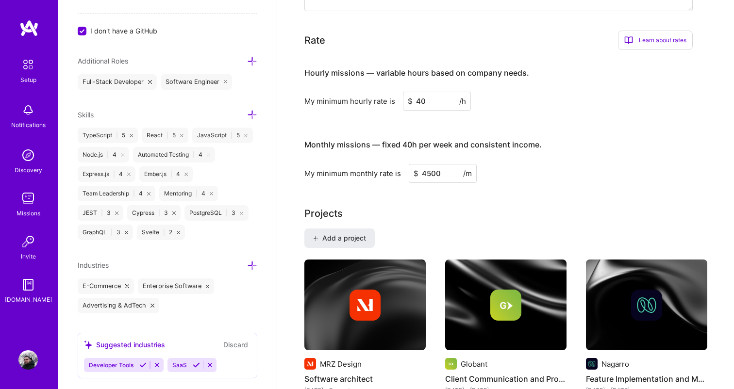
scroll to position [536, 0]
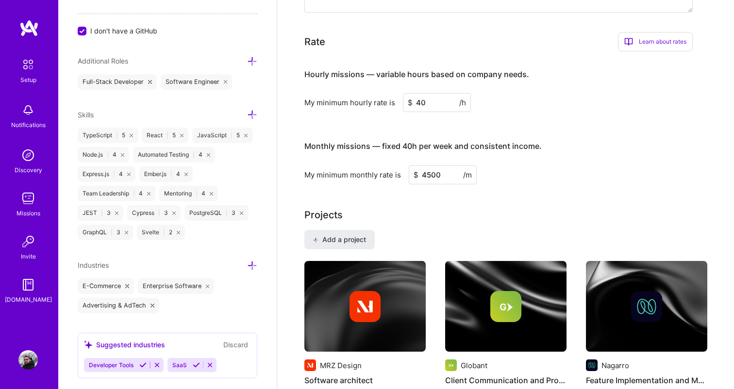
click at [428, 166] on input "4500" at bounding box center [443, 175] width 68 height 19
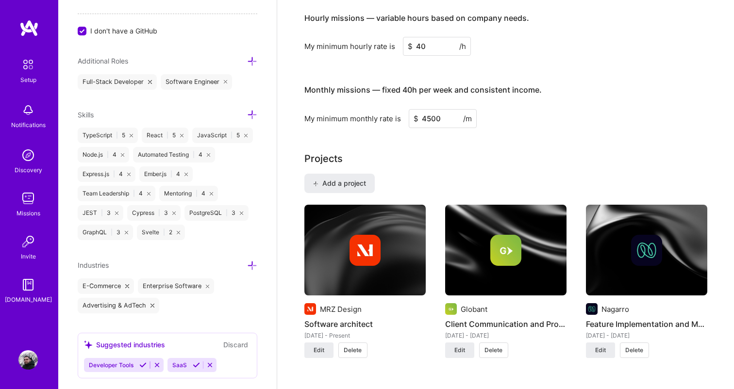
scroll to position [597, 0]
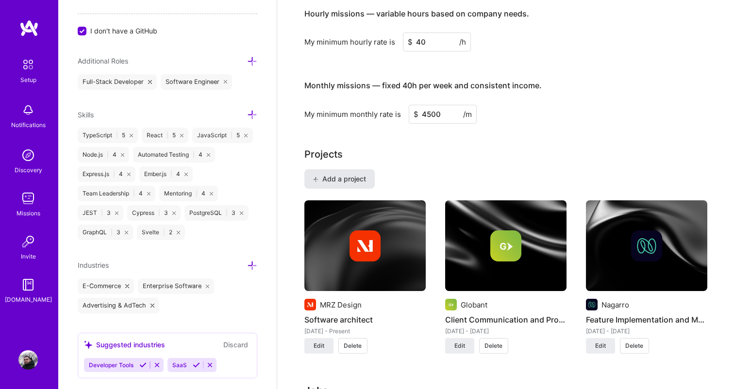
click at [346, 174] on span "Add a project" at bounding box center [339, 179] width 53 height 10
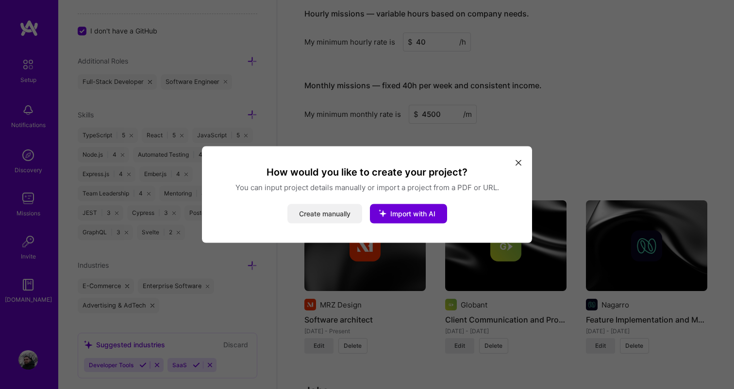
click at [338, 218] on button "Create manually" at bounding box center [324, 213] width 75 height 19
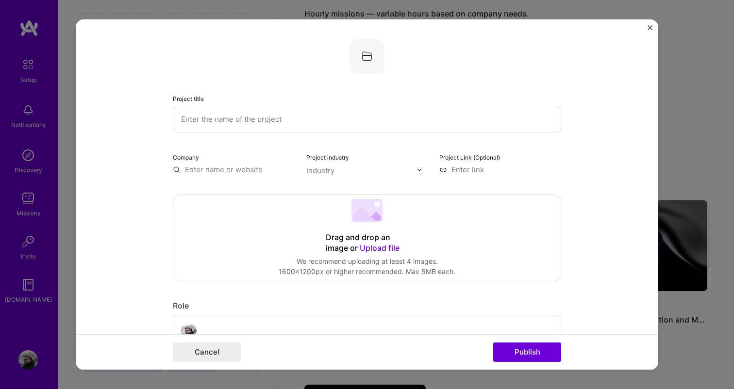
click at [301, 123] on input "text" at bounding box center [367, 119] width 388 height 27
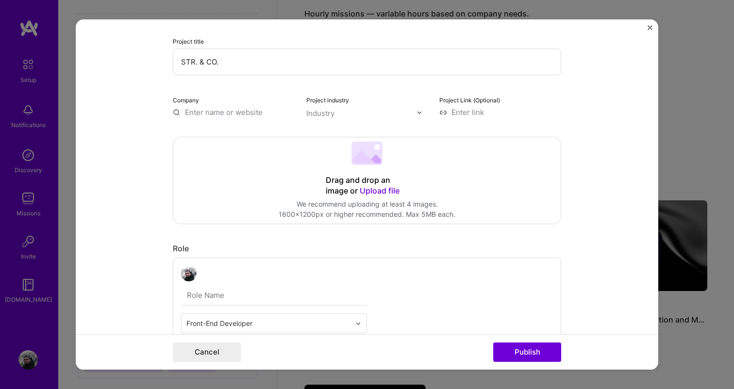
scroll to position [53, 0]
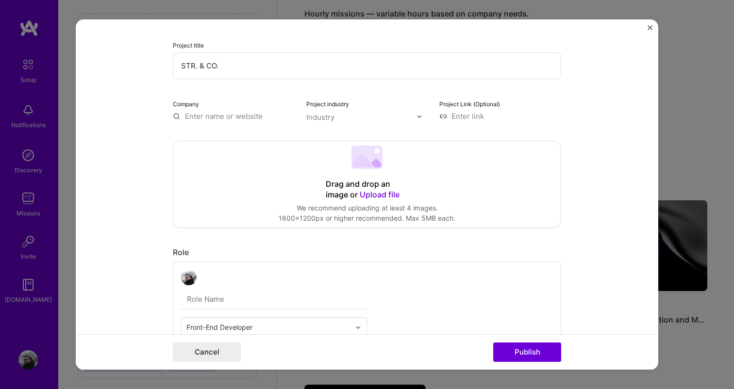
type input "STR. & CO."
click at [235, 121] on input "text" at bounding box center [234, 116] width 122 height 10
click at [207, 119] on input "text" at bounding box center [234, 116] width 122 height 10
paste input "[URL][DOMAIN_NAME]"
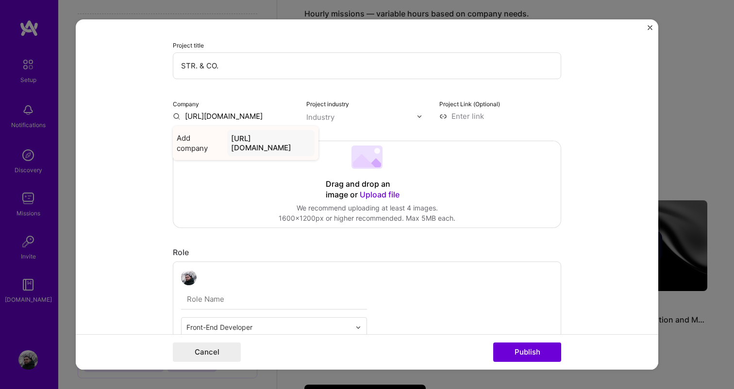
type input "[URL][DOMAIN_NAME]"
click at [236, 140] on div "[URL][DOMAIN_NAME]" at bounding box center [270, 143] width 87 height 26
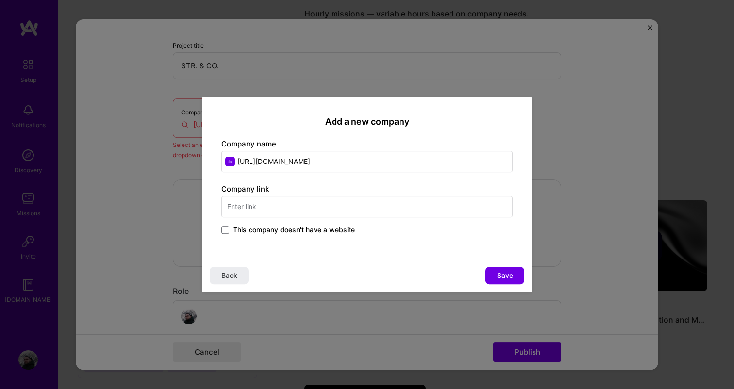
click at [297, 213] on input "text" at bounding box center [366, 206] width 291 height 21
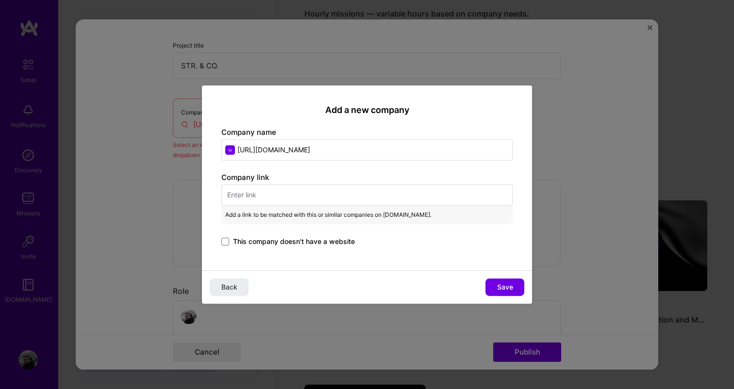
paste input "[URL][DOMAIN_NAME]"
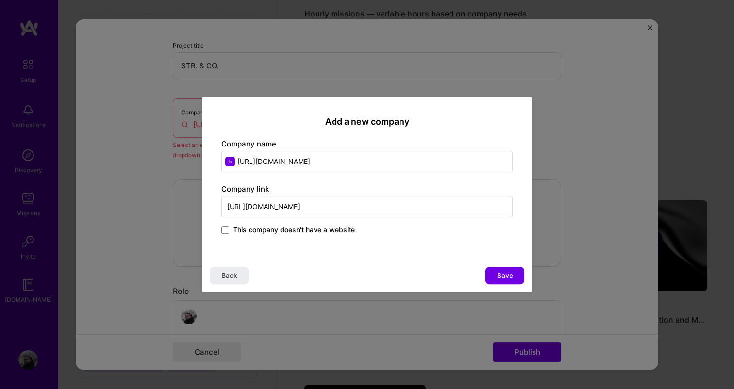
type input "[URL][DOMAIN_NAME]"
click at [310, 157] on input "[URL][DOMAIN_NAME]" at bounding box center [366, 161] width 291 height 21
type input "STR & CO"
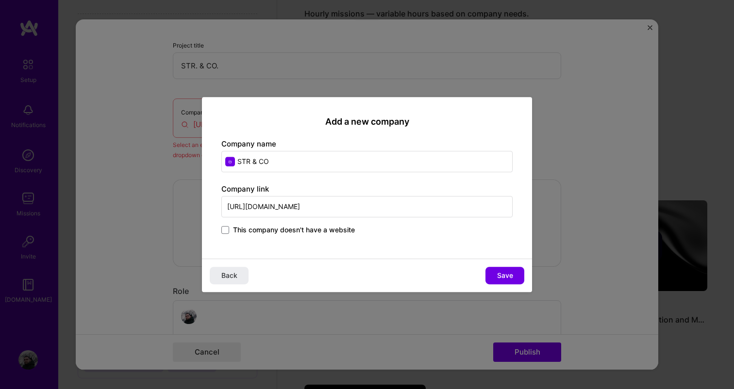
click at [313, 186] on div "Company link [URL][DOMAIN_NAME] This company doesn't have a website" at bounding box center [366, 210] width 291 height 52
click at [503, 275] on span "Save" at bounding box center [505, 276] width 16 height 10
type input "STR & CO"
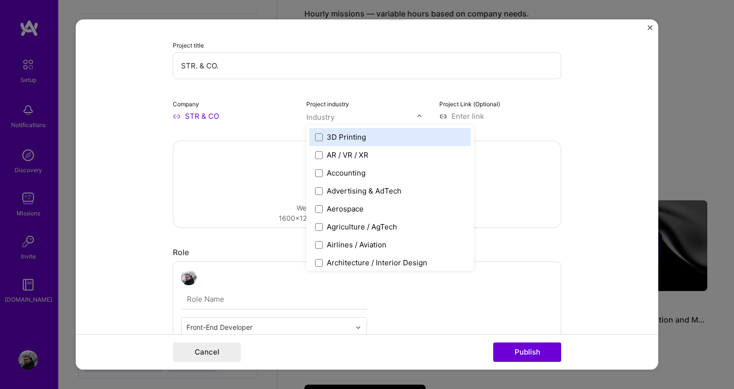
click at [332, 119] on div "Industry" at bounding box center [320, 117] width 28 height 10
type input "spo"
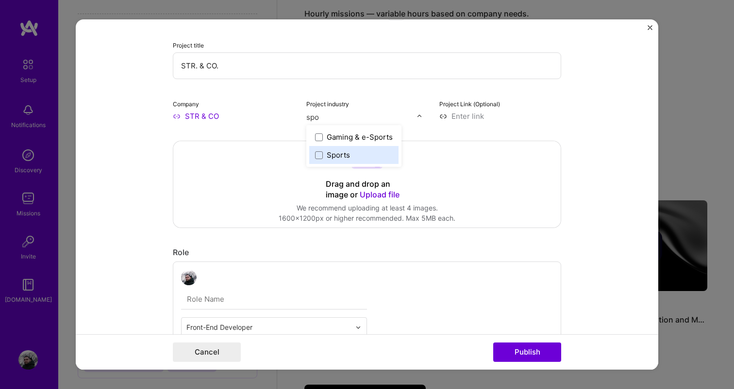
click at [331, 151] on div "Sports" at bounding box center [338, 155] width 23 height 10
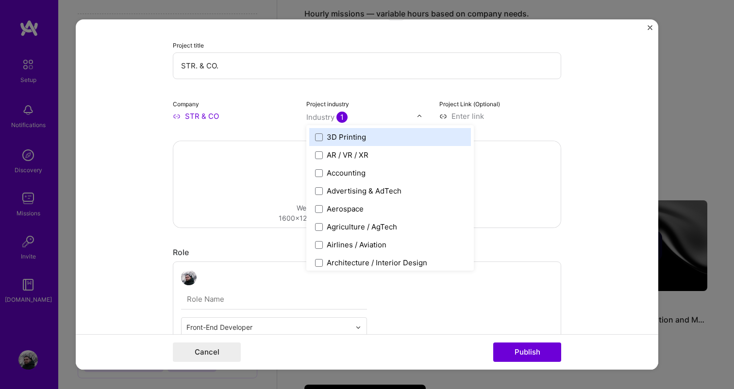
click at [531, 120] on input at bounding box center [500, 116] width 122 height 10
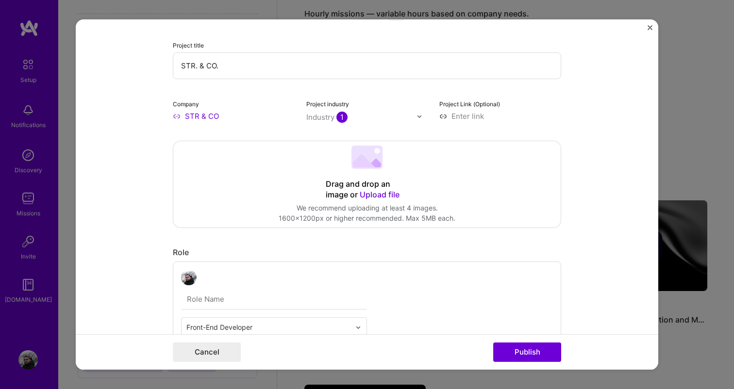
click at [472, 117] on input at bounding box center [500, 116] width 122 height 10
paste input "[URL][DOMAIN_NAME]"
type input "[URL][DOMAIN_NAME]"
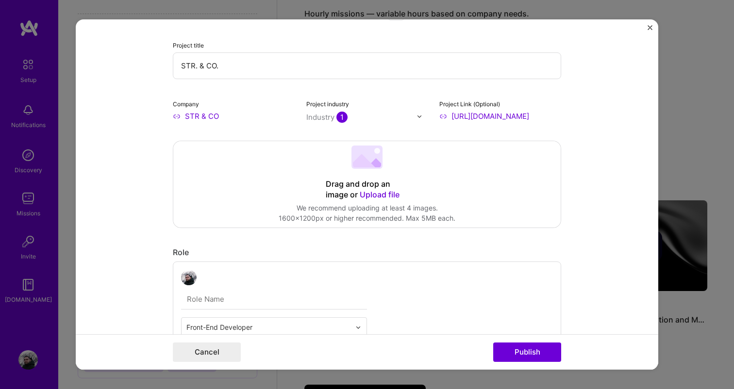
scroll to position [0, 0]
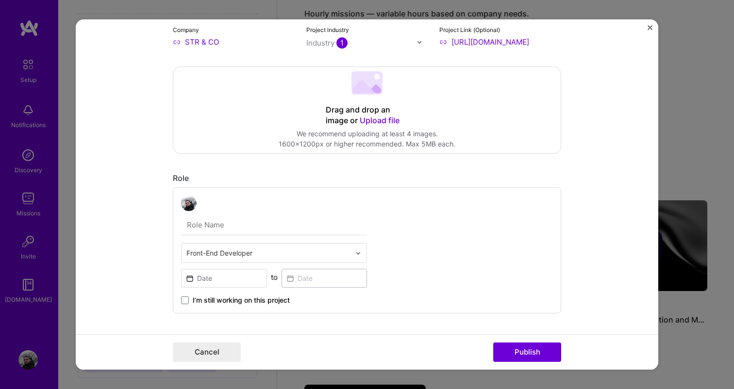
scroll to position [128, 0]
click at [375, 122] on span "Upload file" at bounding box center [380, 120] width 40 height 10
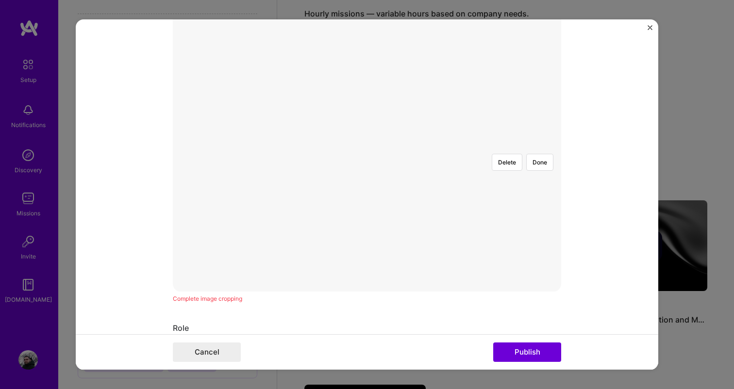
scroll to position [200, 0]
click at [385, 181] on div at bounding box center [493, 235] width 252 height 190
click at [472, 140] on div at bounding box center [558, 235] width 252 height 190
click at [459, 156] on div at bounding box center [560, 251] width 252 height 190
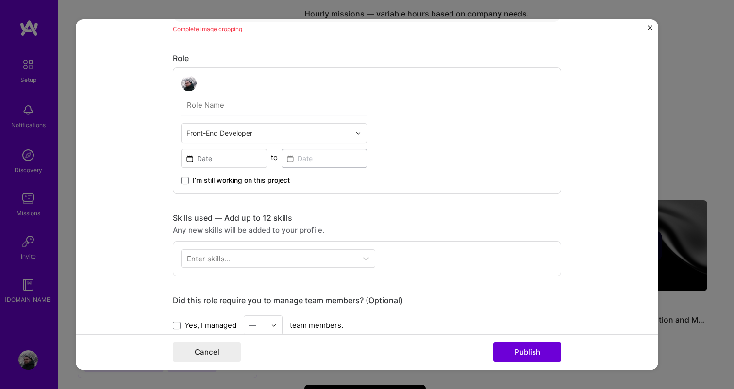
scroll to position [451, 0]
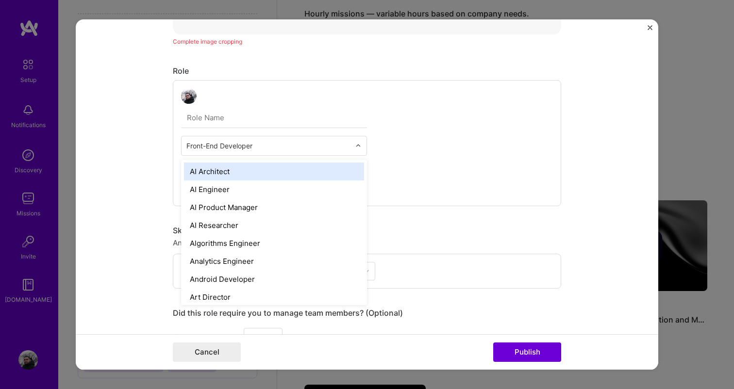
click at [277, 147] on input "text" at bounding box center [268, 146] width 164 height 10
click at [428, 152] on div "option AI Architect focused, 1 of 70. 69 results available. Use Up and Down to …" at bounding box center [367, 143] width 388 height 126
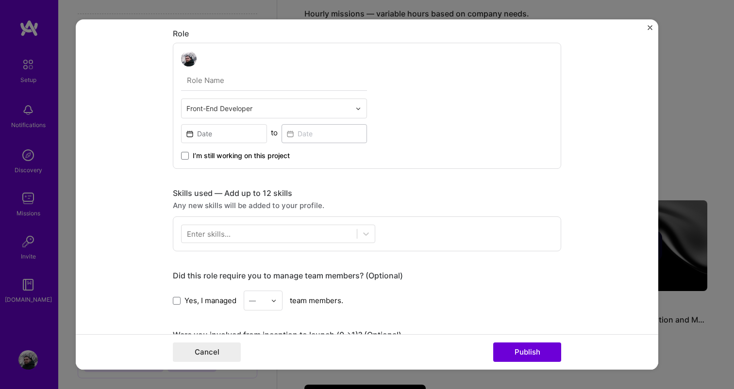
scroll to position [537, 0]
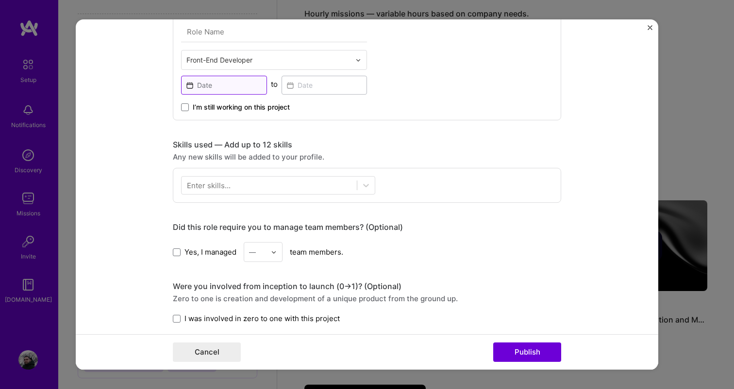
click at [217, 83] on input at bounding box center [224, 85] width 86 height 19
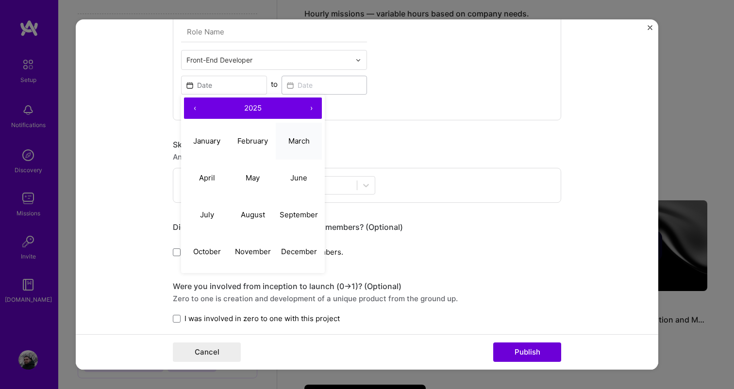
click at [289, 143] on abbr "March" at bounding box center [298, 140] width 21 height 9
type input "[DATE]"
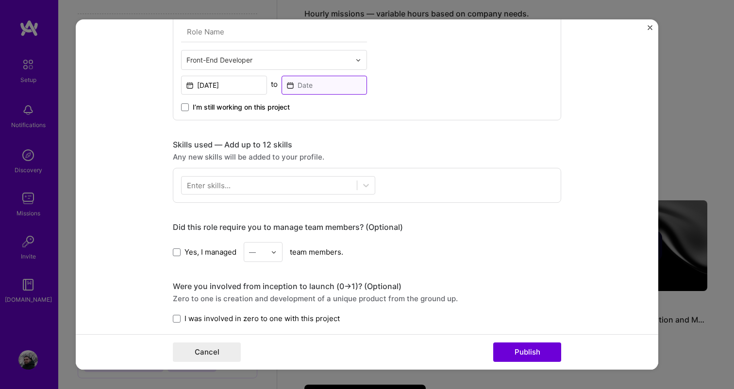
click at [306, 85] on input at bounding box center [325, 85] width 86 height 19
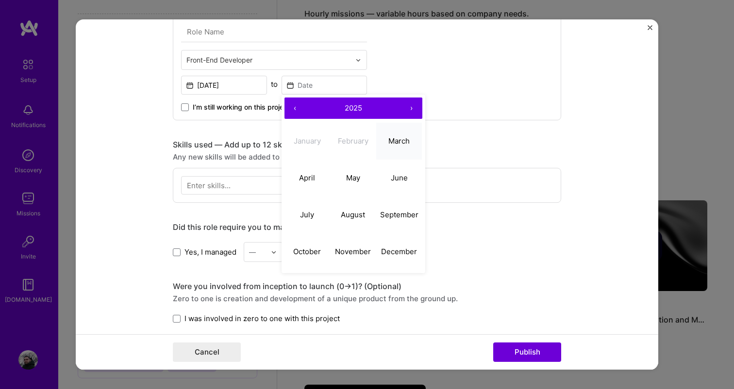
click at [405, 144] on abbr "March" at bounding box center [398, 140] width 21 height 9
type input "[DATE]"
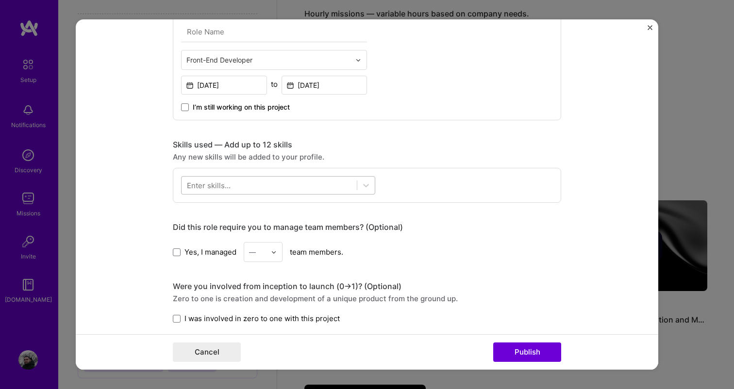
click at [204, 179] on div at bounding box center [269, 186] width 175 height 16
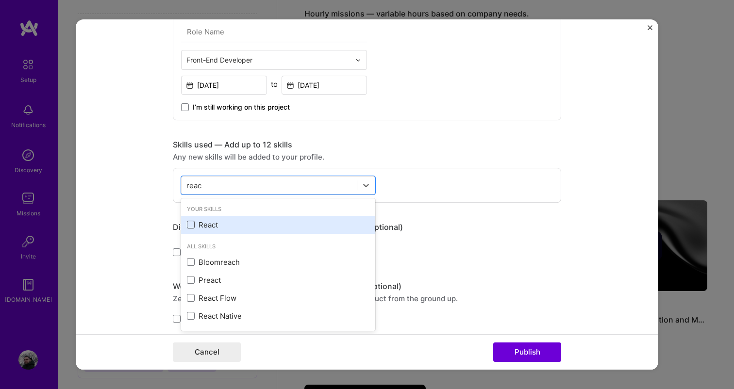
click at [191, 227] on span at bounding box center [191, 225] width 8 height 8
click at [0, 0] on input "checkbox" at bounding box center [0, 0] width 0 height 0
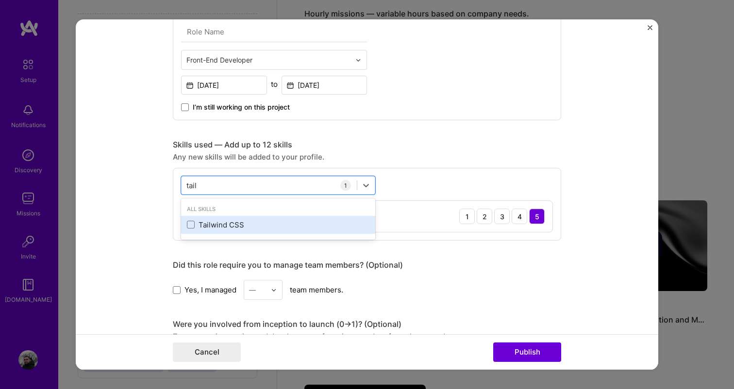
click at [205, 231] on div "Tailwind CSS" at bounding box center [278, 225] width 194 height 18
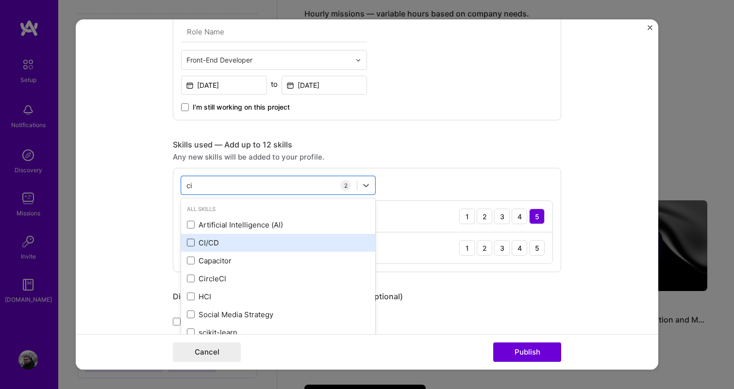
click at [194, 246] on span at bounding box center [191, 243] width 8 height 8
click at [0, 0] on input "checkbox" at bounding box center [0, 0] width 0 height 0
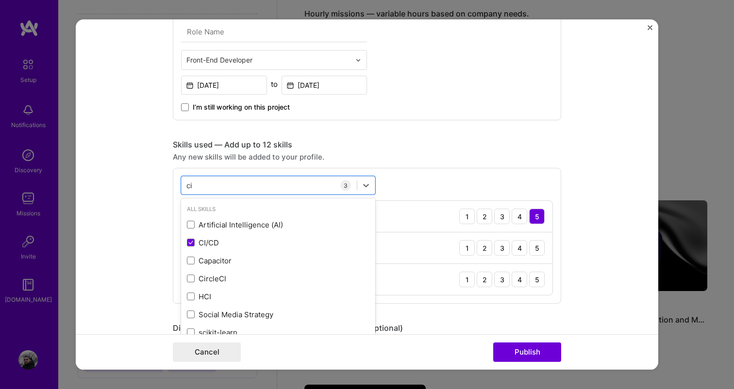
type input "ci"
click at [132, 224] on form "Project title STR. & CO. Company STR & CO Project industry Industry 1 Project L…" at bounding box center [367, 194] width 583 height 350
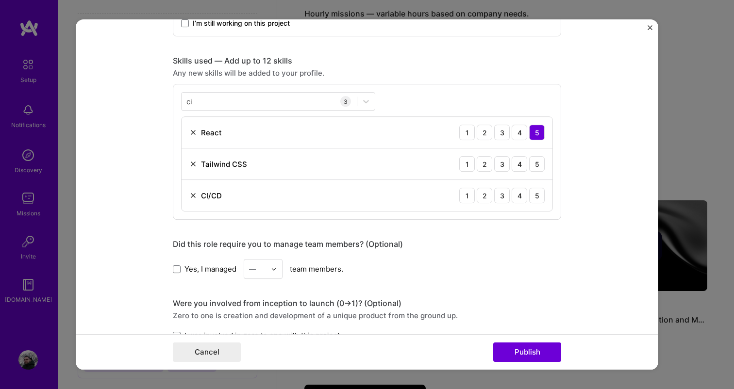
scroll to position [628, 0]
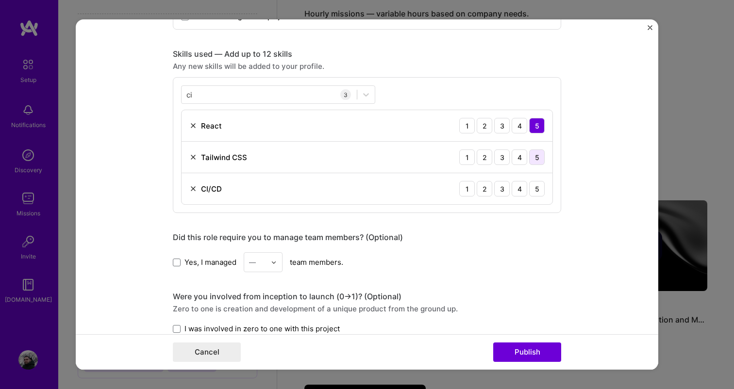
click at [538, 160] on div "5" at bounding box center [537, 158] width 16 height 16
click at [522, 160] on div "4" at bounding box center [520, 158] width 16 height 16
click at [510, 193] on div "1 2 3 4 5" at bounding box center [501, 189] width 85 height 16
click at [502, 192] on div "3" at bounding box center [502, 189] width 16 height 16
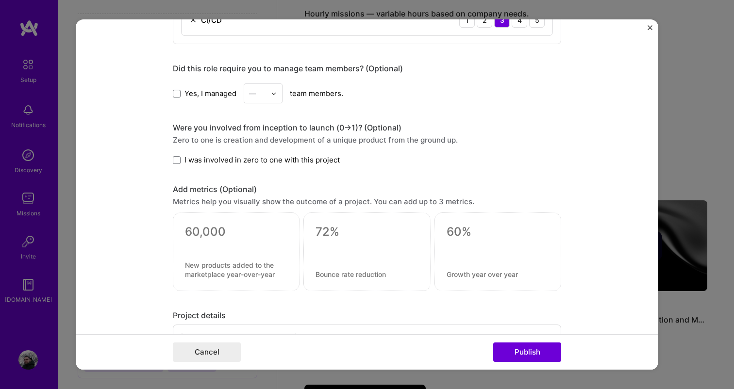
scroll to position [799, 0]
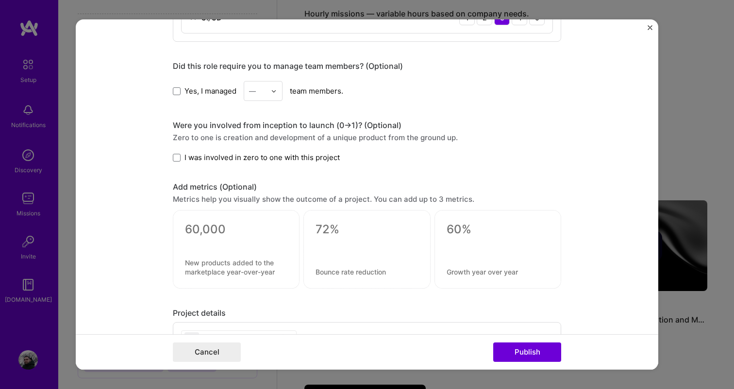
click at [310, 153] on span "I was involved in zero to one with this project" at bounding box center [261, 157] width 155 height 10
click at [0, 0] on input "I was involved in zero to one with this project" at bounding box center [0, 0] width 0 height 0
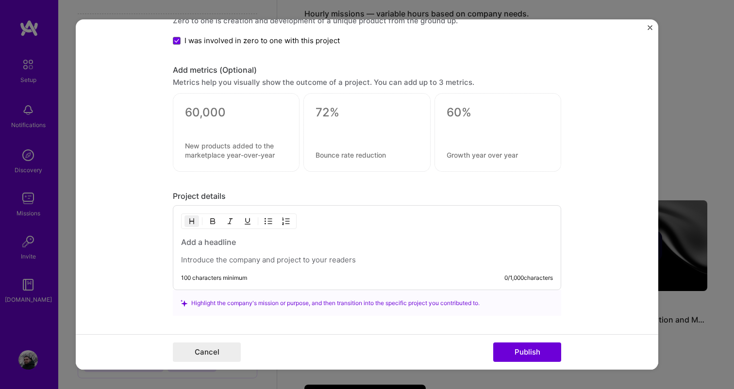
scroll to position [985, 0]
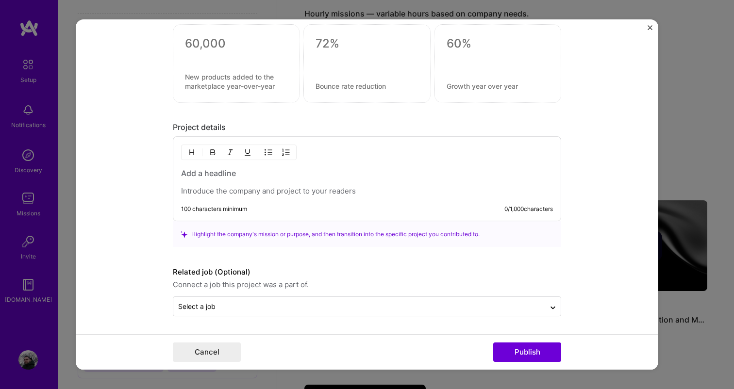
click at [214, 187] on p at bounding box center [367, 192] width 372 height 10
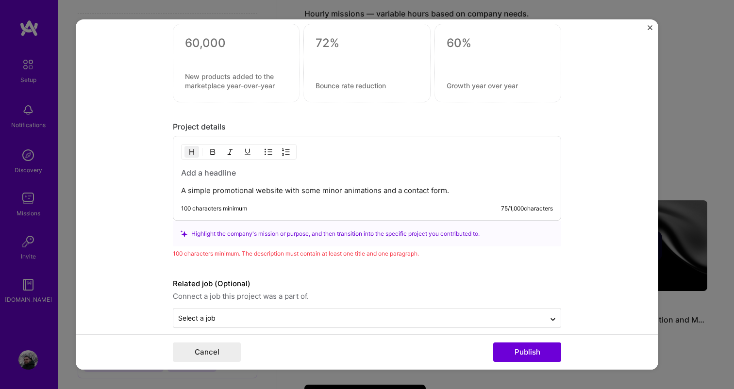
click at [237, 175] on h3 at bounding box center [367, 173] width 372 height 11
click at [450, 195] on p "A simple promotional website with some minor animations and a contact form." at bounding box center [367, 191] width 372 height 10
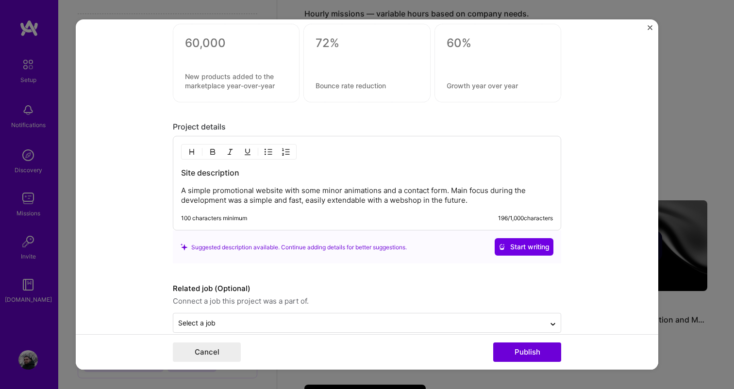
click at [422, 202] on p "A simple promotional website with some minor animations and a contact form. Mai…" at bounding box center [367, 195] width 372 height 19
click at [531, 196] on p "A simple promotional website with some minor animations and a contact form. Mai…" at bounding box center [367, 195] width 372 height 19
click at [531, 206] on p "A simple promotional website with some minor animations and a contact form. Mai…" at bounding box center [367, 195] width 372 height 19
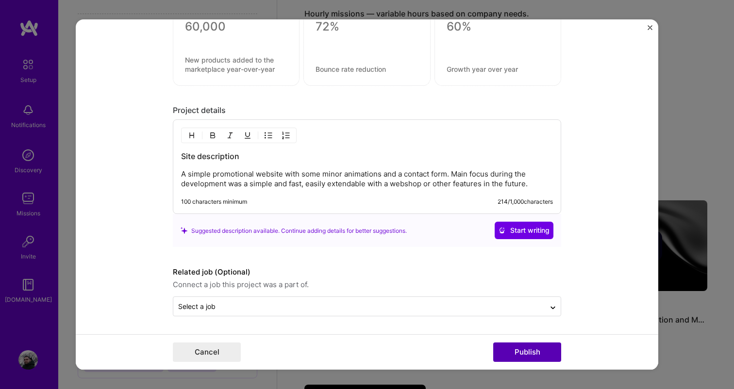
click at [514, 350] on button "Publish" at bounding box center [527, 352] width 68 height 19
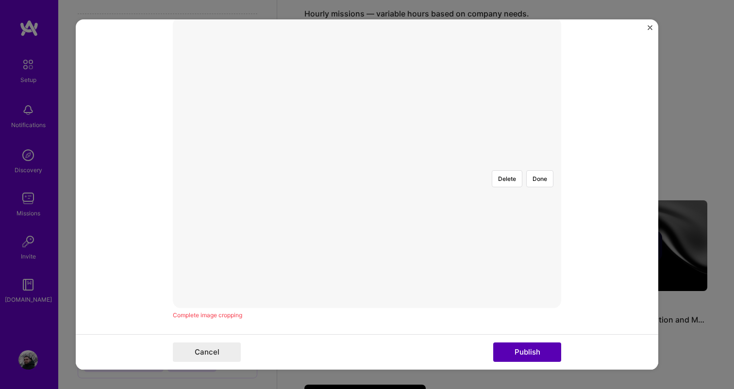
scroll to position [175, 0]
click at [367, 165] on img at bounding box center [367, 165] width 0 height 0
click at [542, 172] on button "Done" at bounding box center [539, 180] width 27 height 17
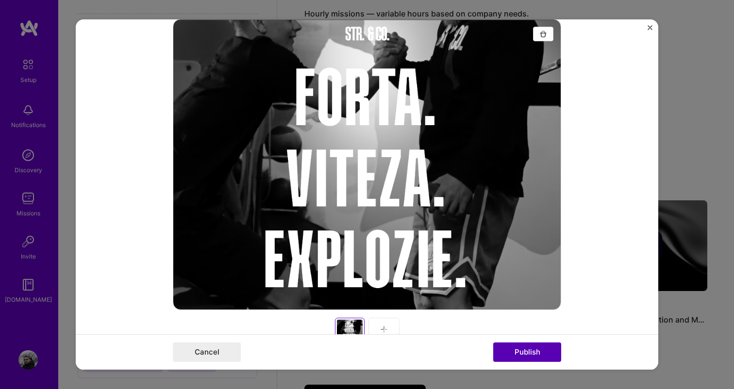
click at [518, 352] on button "Publish" at bounding box center [527, 352] width 68 height 19
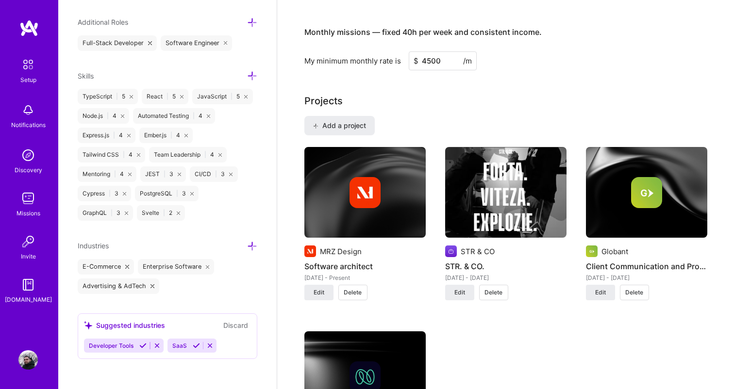
scroll to position [0, 0]
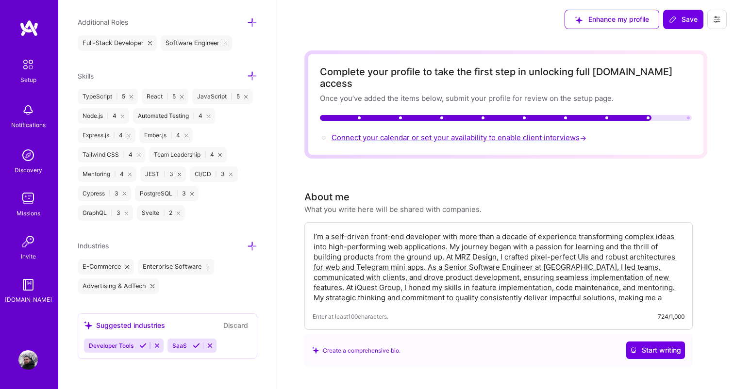
click at [367, 133] on span "Connect your calendar or set your availability to enable client interviews →" at bounding box center [460, 137] width 257 height 9
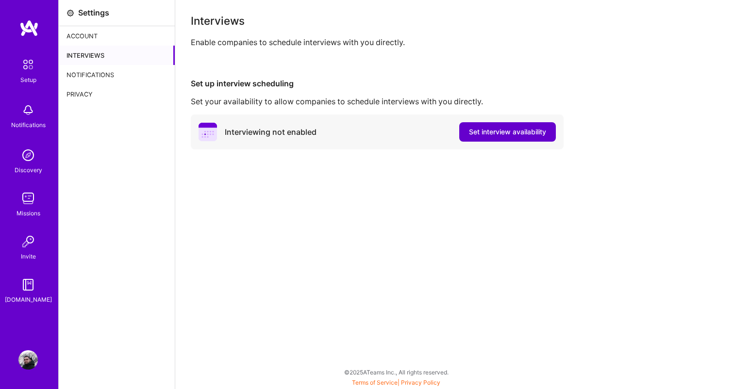
click at [469, 131] on span "Set interview availability" at bounding box center [507, 132] width 77 height 10
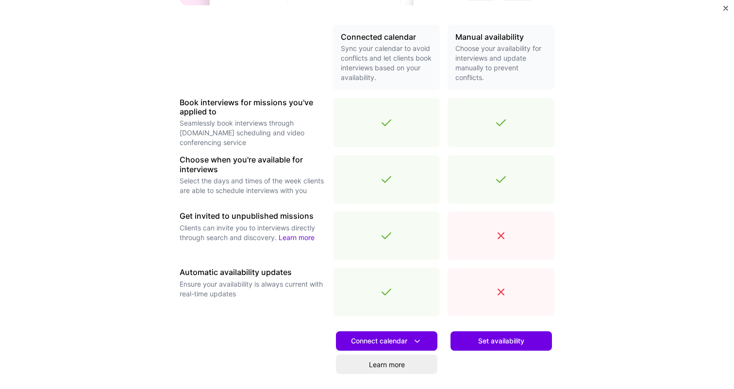
scroll to position [219, 0]
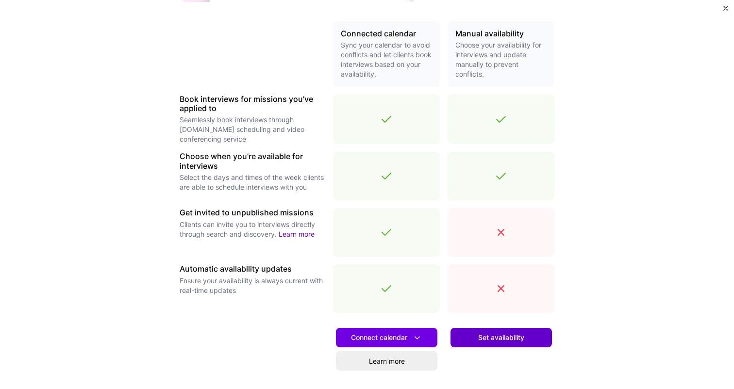
click at [476, 336] on button "Set availability" at bounding box center [500, 337] width 101 height 19
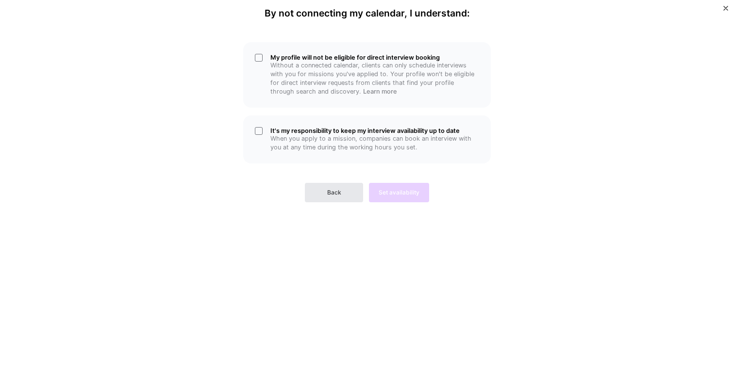
click at [320, 187] on button "Back" at bounding box center [334, 192] width 58 height 19
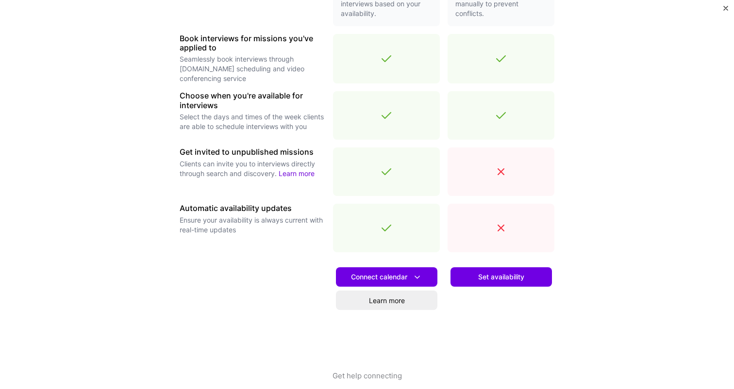
scroll to position [291, 0]
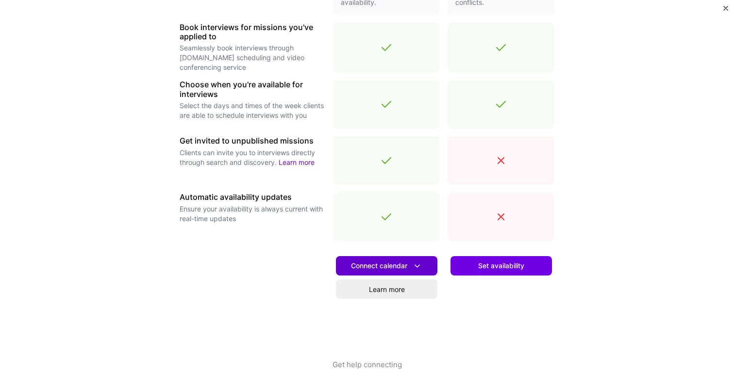
click at [380, 270] on span "Connect calendar" at bounding box center [386, 266] width 71 height 10
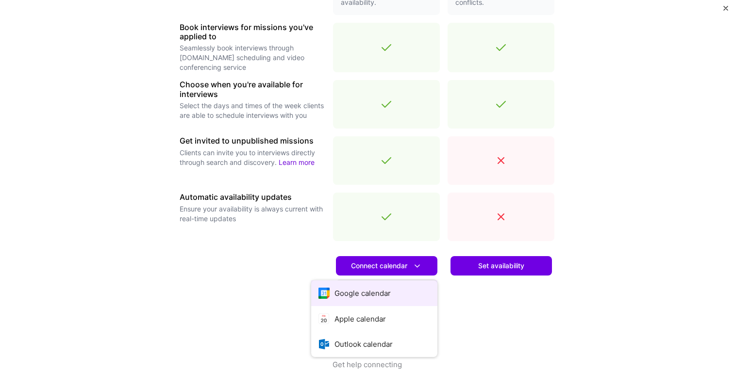
click at [376, 296] on button "Google calendar" at bounding box center [374, 294] width 126 height 26
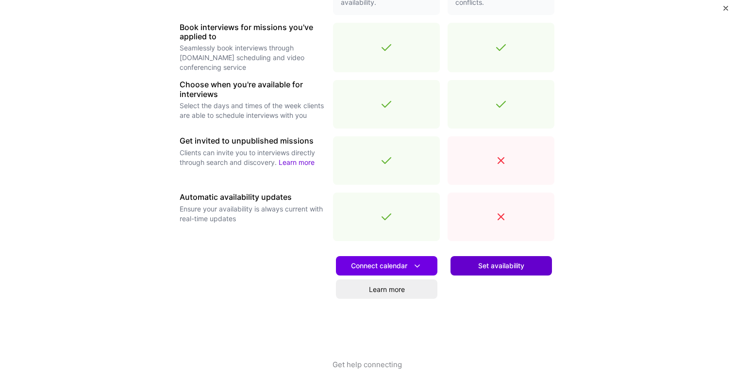
click at [500, 270] on span "Set availability" at bounding box center [501, 266] width 46 height 10
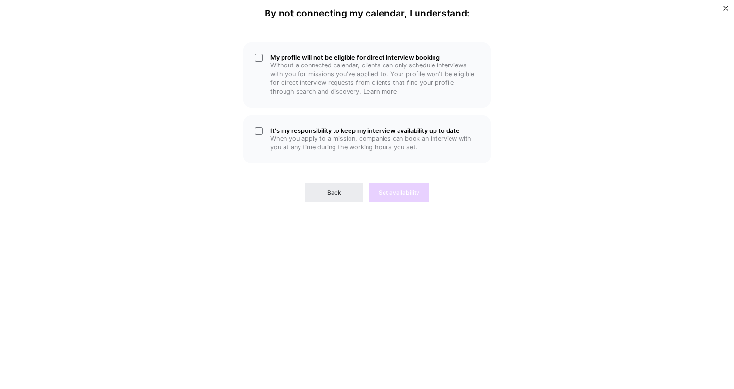
scroll to position [0, 0]
click at [303, 123] on div "It's my responsibility to keep my interview availability up to date When you ap…" at bounding box center [367, 140] width 248 height 48
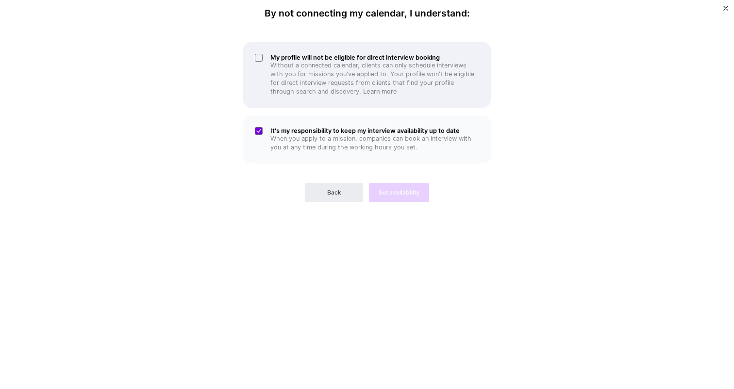
click at [297, 81] on p "Without a connected calendar, clients can only schedule interviews with you for…" at bounding box center [374, 78] width 209 height 35
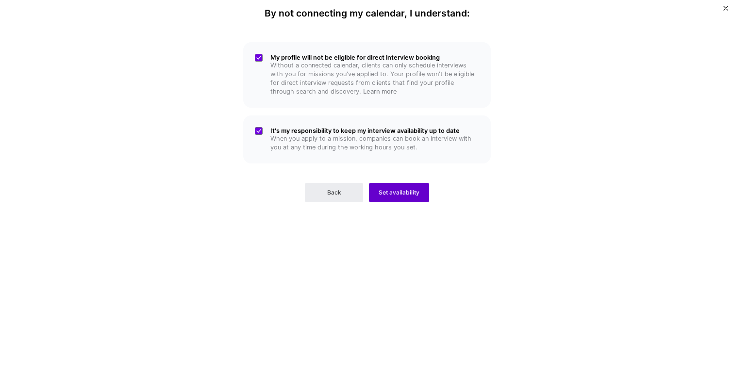
click at [392, 192] on span "Set availability" at bounding box center [399, 192] width 41 height 9
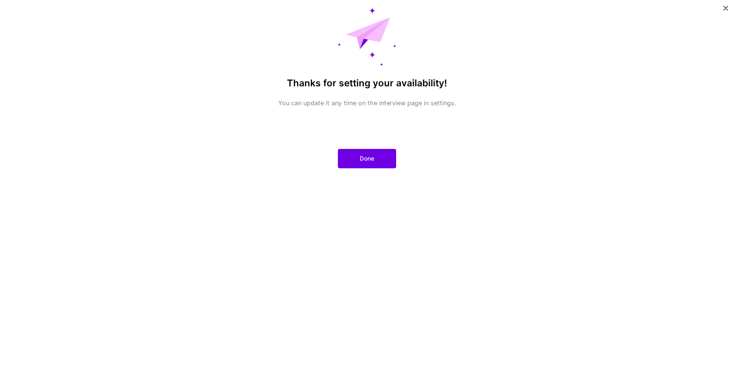
scroll to position [13, 0]
click at [356, 159] on button "Done" at bounding box center [367, 158] width 58 height 19
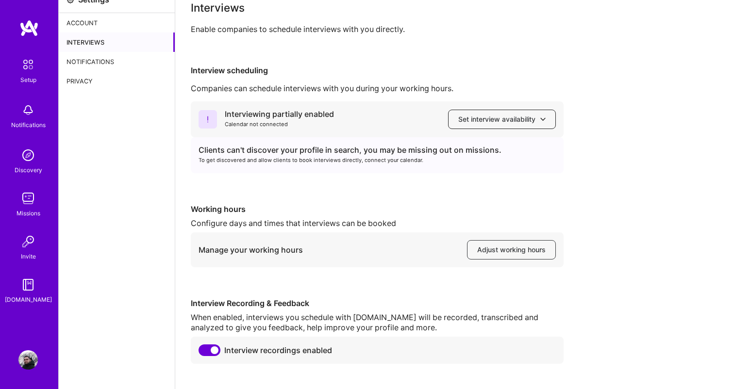
click at [471, 117] on span "Set interview availability" at bounding box center [501, 120] width 87 height 10
click at [362, 153] on div "Clients can't discover your profile in search, you may be missing out on missio…" at bounding box center [377, 150] width 357 height 10
click at [265, 107] on div "Interviewing partially enabled Calendar not connected Set interview availability" at bounding box center [377, 119] width 373 height 36
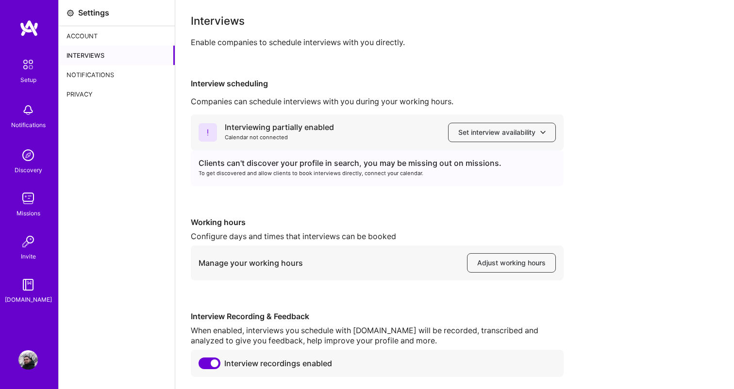
click at [96, 53] on div "Interviews" at bounding box center [117, 55] width 116 height 19
click at [500, 261] on span "Adjust working hours" at bounding box center [511, 263] width 68 height 10
click at [521, 136] on span "Set interview availability" at bounding box center [501, 133] width 87 height 10
click at [341, 188] on div "Interviewing partially enabled Calendar not connected Set interview availabilit…" at bounding box center [455, 246] width 528 height 263
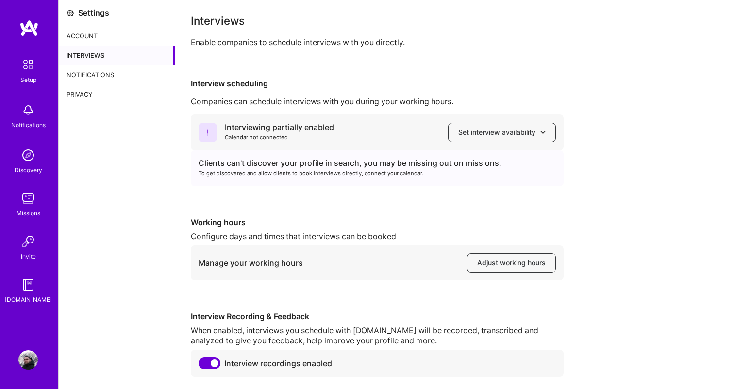
click at [33, 119] on img at bounding box center [27, 109] width 19 height 19
click at [25, 73] on img at bounding box center [28, 64] width 20 height 20
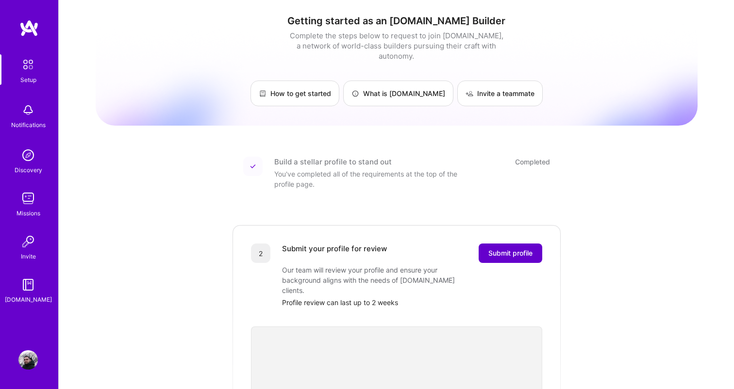
click at [501, 249] on span "Submit profile" at bounding box center [510, 254] width 44 height 10
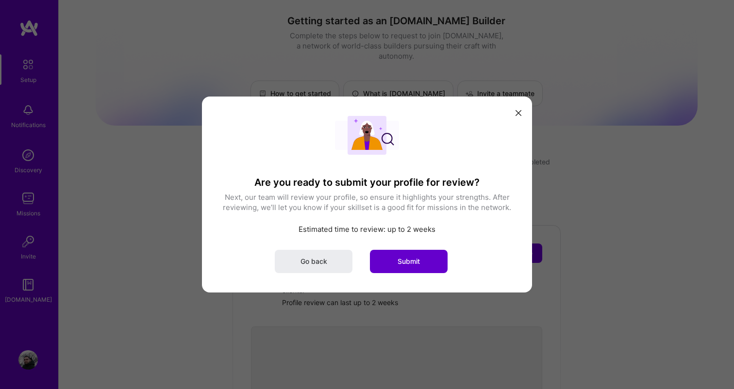
click at [400, 258] on span "Submit" at bounding box center [409, 262] width 22 height 10
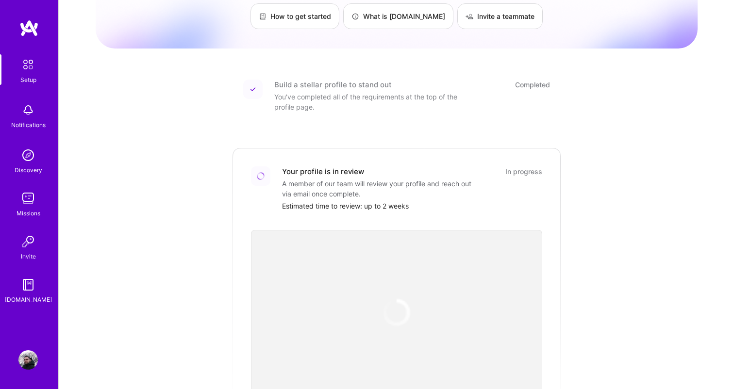
scroll to position [76, 0]
click at [36, 207] on img at bounding box center [27, 198] width 19 height 19
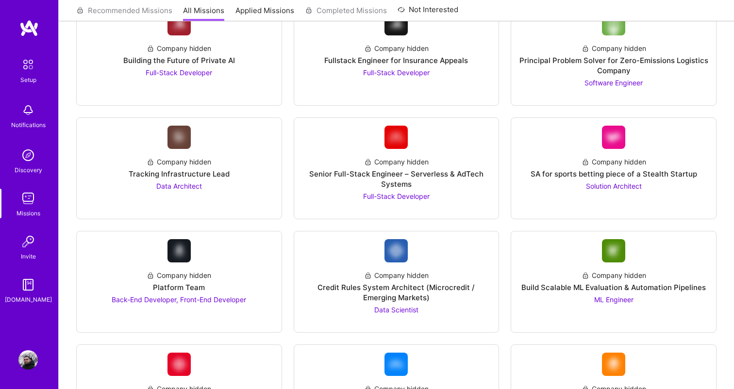
scroll to position [1038, 0]
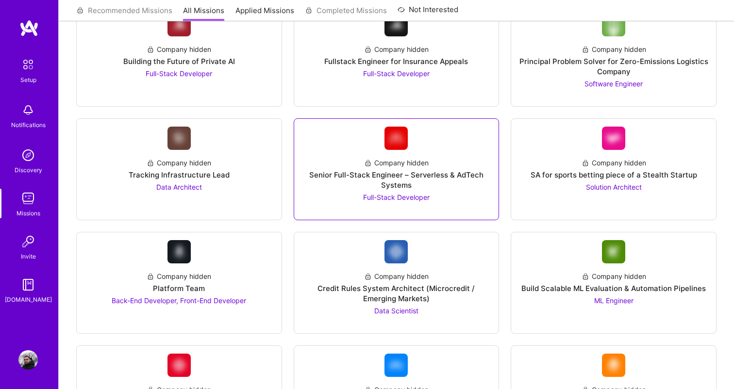
click at [351, 166] on div "Company hidden Senior Full-Stack Engineer – Serverless & AdTech Systems Full-St…" at bounding box center [396, 176] width 189 height 52
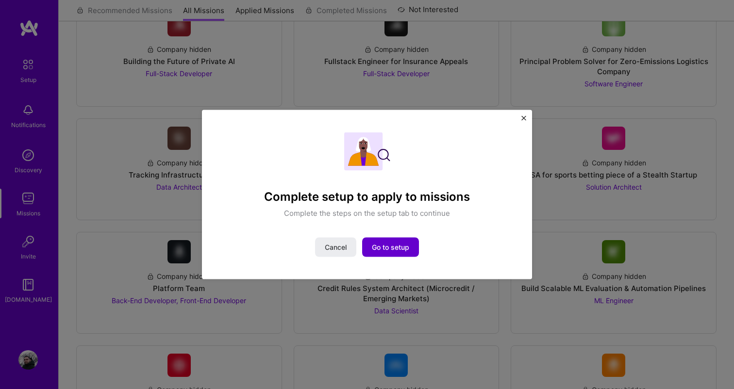
click at [387, 244] on span "Go to setup" at bounding box center [390, 247] width 37 height 10
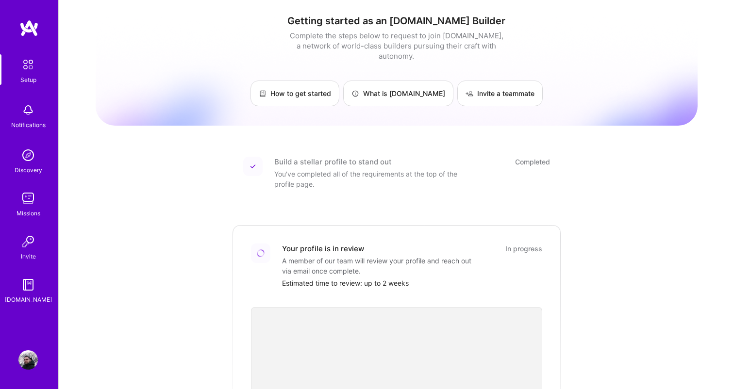
click at [32, 158] on img at bounding box center [27, 155] width 19 height 19
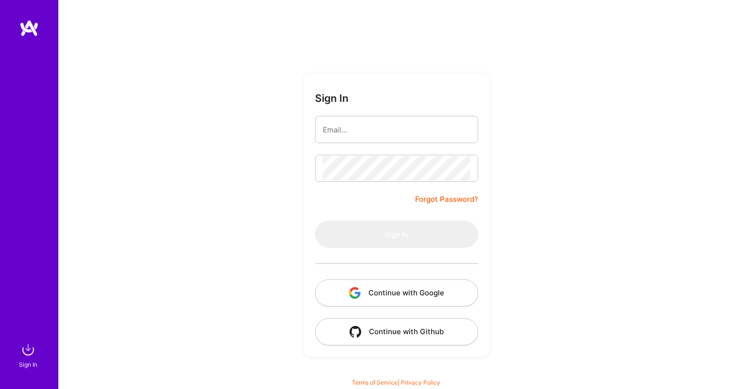
type input "[EMAIL_ADDRESS][DOMAIN_NAME]"
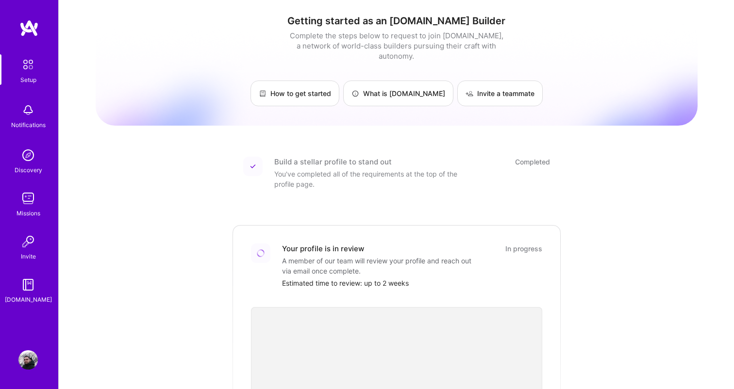
click at [30, 293] on img at bounding box center [27, 284] width 19 height 19
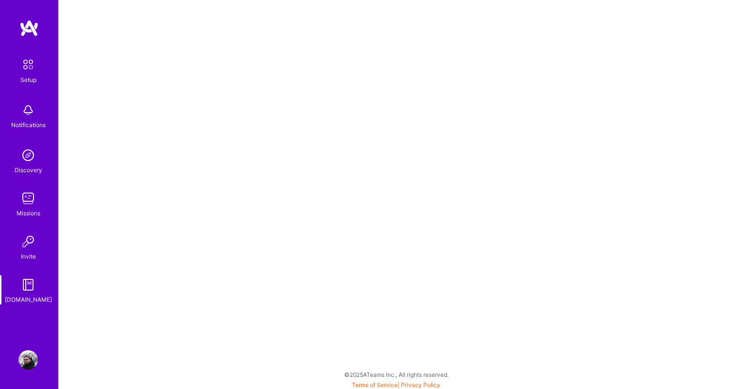
click at [35, 206] on img at bounding box center [27, 198] width 19 height 19
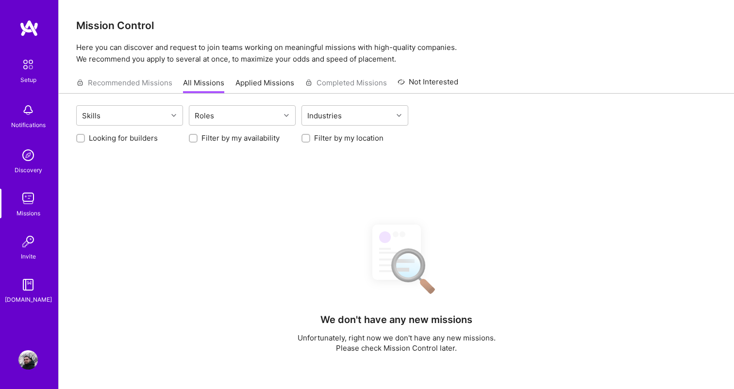
click at [32, 117] on img at bounding box center [27, 109] width 19 height 19
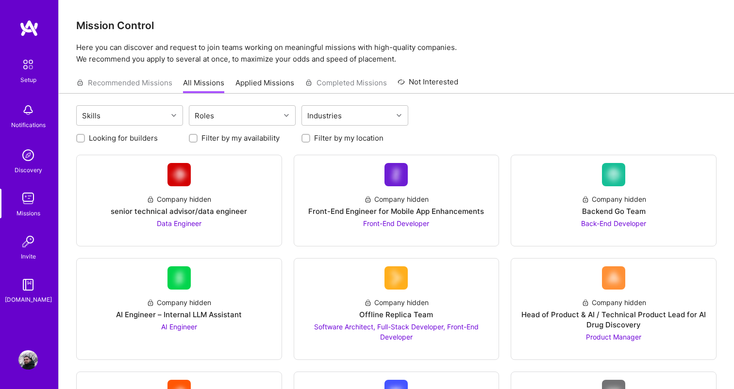
click at [34, 54] on div "Setup Notifications Discovery Missions Invite [DOMAIN_NAME]" at bounding box center [29, 177] width 58 height 317
click at [29, 68] on img at bounding box center [28, 64] width 20 height 20
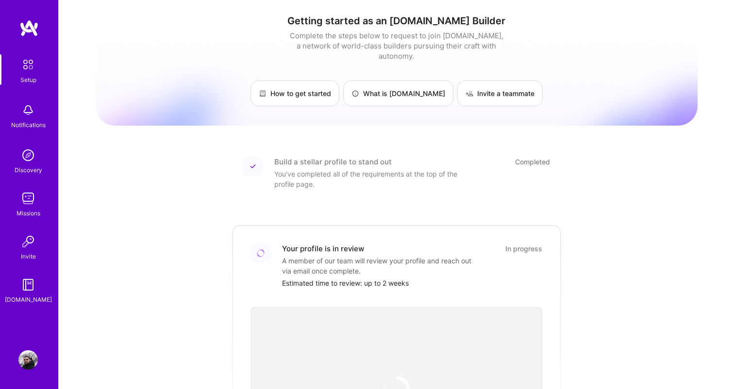
click at [29, 356] on img at bounding box center [27, 359] width 19 height 19
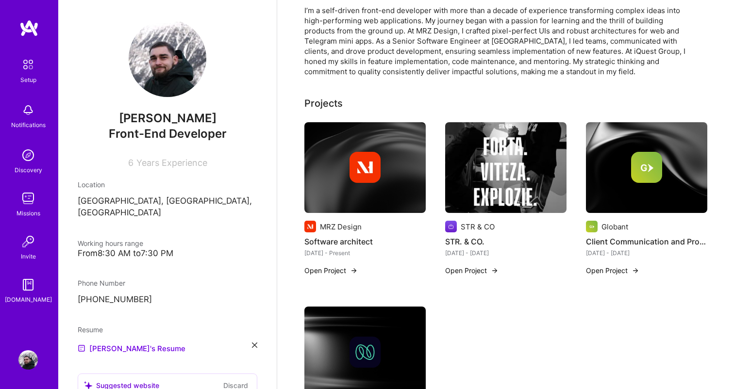
scroll to position [175, 0]
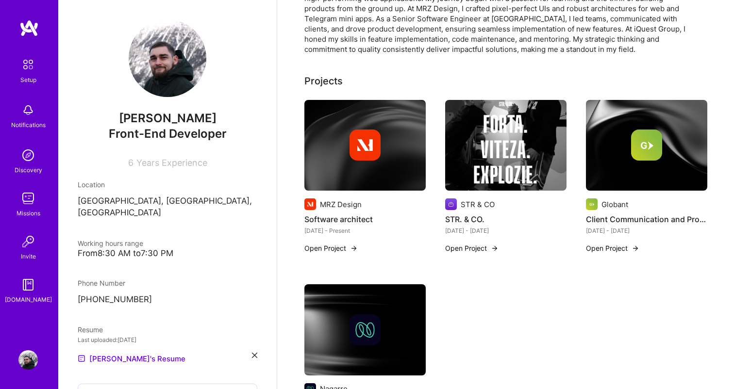
click at [500, 165] on img at bounding box center [505, 145] width 121 height 91
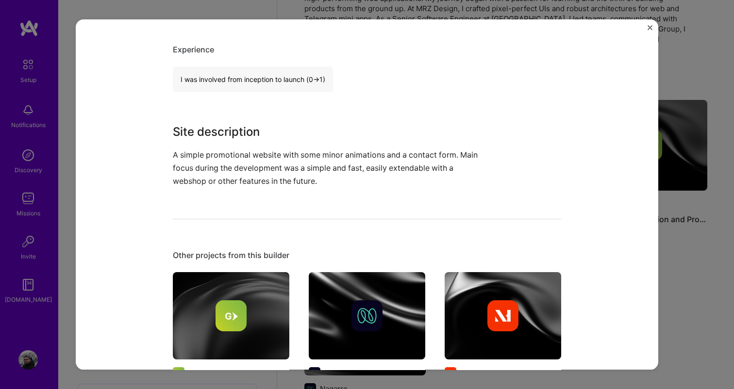
scroll to position [559, 0]
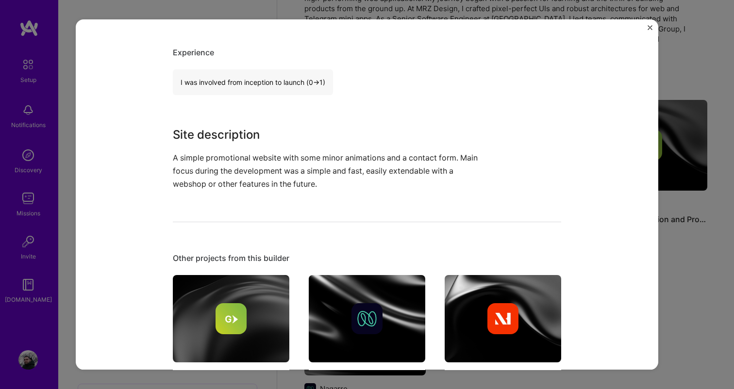
click at [344, 180] on p "A simple promotional website with some minor animations and a contact form. Mai…" at bounding box center [331, 171] width 316 height 40
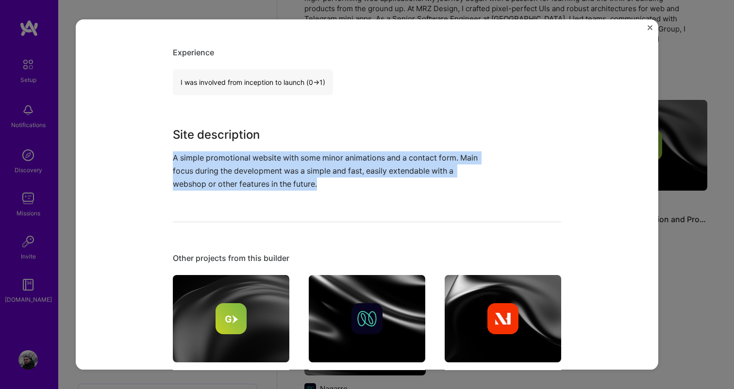
click at [344, 180] on p "A simple promotional website with some minor animations and a contact form. Mai…" at bounding box center [331, 171] width 316 height 40
click at [344, 179] on p "A simple promotional website with some minor animations and a contact form. Mai…" at bounding box center [331, 171] width 316 height 40
copy p "A simple promotional website with some minor animations and a contact form. Mai…"
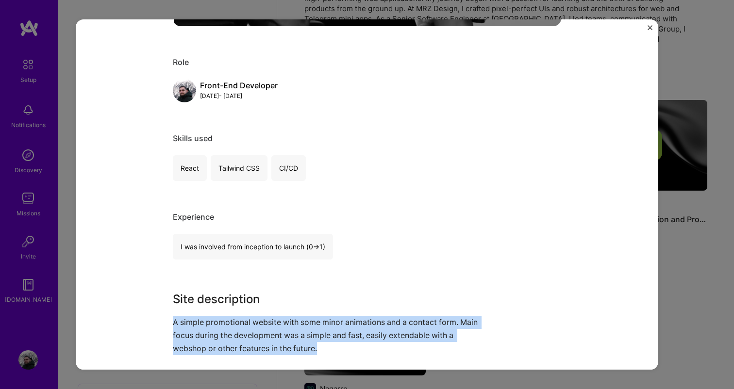
scroll to position [356, 0]
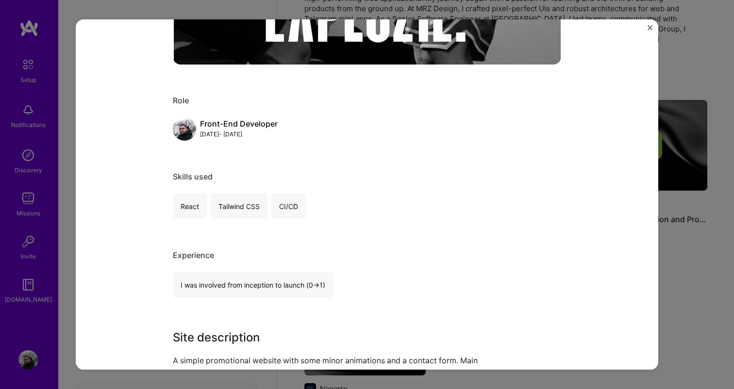
click at [652, 27] on div "STR. & CO. STR & CO Sports Project link Role Front-End Developer Mar, 2025 - Ma…" at bounding box center [367, 194] width 583 height 350
click at [648, 28] on img "Close" at bounding box center [650, 27] width 5 height 5
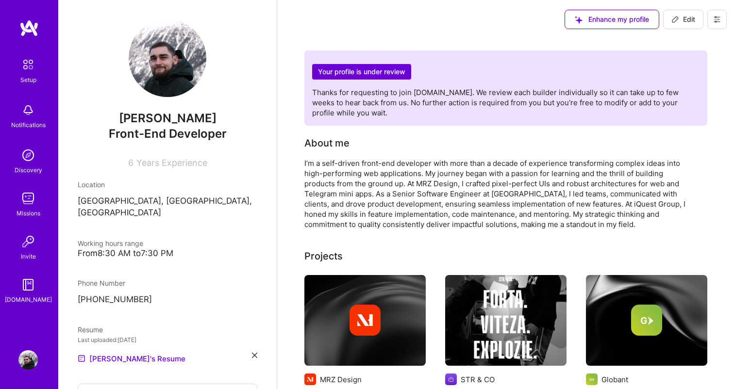
click at [679, 20] on icon at bounding box center [675, 20] width 8 height 8
select select "RO"
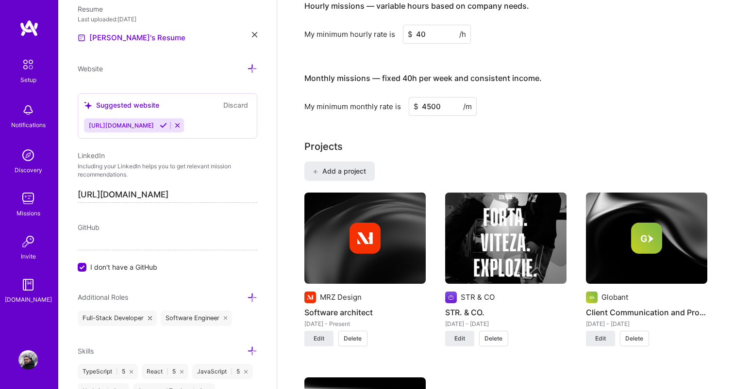
scroll to position [559, 0]
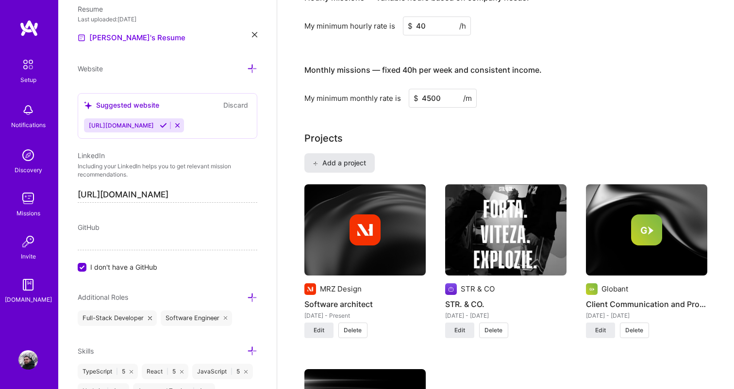
click at [355, 157] on button "Add a project" at bounding box center [339, 162] width 70 height 19
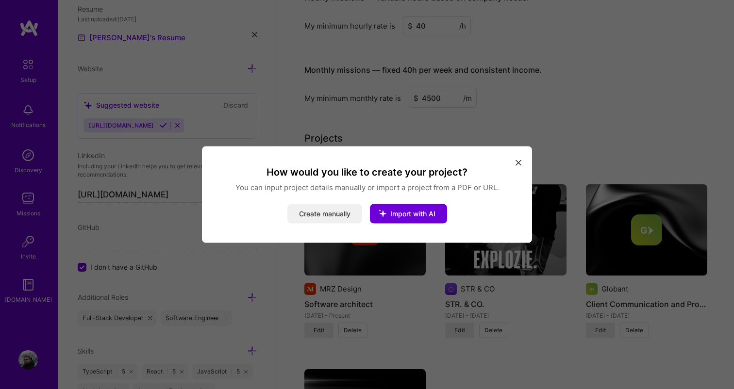
click at [334, 213] on button "Create manually" at bounding box center [324, 213] width 75 height 19
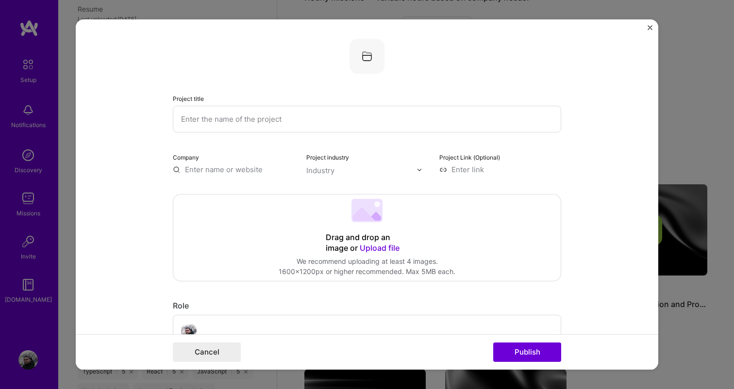
click at [279, 125] on input "text" at bounding box center [367, 119] width 388 height 27
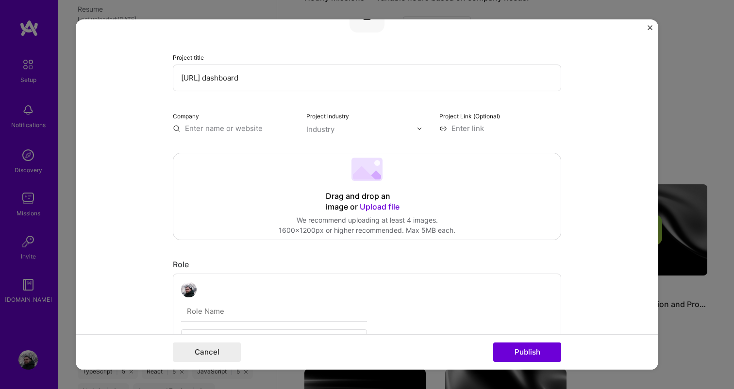
scroll to position [59, 0]
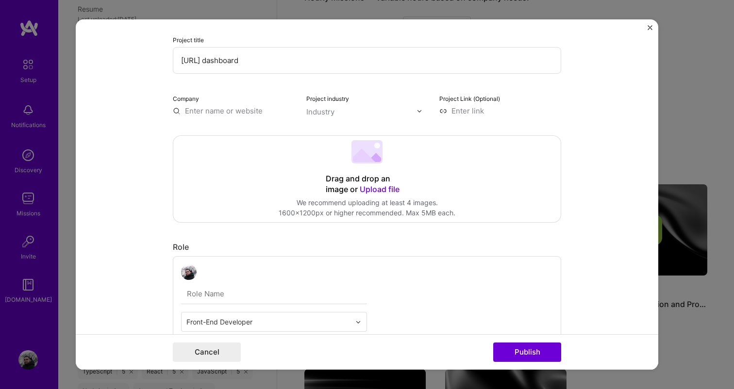
type input "Zesh.ai dashboard"
click at [230, 112] on input "text" at bounding box center [234, 111] width 122 height 10
type input "Zesh"
click at [329, 113] on div "Industry" at bounding box center [320, 112] width 28 height 10
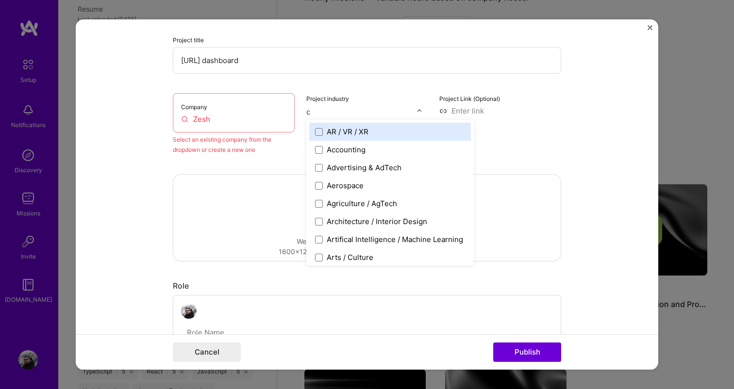
type input "cr"
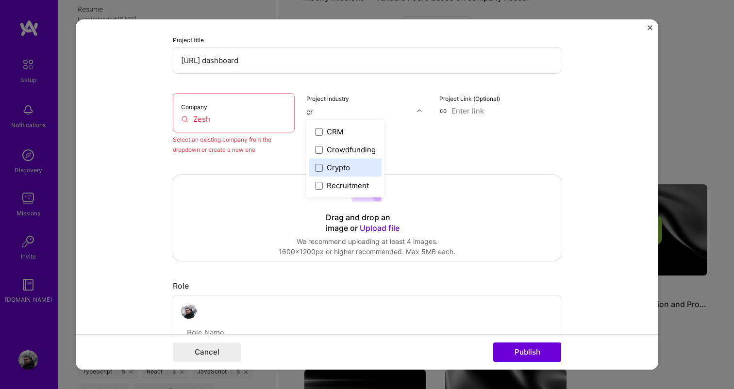
click at [342, 167] on div "Crypto" at bounding box center [338, 168] width 23 height 10
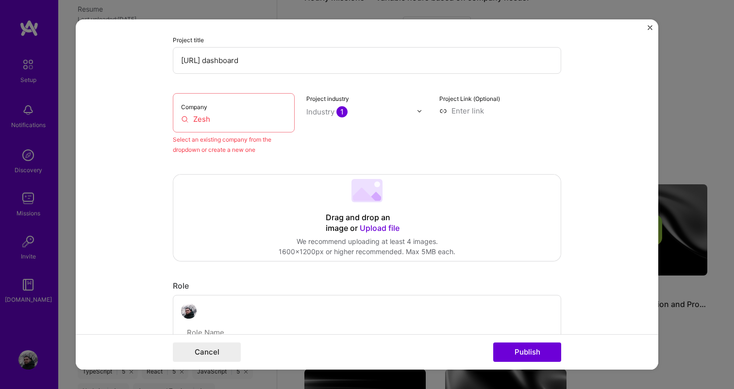
click at [472, 99] on label "Project Link (Optional)" at bounding box center [469, 98] width 61 height 7
click at [472, 112] on input at bounding box center [500, 111] width 122 height 10
paste input "https://dashboard.zesh.ai/"
type input "https://dashboard.zesh.ai/"
click at [480, 140] on div "Project Link (Optional) https://dashboard.zesh.ai/" at bounding box center [500, 124] width 122 height 62
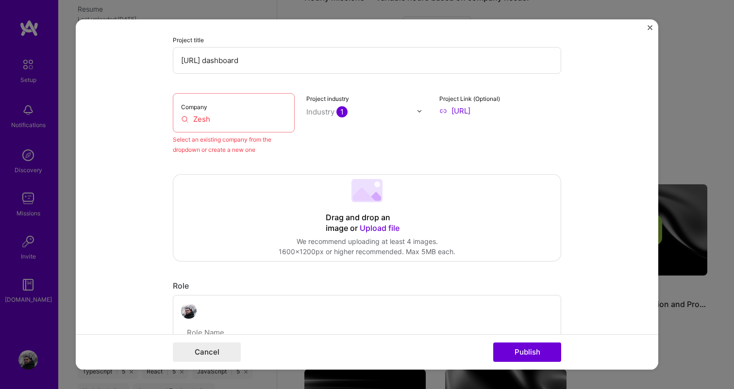
click at [222, 117] on input "Zesh" at bounding box center [233, 119] width 105 height 10
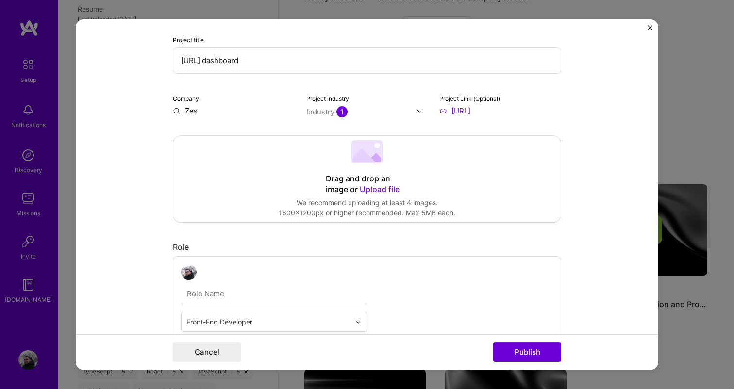
type input "Zesh"
click at [227, 135] on div "Add company Zesh" at bounding box center [246, 133] width 146 height 25
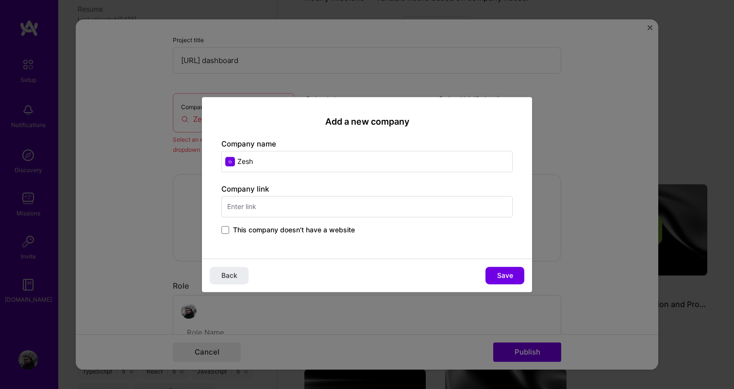
click at [263, 233] on span "This company doesn't have a website" at bounding box center [294, 230] width 122 height 10
click at [0, 0] on input "This company doesn't have a website" at bounding box center [0, 0] width 0 height 0
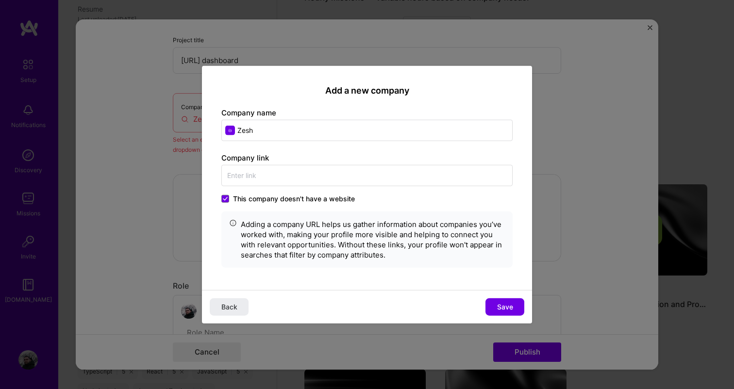
click at [278, 203] on div "This company doesn't have a website Adding a company URL helps us gather inform…" at bounding box center [366, 231] width 291 height 74
click at [274, 194] on span "This company doesn't have a website" at bounding box center [294, 199] width 122 height 10
click at [0, 0] on input "This company doesn't have a website" at bounding box center [0, 0] width 0 height 0
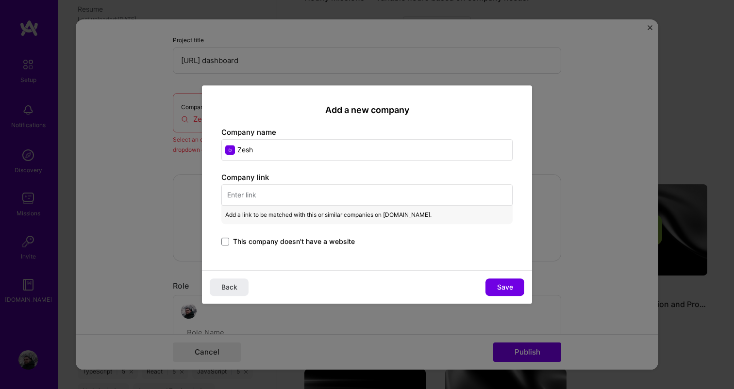
click at [308, 196] on input "text" at bounding box center [366, 194] width 291 height 21
paste input "https://zesh.ai/"
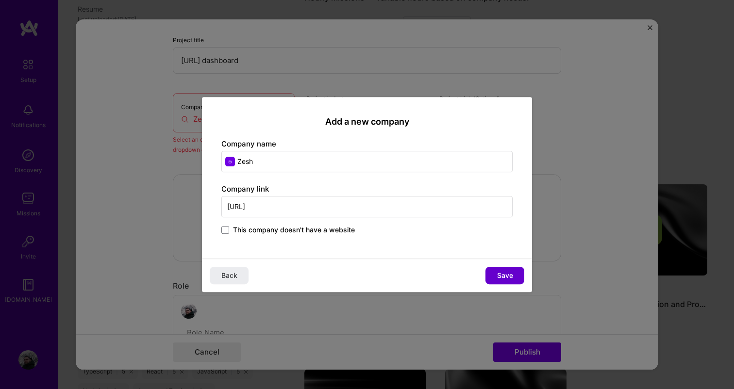
type input "https://zesh.ai/"
click at [500, 278] on span "Save" at bounding box center [505, 276] width 16 height 10
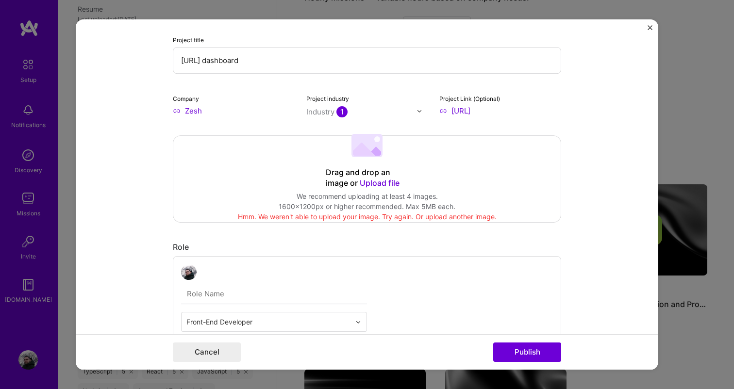
click at [372, 179] on span "Upload file" at bounding box center [380, 183] width 40 height 10
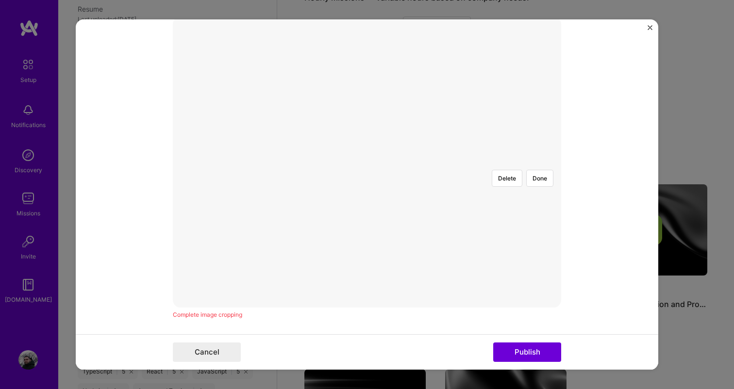
scroll to position [177, 0]
click at [367, 163] on img at bounding box center [367, 163] width 0 height 0
click at [407, 177] on div at bounding box center [493, 258] width 252 height 190
click at [537, 170] on button "Done" at bounding box center [539, 178] width 27 height 17
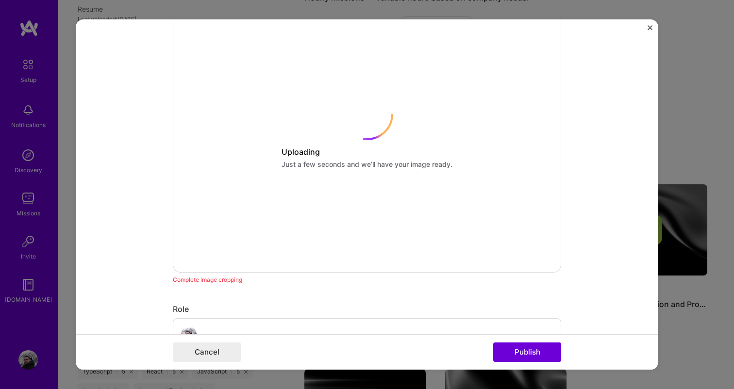
scroll to position [214, 0]
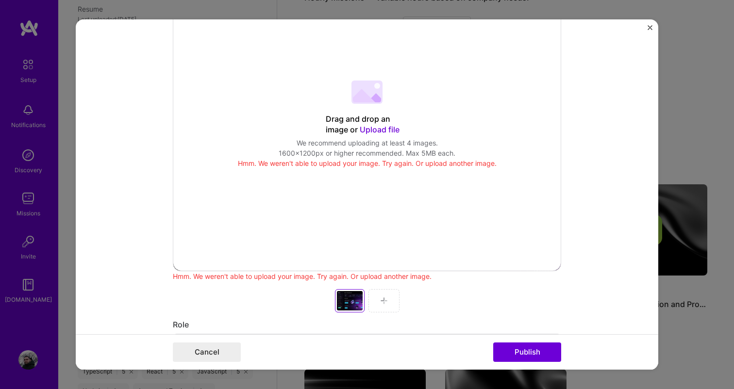
click at [386, 295] on div at bounding box center [383, 300] width 31 height 23
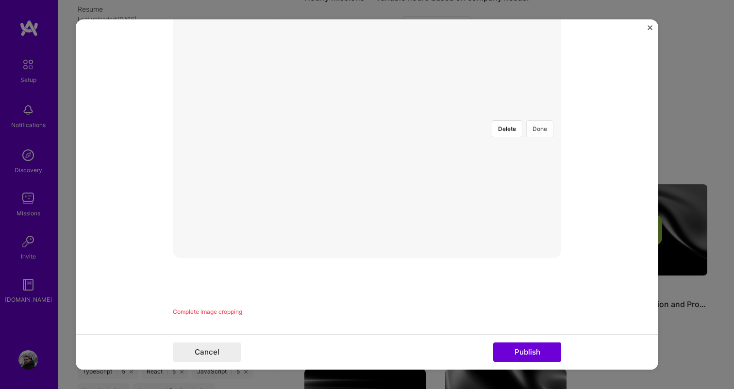
click at [542, 120] on button "Done" at bounding box center [539, 128] width 27 height 17
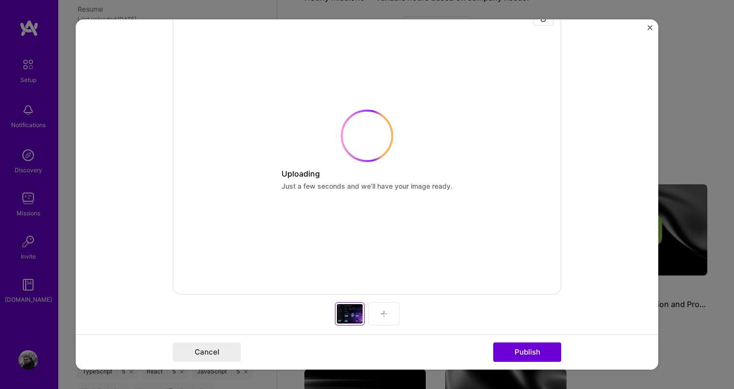
scroll to position [192, 0]
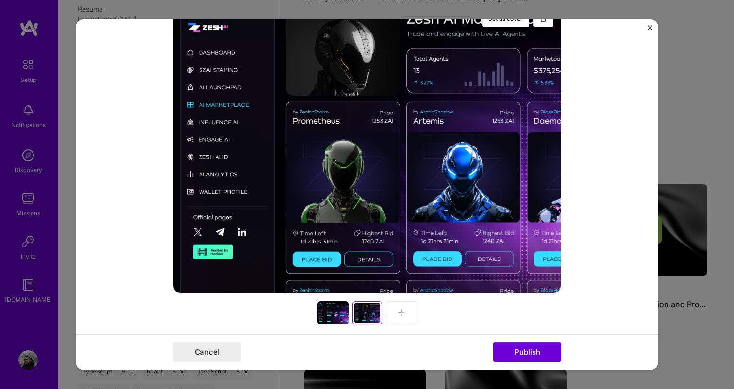
click at [336, 314] on div at bounding box center [332, 312] width 31 height 23
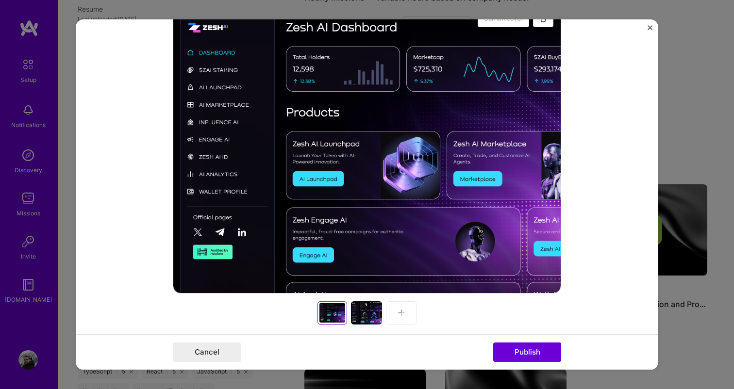
click at [364, 313] on div at bounding box center [366, 312] width 31 height 23
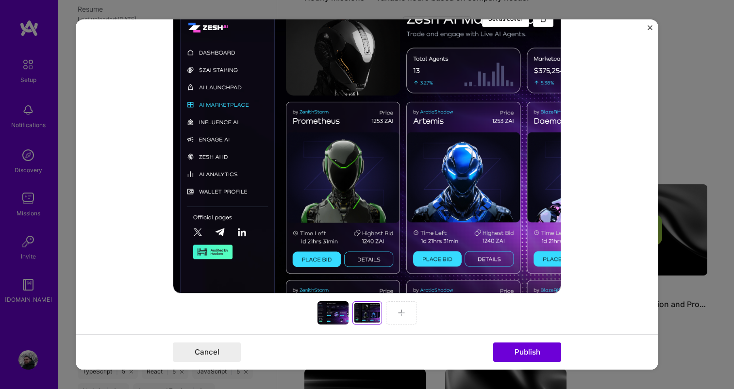
click at [398, 314] on img at bounding box center [402, 313] width 8 height 8
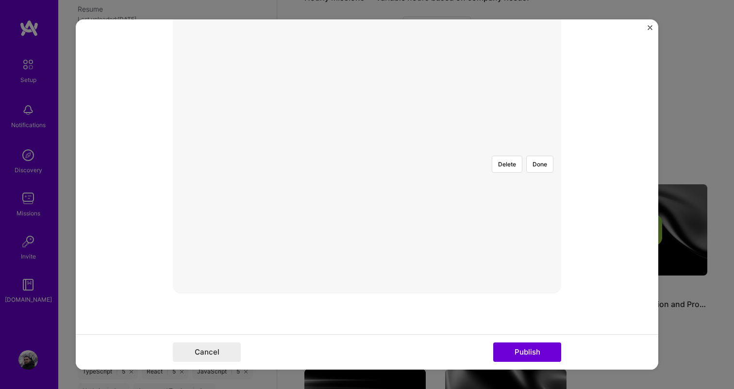
scroll to position [205, 0]
click at [543, 143] on button "Done" at bounding box center [539, 151] width 27 height 17
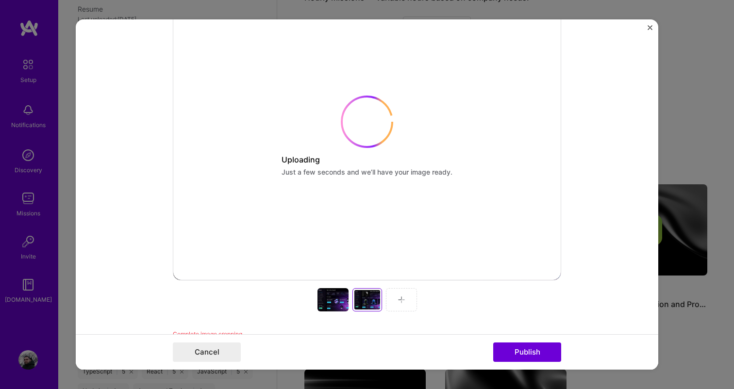
click at [328, 306] on div "Set as cover Uploading Just a few seconds and we’ll have your image ready. Comp…" at bounding box center [367, 164] width 388 height 350
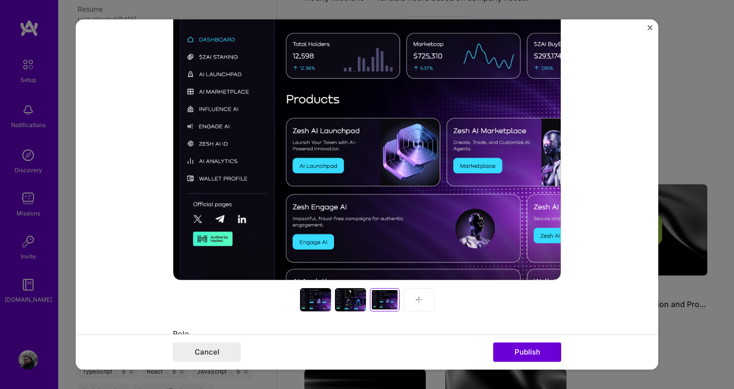
click at [315, 302] on div at bounding box center [315, 299] width 31 height 23
click at [371, 305] on div at bounding box center [383, 299] width 31 height 23
click at [314, 303] on div at bounding box center [315, 299] width 31 height 23
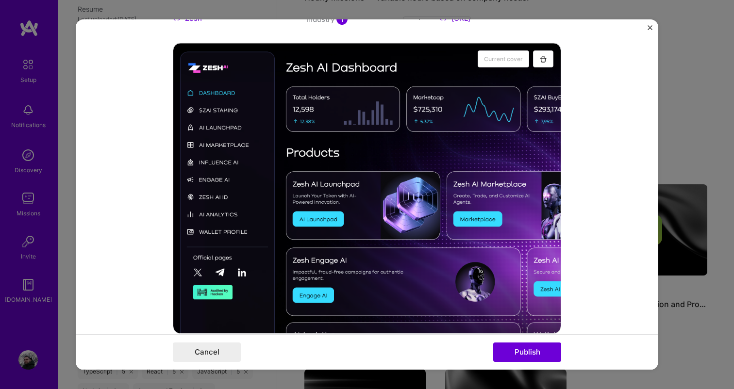
scroll to position [154, 0]
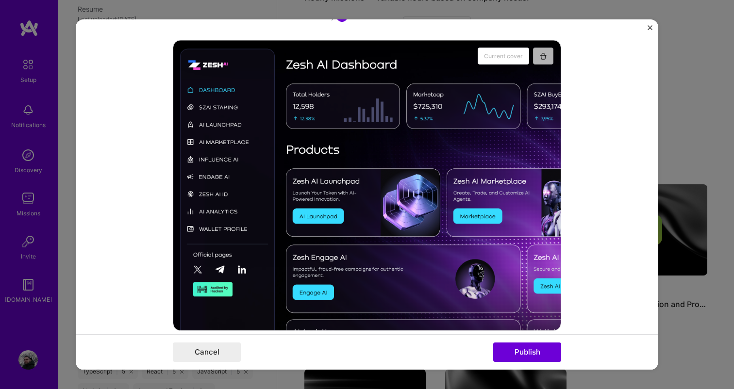
click at [543, 57] on img "button" at bounding box center [543, 56] width 8 height 8
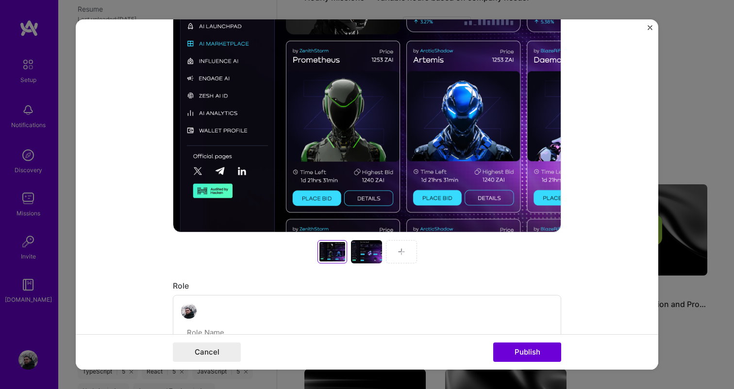
scroll to position [280, 0]
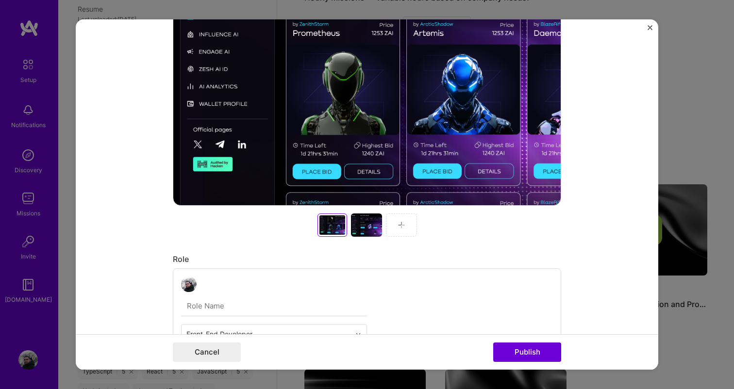
click at [379, 217] on div at bounding box center [366, 225] width 31 height 23
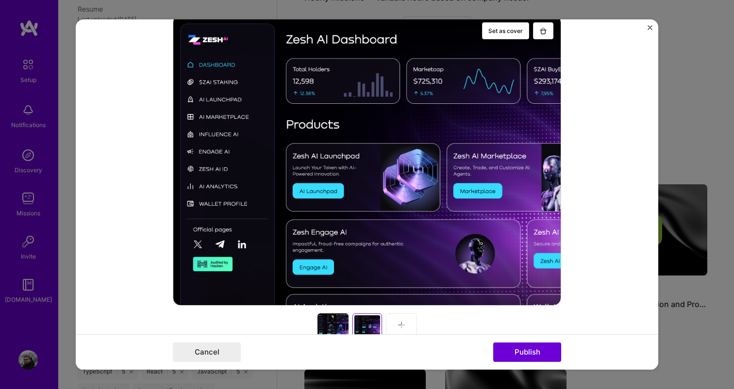
scroll to position [149, 0]
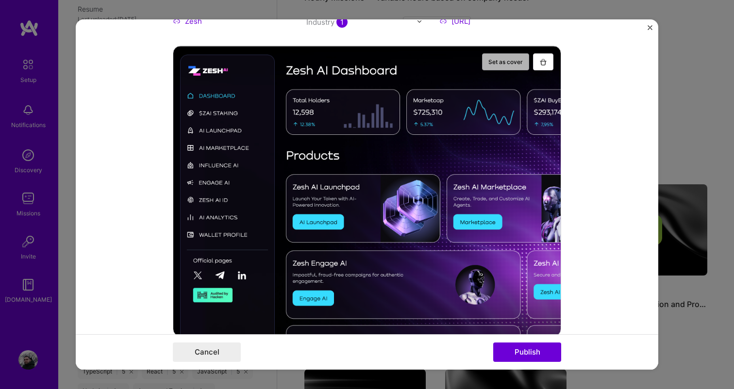
click at [501, 61] on button "Set as cover" at bounding box center [505, 61] width 47 height 17
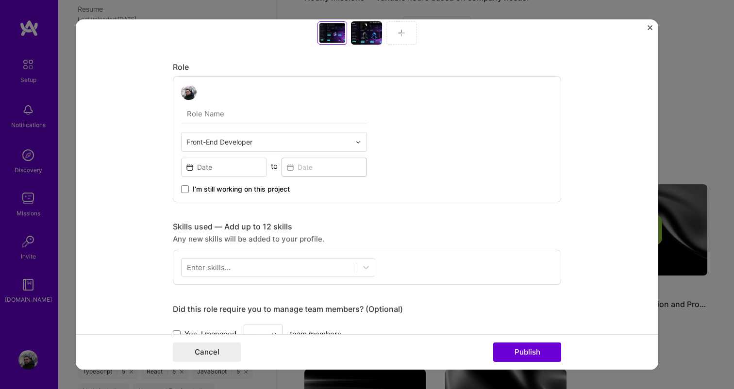
scroll to position [484, 0]
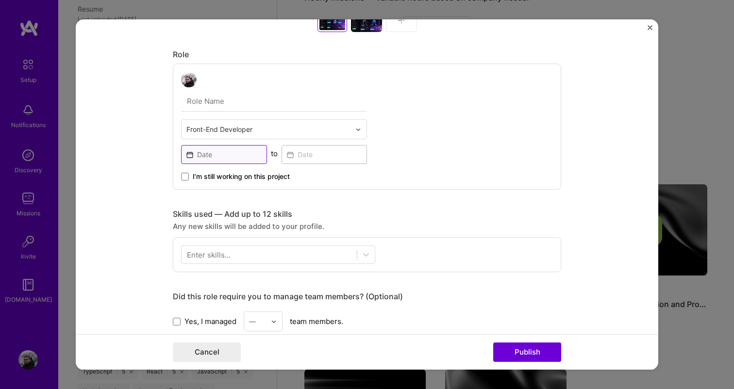
click at [234, 157] on input at bounding box center [224, 154] width 86 height 19
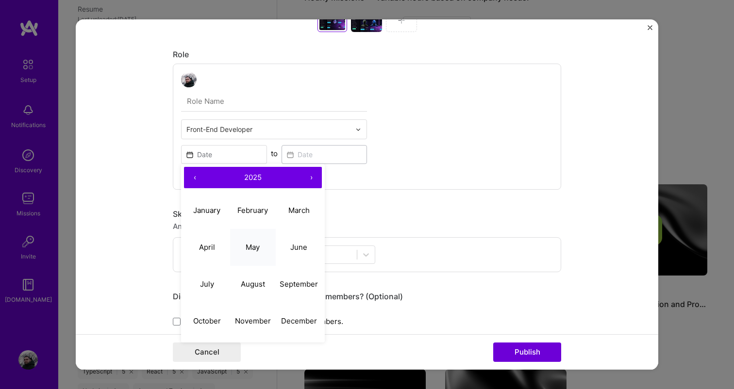
click at [257, 245] on abbr "May" at bounding box center [253, 247] width 14 height 9
type input "May, 2025"
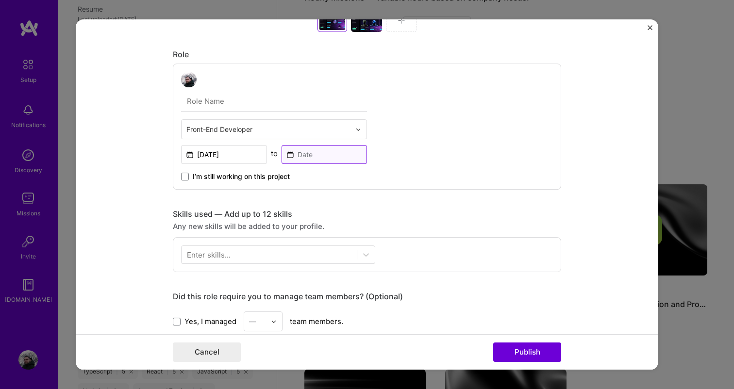
click at [313, 156] on input at bounding box center [325, 154] width 86 height 19
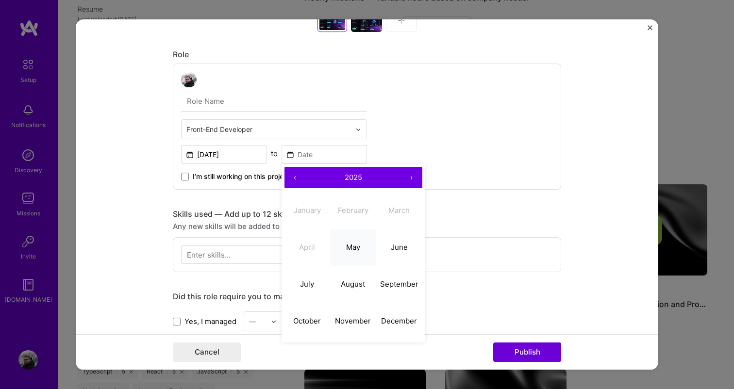
click at [351, 249] on abbr "May" at bounding box center [353, 247] width 14 height 9
type input "May, 2025"
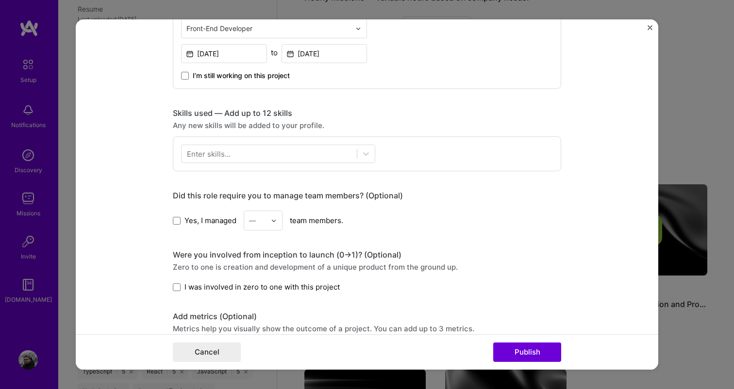
scroll to position [588, 0]
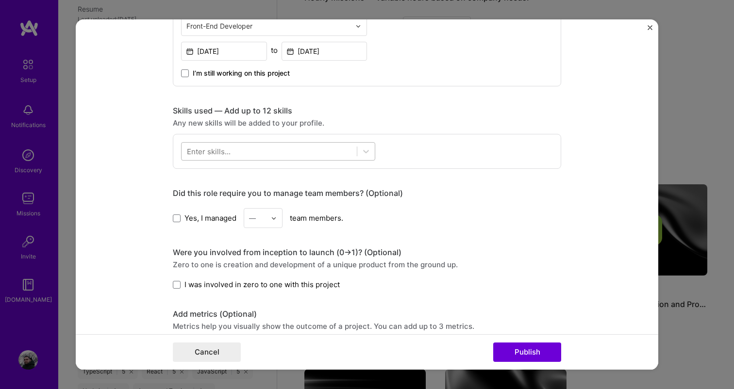
click at [347, 154] on div at bounding box center [269, 152] width 175 height 16
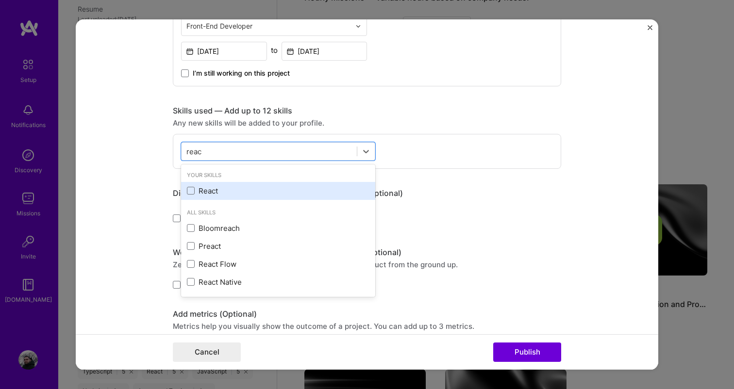
click at [280, 191] on div "React" at bounding box center [278, 191] width 183 height 10
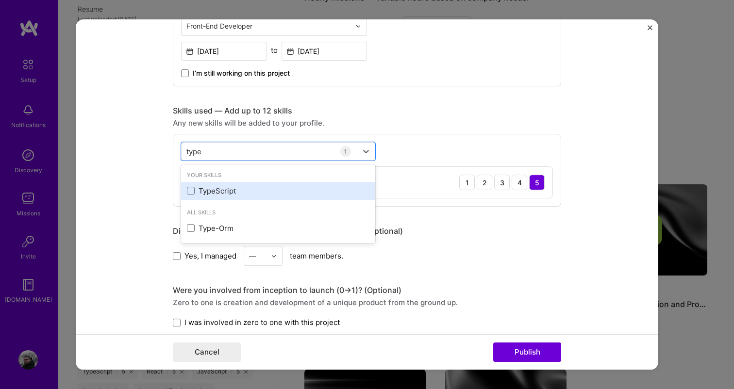
click at [228, 193] on div "TypeScript" at bounding box center [278, 191] width 183 height 10
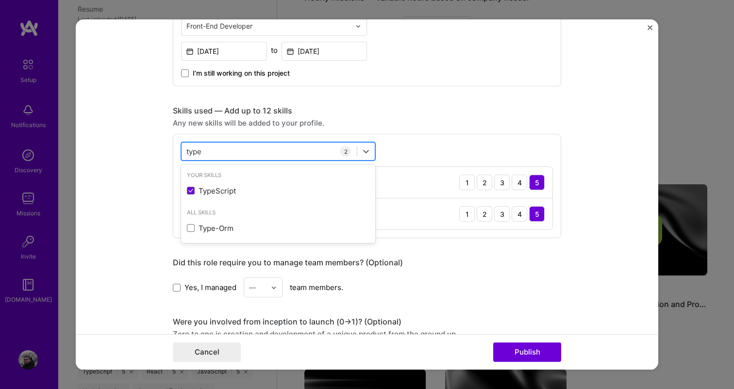
click at [220, 153] on div "type type" at bounding box center [269, 152] width 175 height 16
click at [220, 150] on div "type type" at bounding box center [269, 152] width 175 height 16
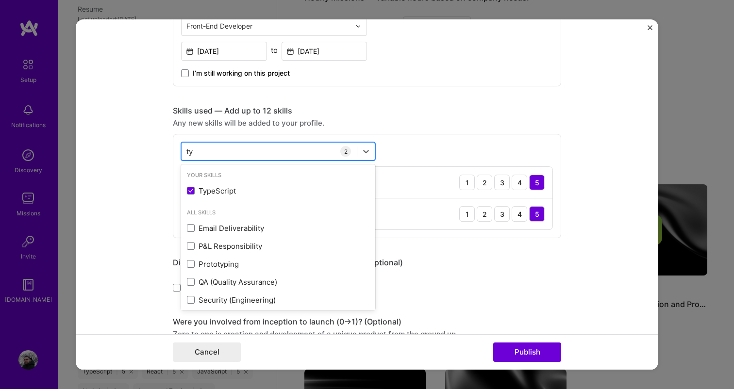
type input "t"
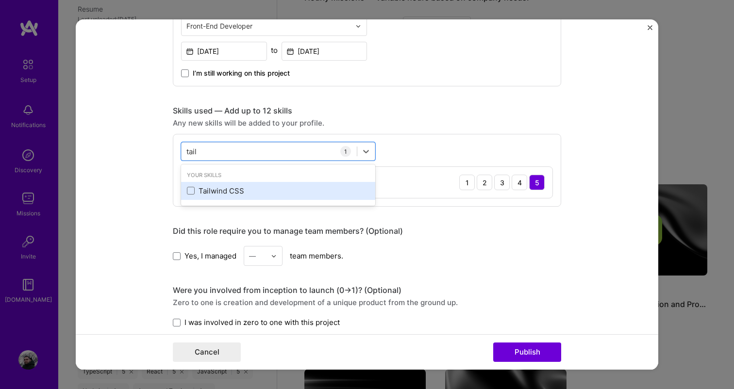
click at [208, 192] on div "Tailwind CSS" at bounding box center [278, 191] width 183 height 10
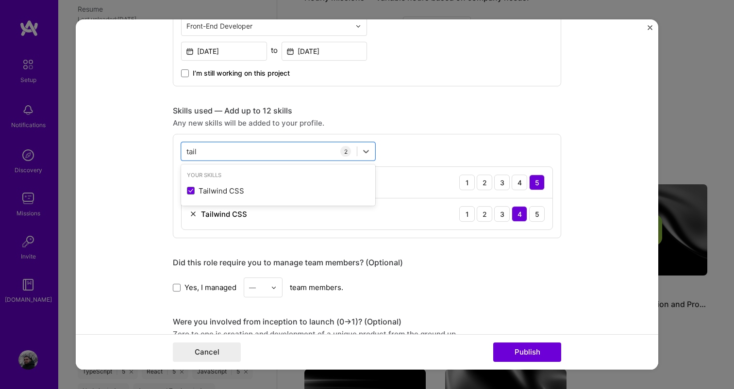
click at [136, 178] on form "Project title Zesh.ai dashboard Company Zesh Project industry Industry 1 Projec…" at bounding box center [367, 194] width 583 height 350
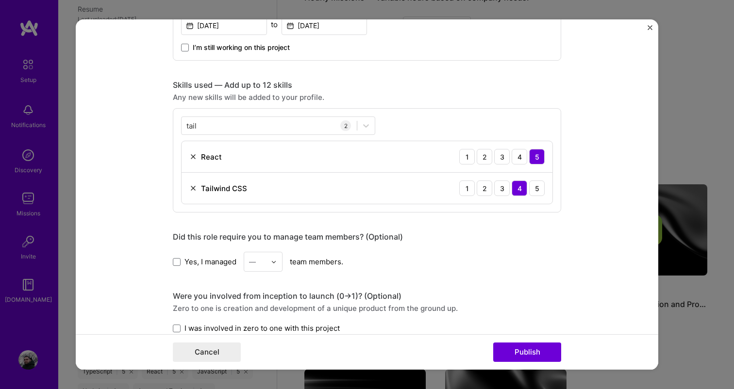
scroll to position [615, 0]
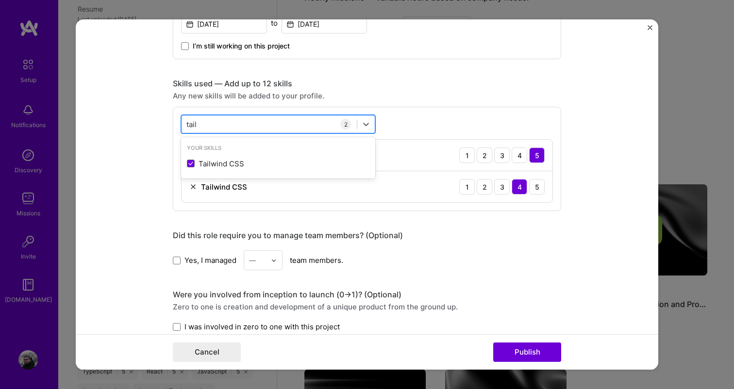
click at [205, 123] on div "tail tail" at bounding box center [269, 125] width 175 height 16
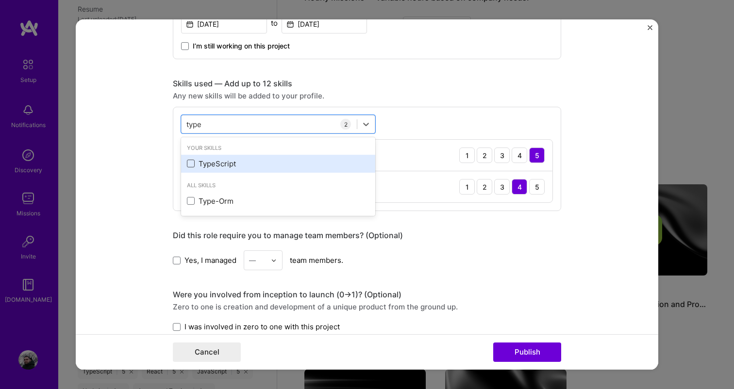
click at [190, 167] on span at bounding box center [191, 164] width 8 height 8
click at [0, 0] on input "checkbox" at bounding box center [0, 0] width 0 height 0
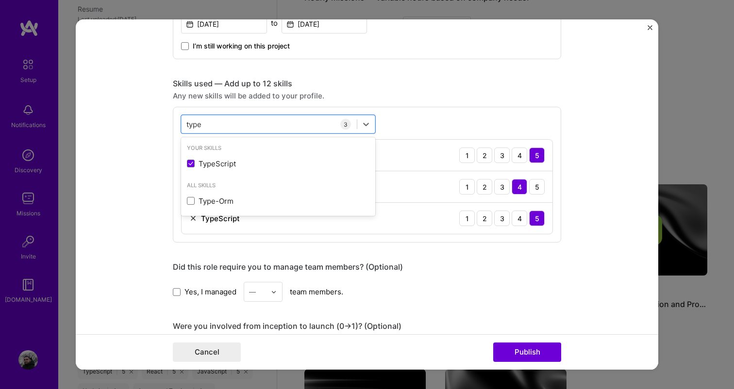
type input "type"
click at [134, 174] on form "Project title Zesh.ai dashboard Company Zesh Project industry Industry 1 Projec…" at bounding box center [367, 194] width 583 height 350
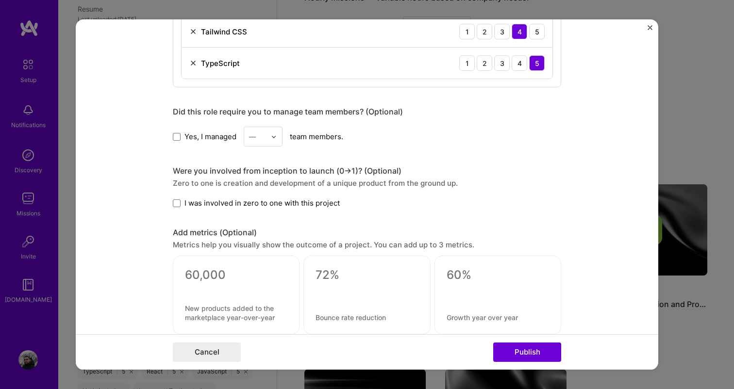
scroll to position [780, 0]
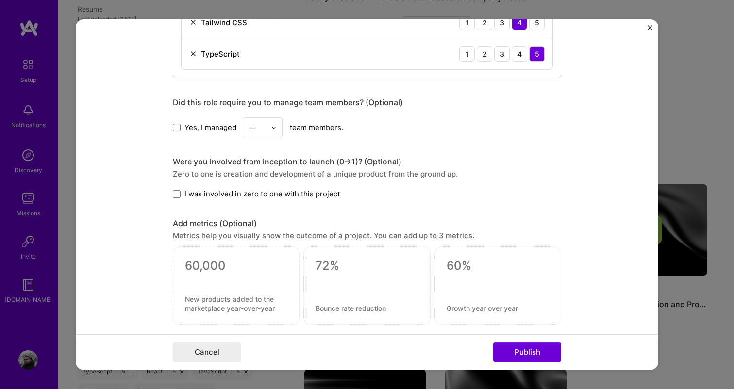
click at [233, 192] on span "I was involved in zero to one with this project" at bounding box center [261, 194] width 155 height 10
click at [0, 0] on input "I was involved in zero to one with this project" at bounding box center [0, 0] width 0 height 0
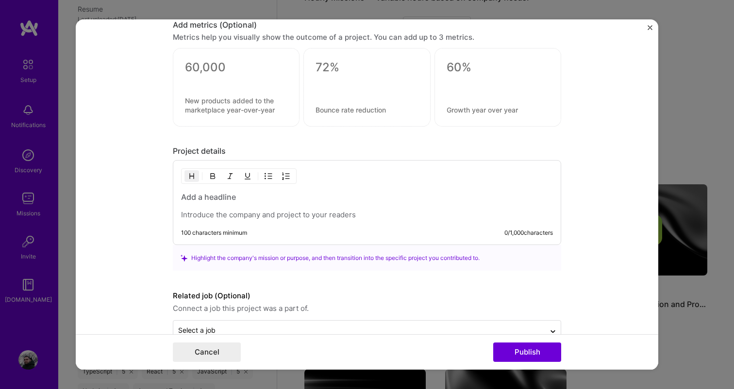
scroll to position [1002, 0]
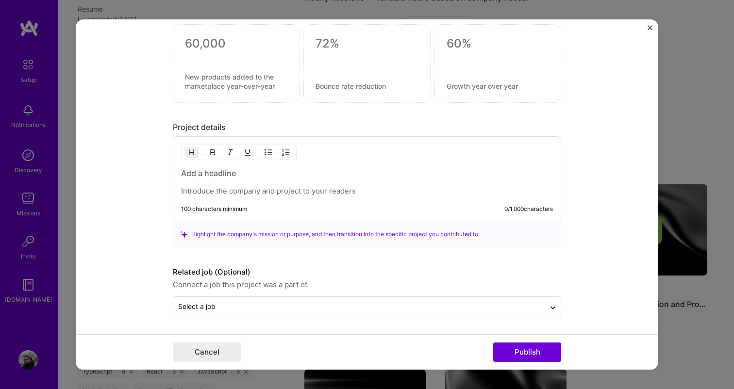
click at [228, 191] on p at bounding box center [367, 192] width 372 height 10
click at [334, 305] on input "text" at bounding box center [359, 307] width 362 height 10
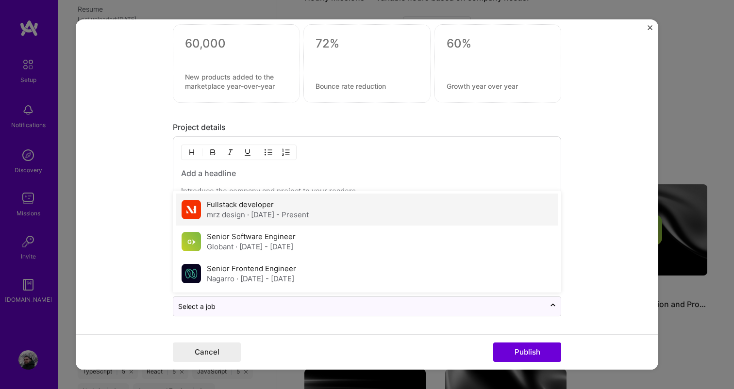
click at [291, 211] on span "· Nov 2024 - Present" at bounding box center [278, 215] width 62 height 9
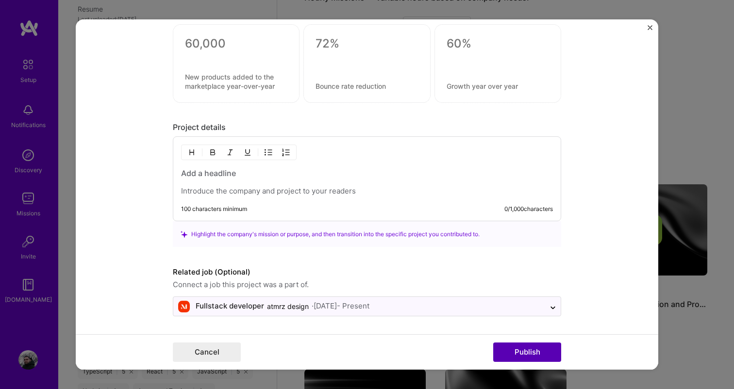
click at [522, 352] on button "Publish" at bounding box center [527, 352] width 68 height 19
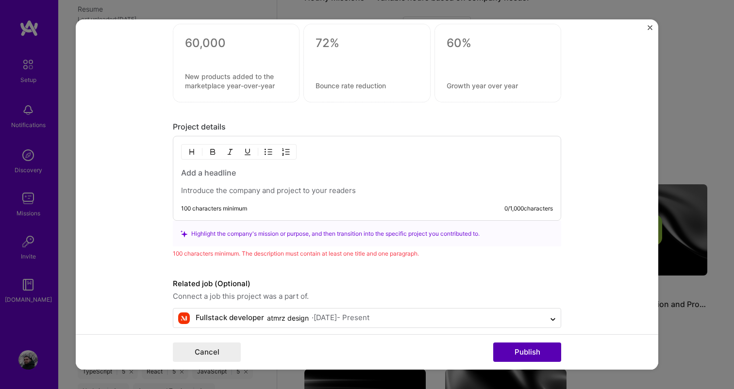
scroll to position [1015, 0]
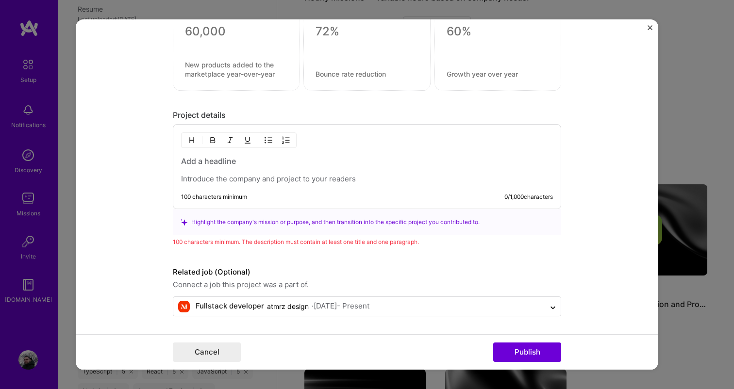
click at [217, 220] on div "Highlight the company's mission or purpose, and then transition into the specif…" at bounding box center [367, 222] width 373 height 10
click at [214, 173] on div at bounding box center [367, 170] width 372 height 28
click at [211, 160] on h3 at bounding box center [367, 161] width 372 height 11
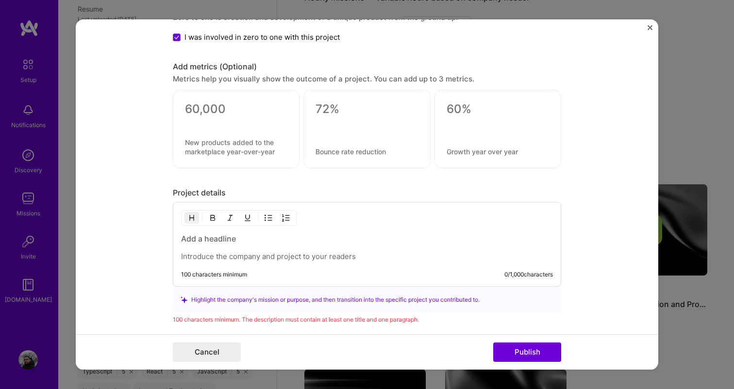
scroll to position [920, 0]
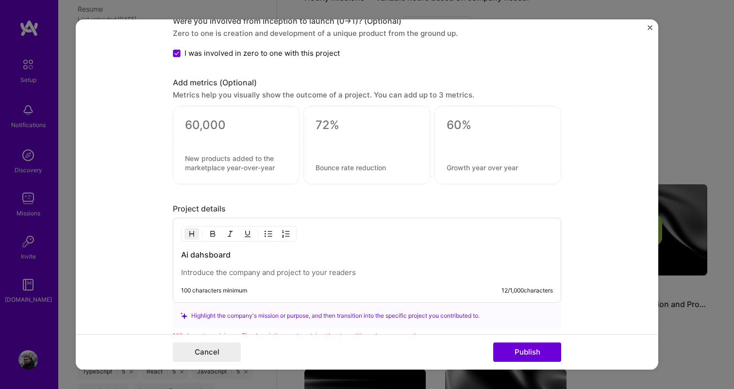
click at [207, 256] on h3 "Ai dahsboard" at bounding box center [367, 255] width 372 height 11
click at [211, 275] on p at bounding box center [367, 273] width 372 height 10
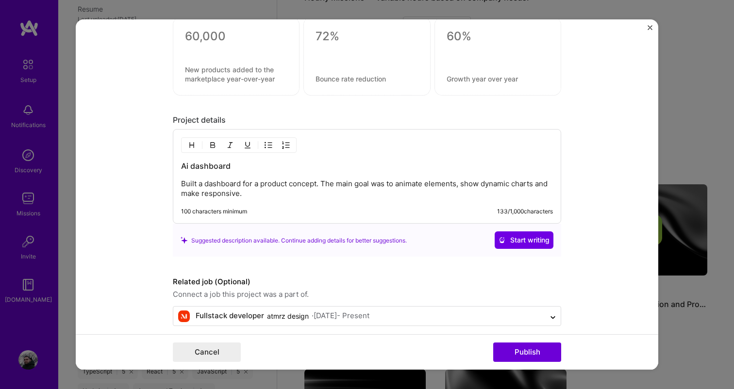
scroll to position [1019, 0]
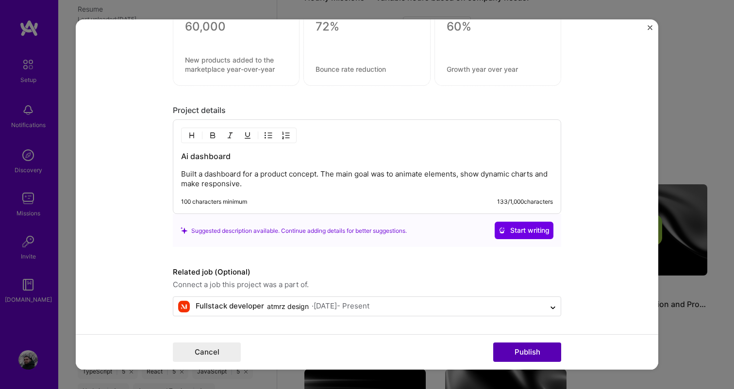
click at [531, 350] on button "Publish" at bounding box center [527, 352] width 68 height 19
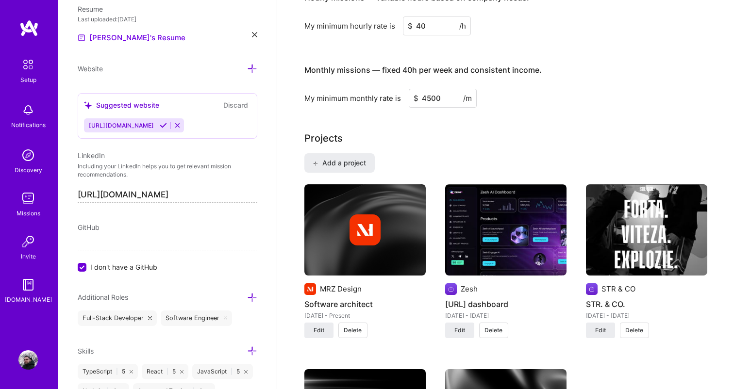
click at [435, 52] on div "Hourly missions — variable hours based on company needs. My minimum hourly rate…" at bounding box center [498, 45] width 388 height 125
